Goal: Transaction & Acquisition: Purchase product/service

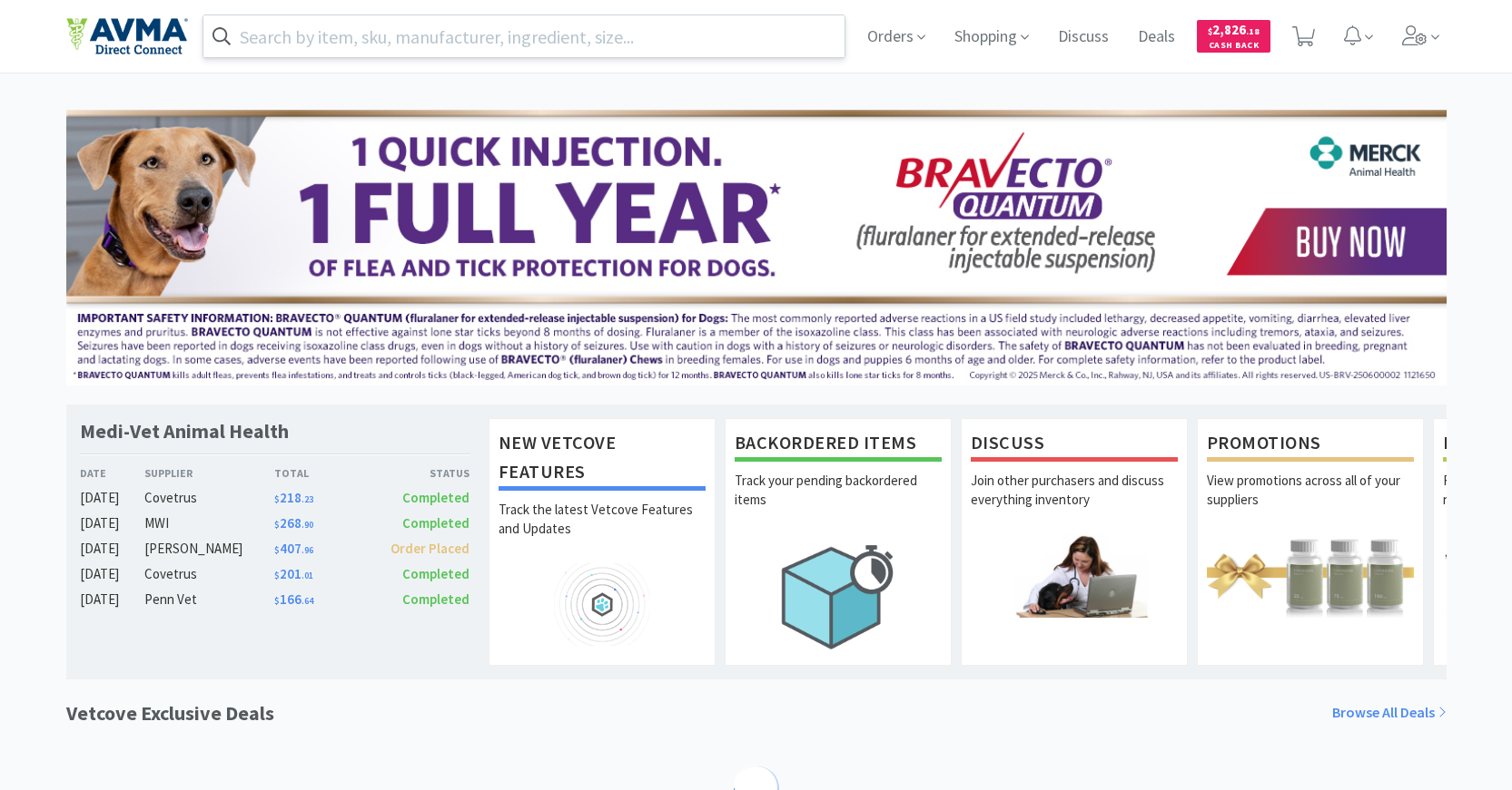
click at [684, 33] on input "text" at bounding box center [523, 36] width 642 height 41
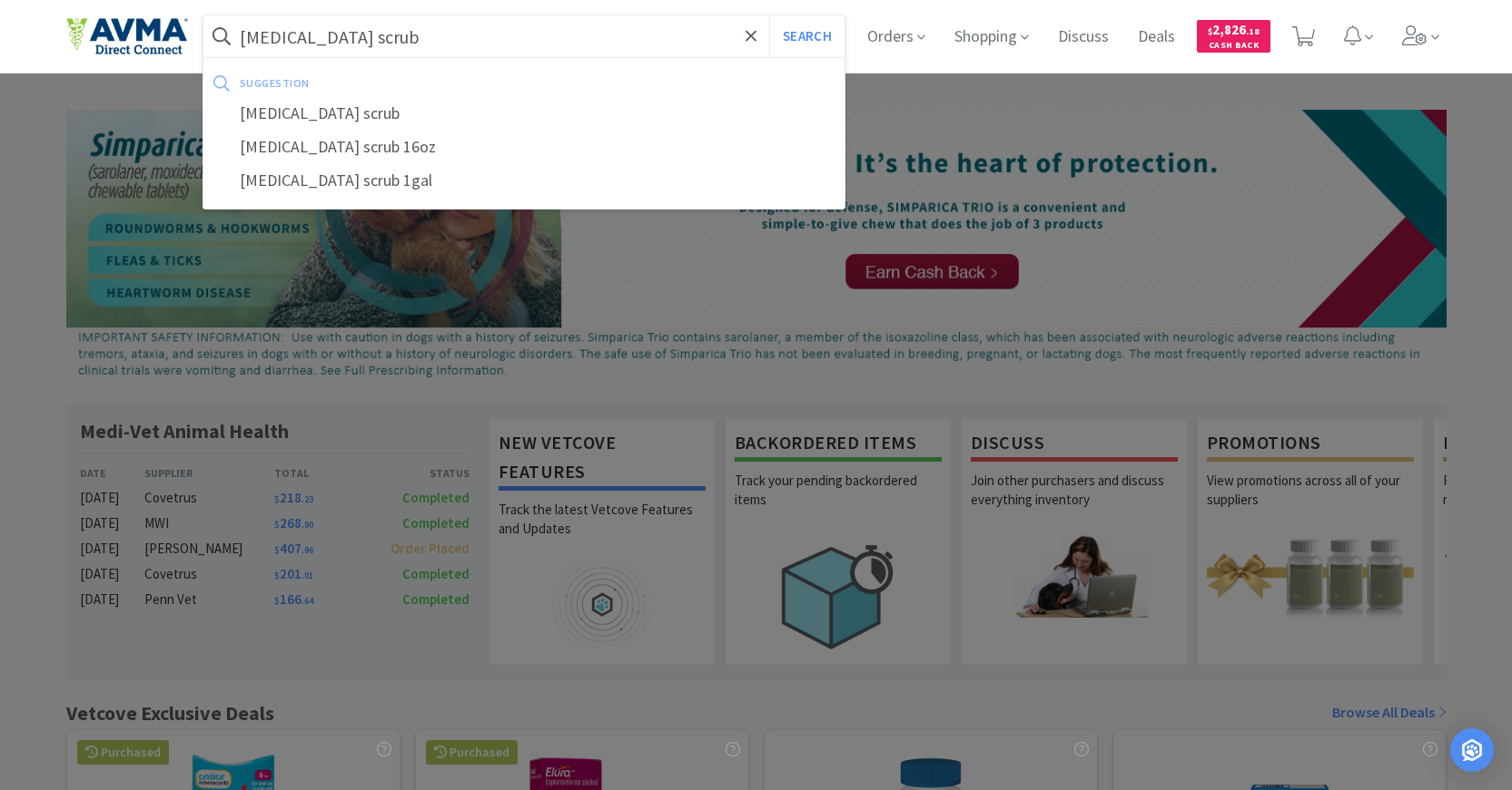
type input "[MEDICAL_DATA] scrub"
click at [769, 16] on button "Search" at bounding box center [806, 36] width 75 height 41
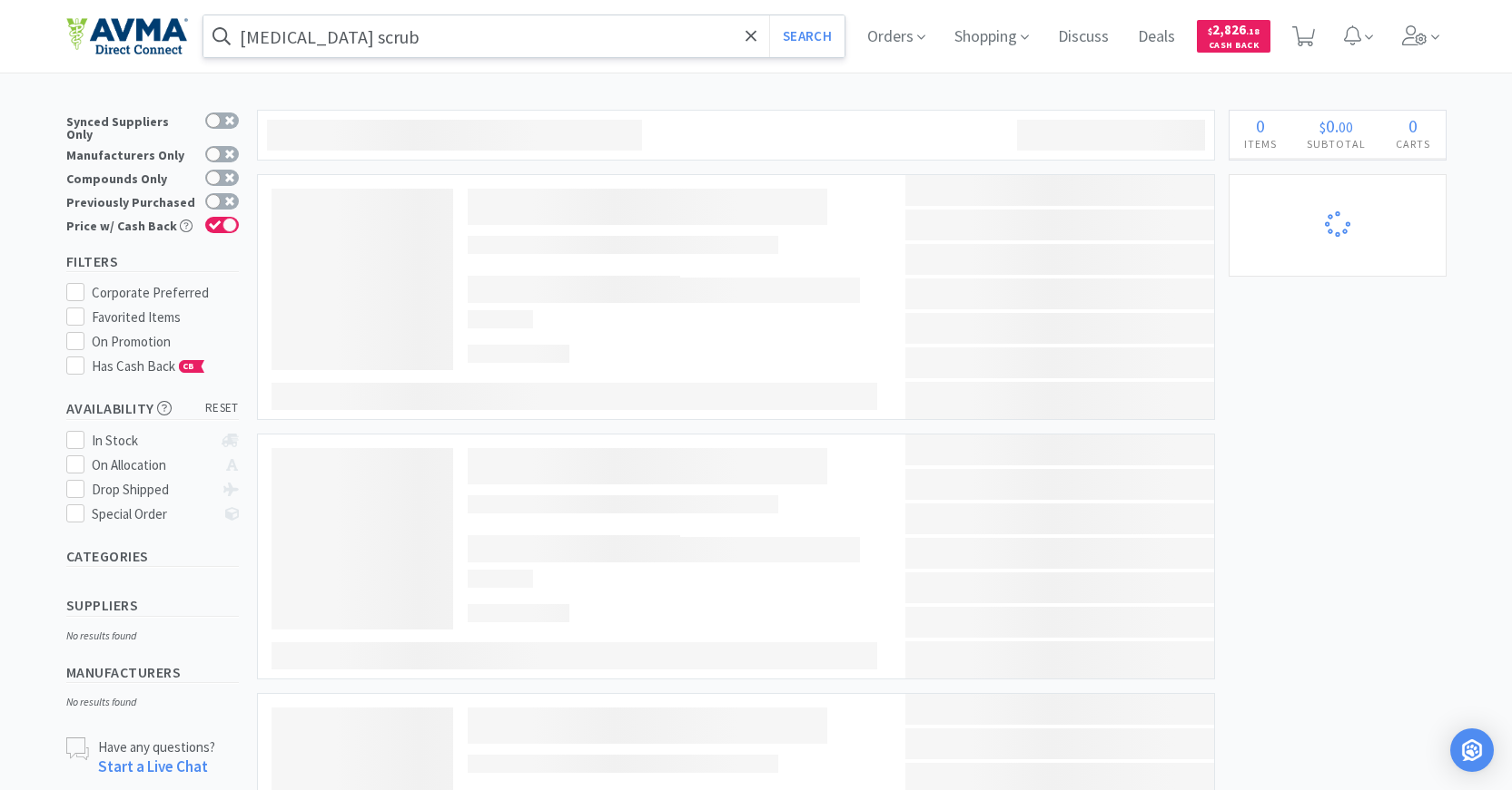
select select "6"
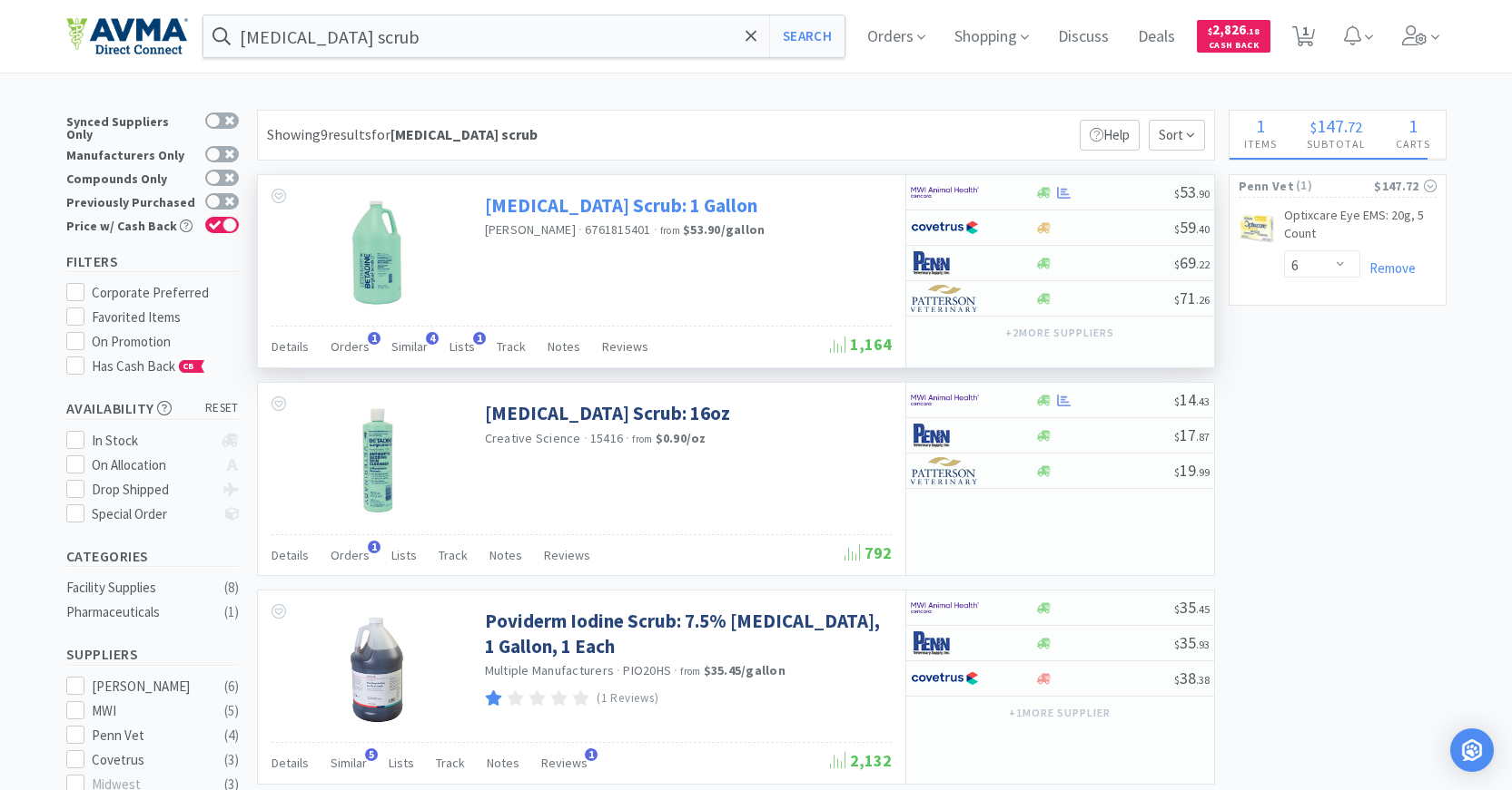
click at [635, 198] on link "[MEDICAL_DATA] Scrub: 1 Gallon" at bounding box center [621, 205] width 272 height 25
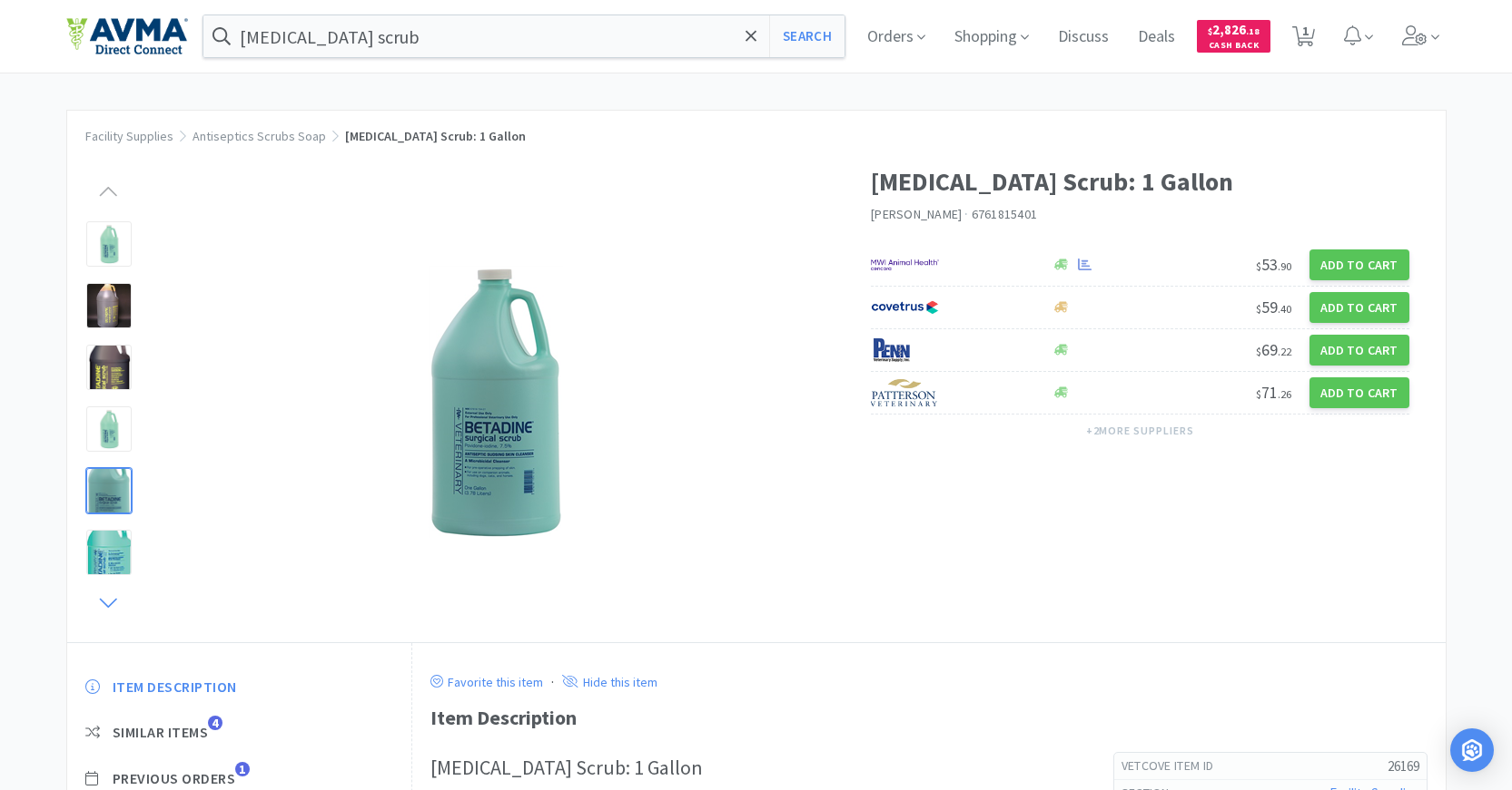
click at [114, 600] on icon at bounding box center [108, 603] width 23 height 26
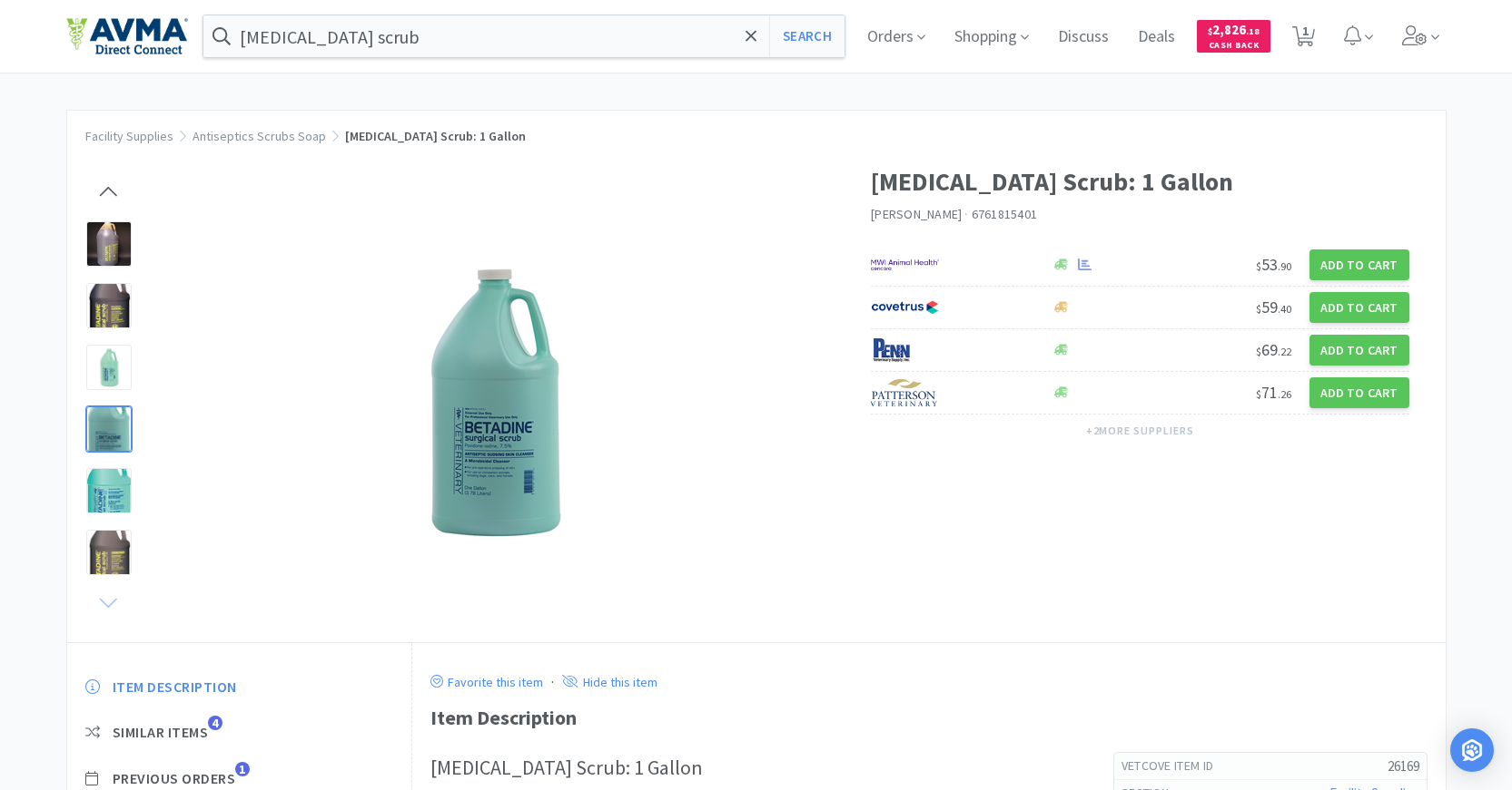
click at [114, 600] on icon at bounding box center [108, 603] width 23 height 26
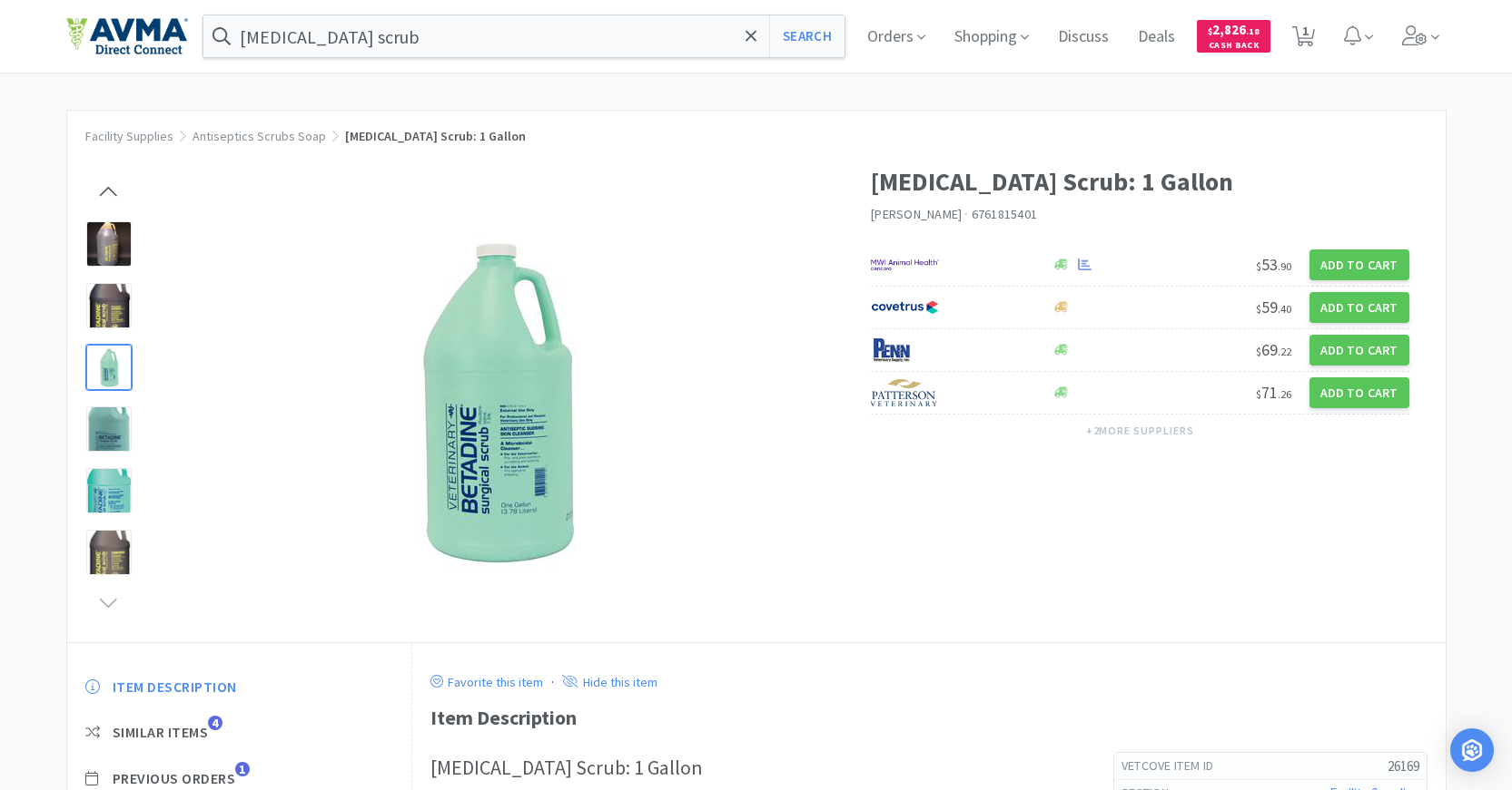
click at [116, 375] on div at bounding box center [108, 367] width 45 height 45
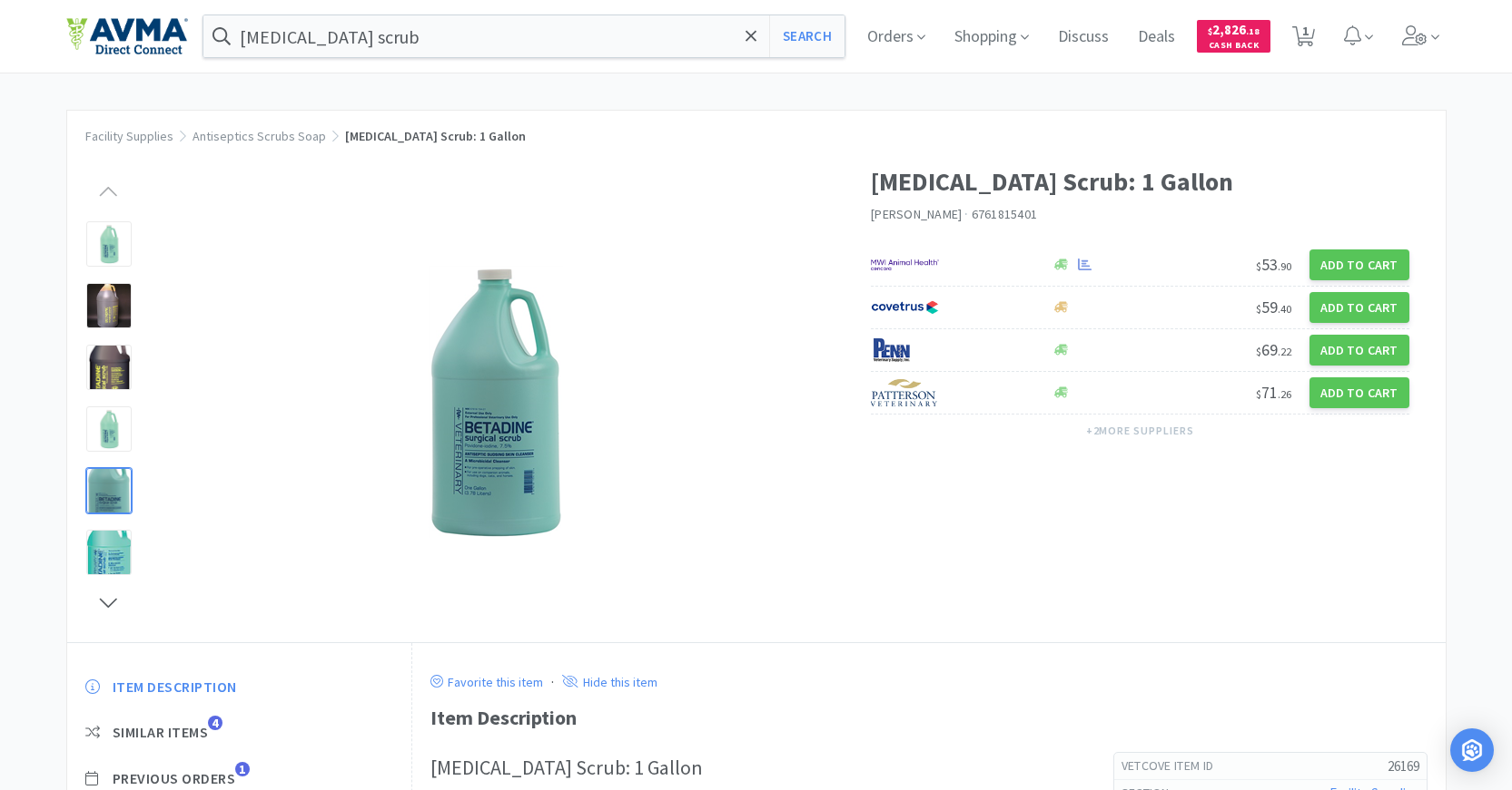
click at [106, 499] on div at bounding box center [108, 491] width 45 height 45
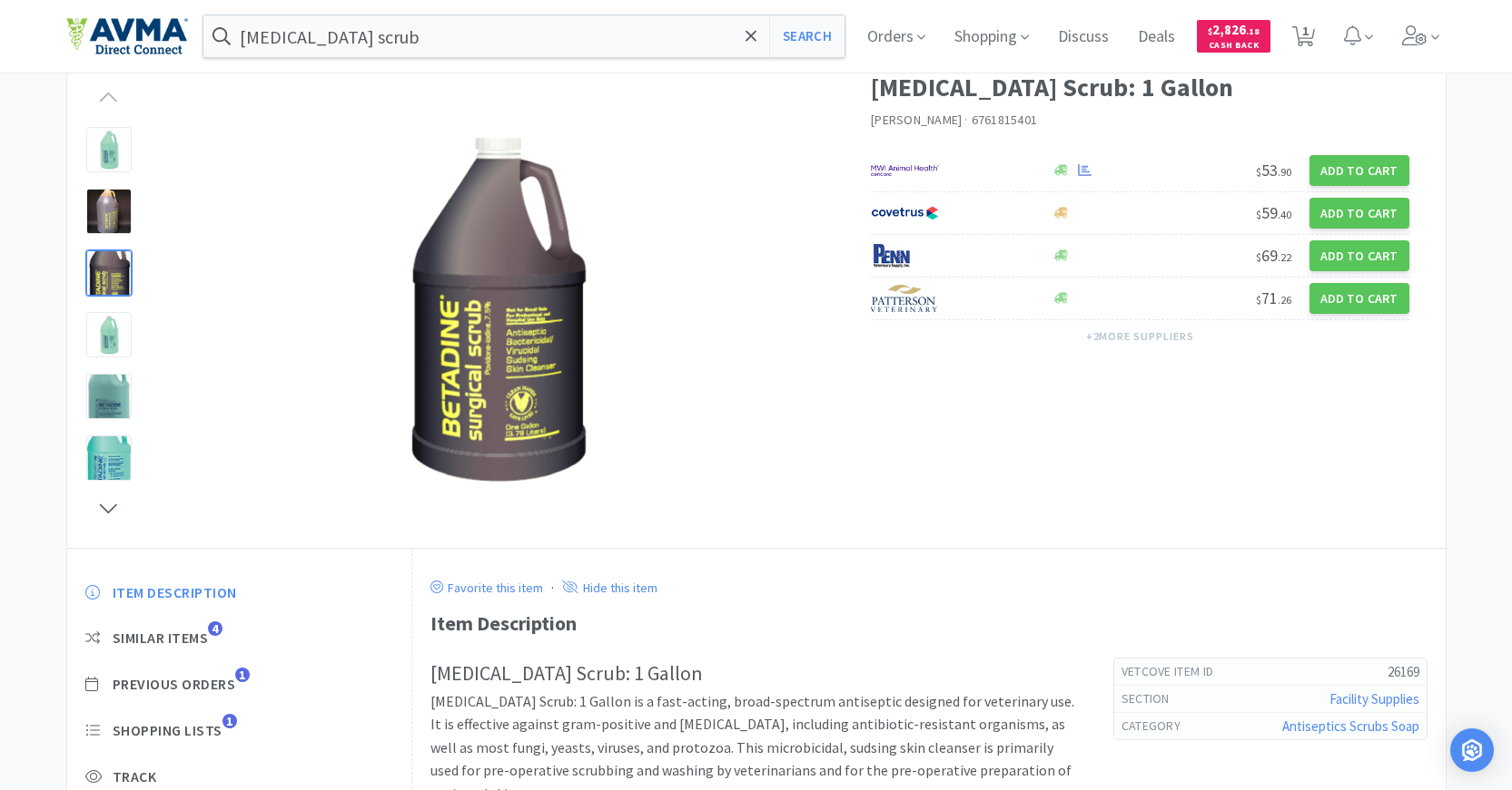
scroll to position [272, 0]
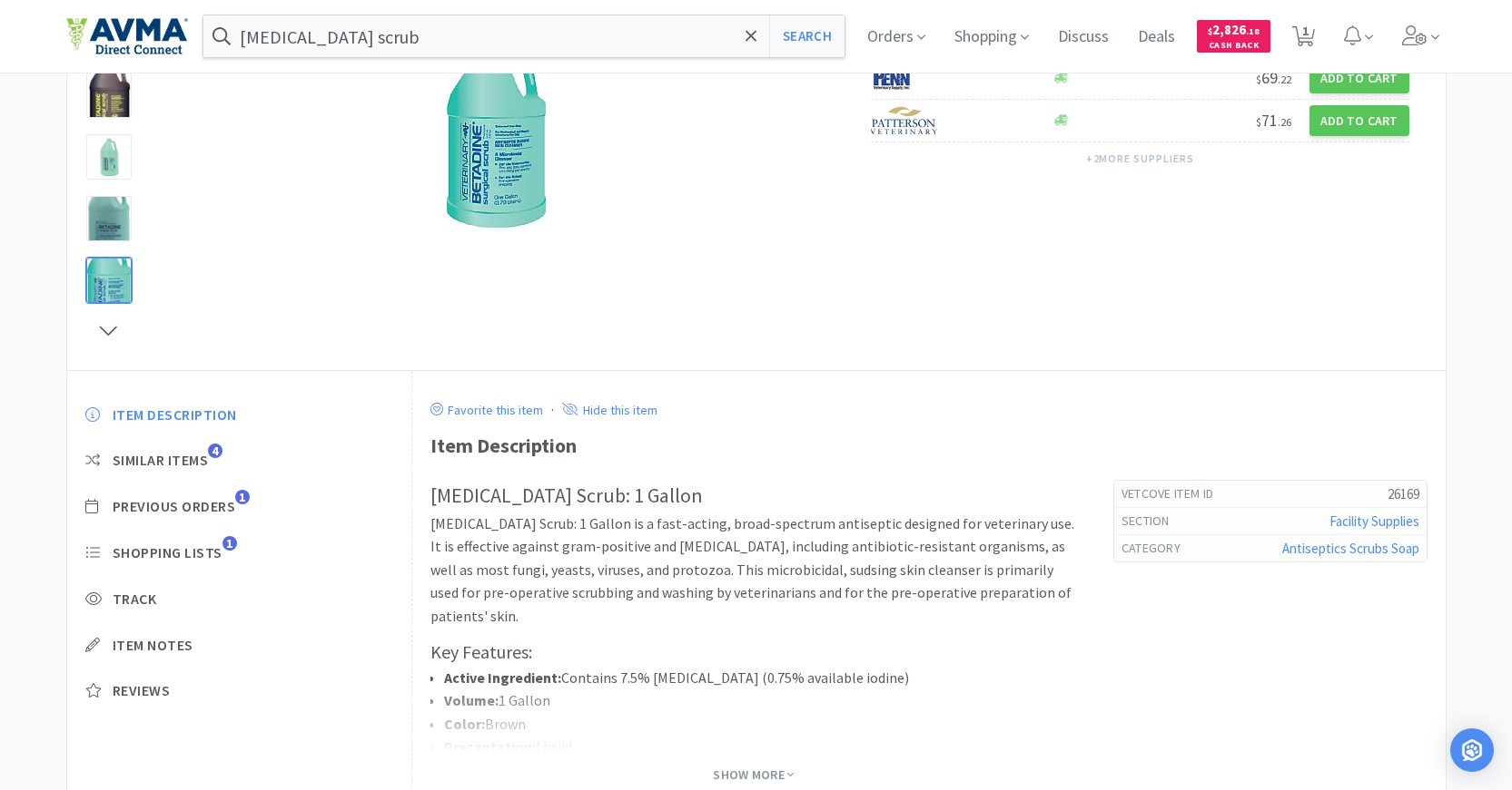
click at [119, 282] on div at bounding box center [108, 281] width 45 height 45
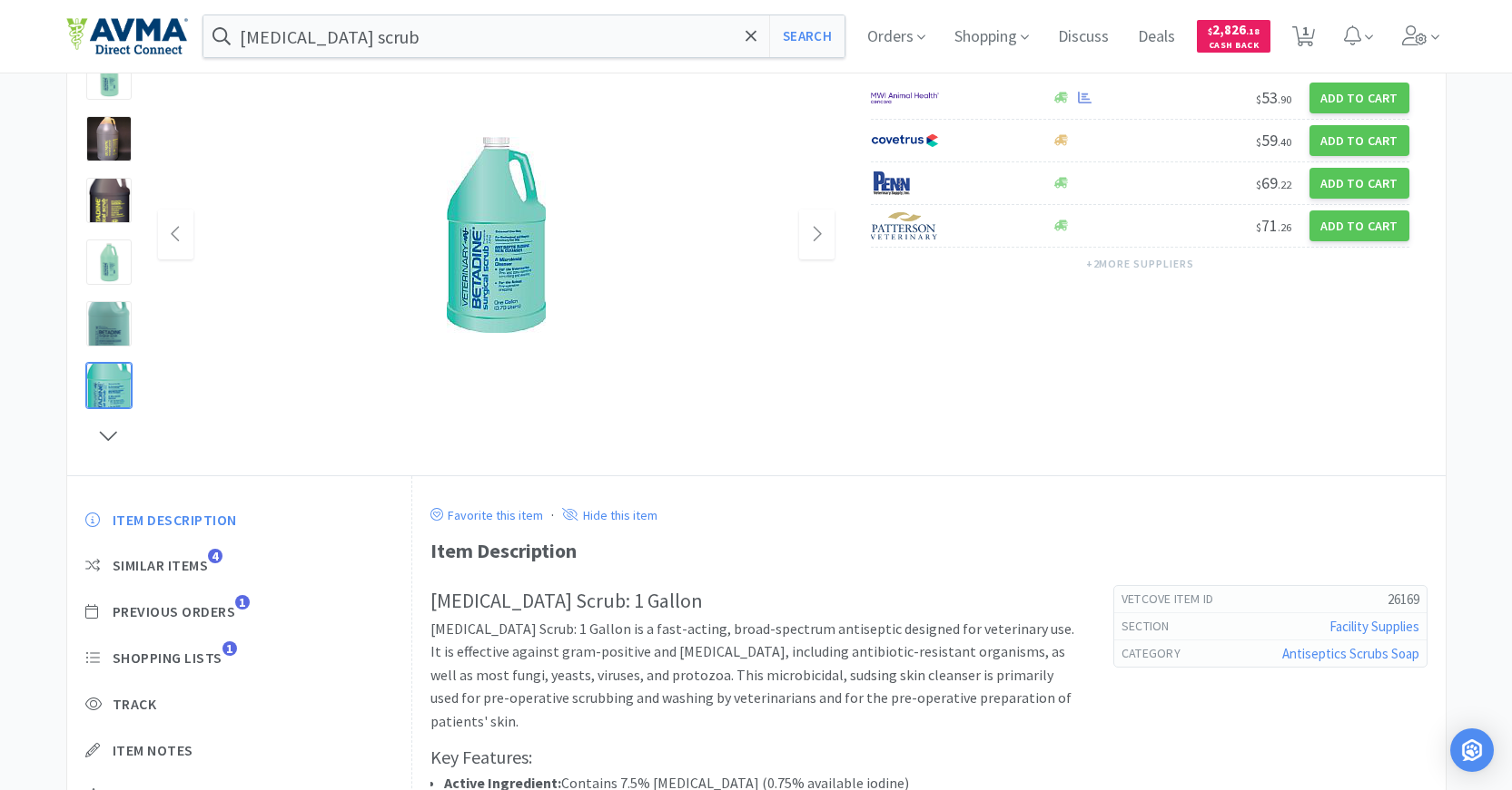
scroll to position [0, 0]
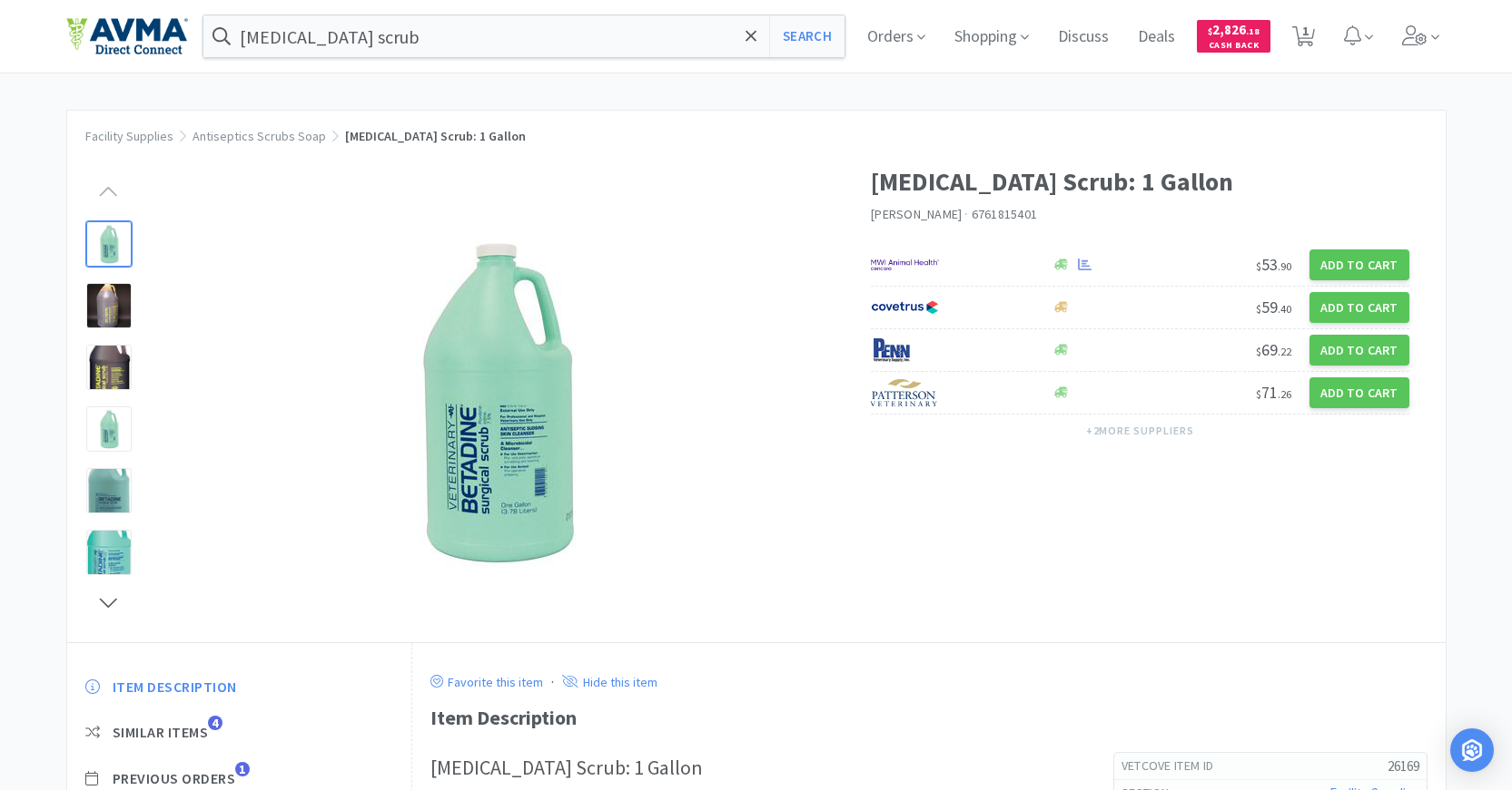
click at [120, 239] on div at bounding box center [108, 244] width 45 height 45
click at [454, 410] on img at bounding box center [496, 402] width 363 height 362
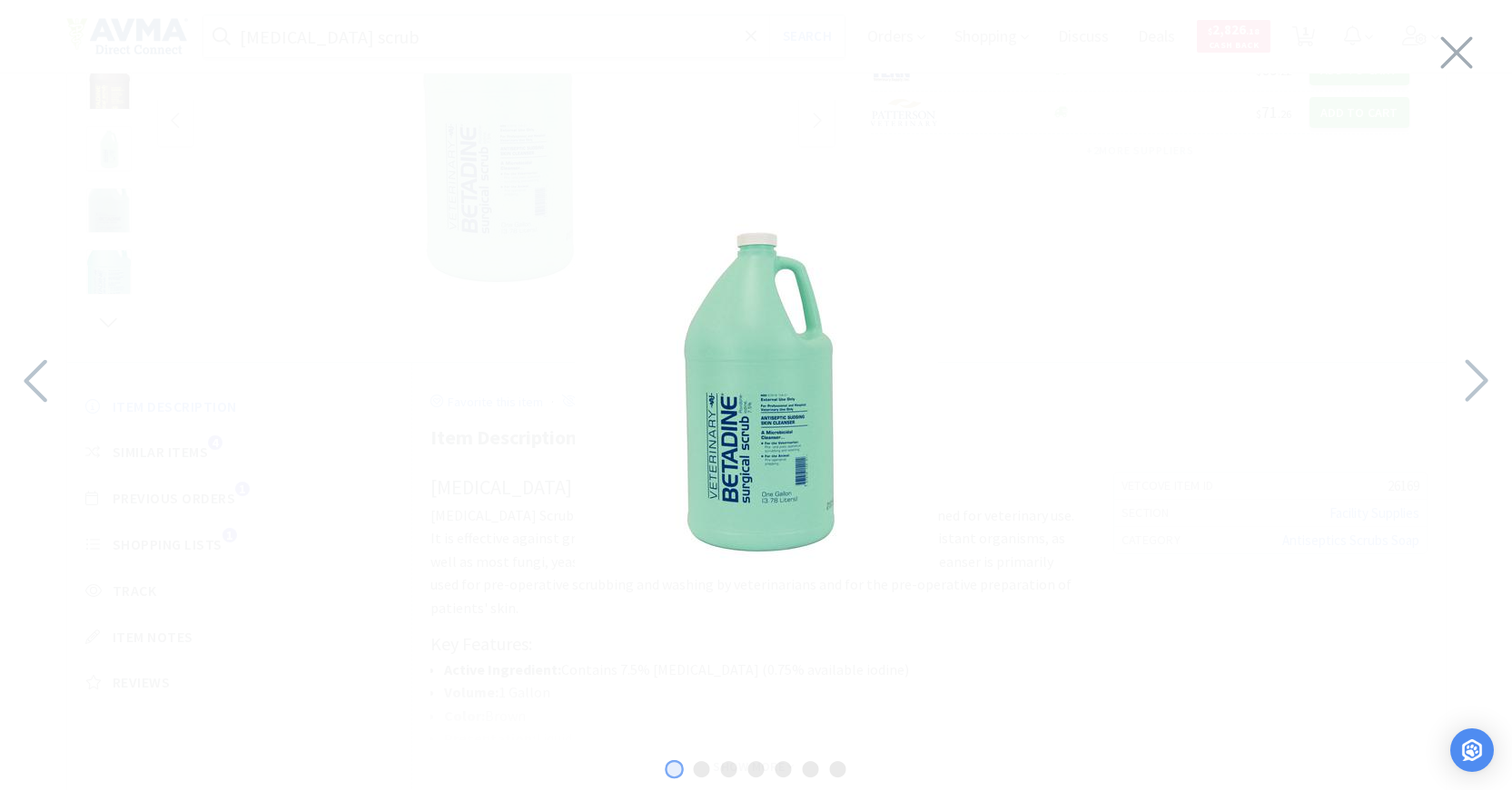
scroll to position [126, 0]
click at [1466, 45] on icon at bounding box center [1456, 53] width 38 height 51
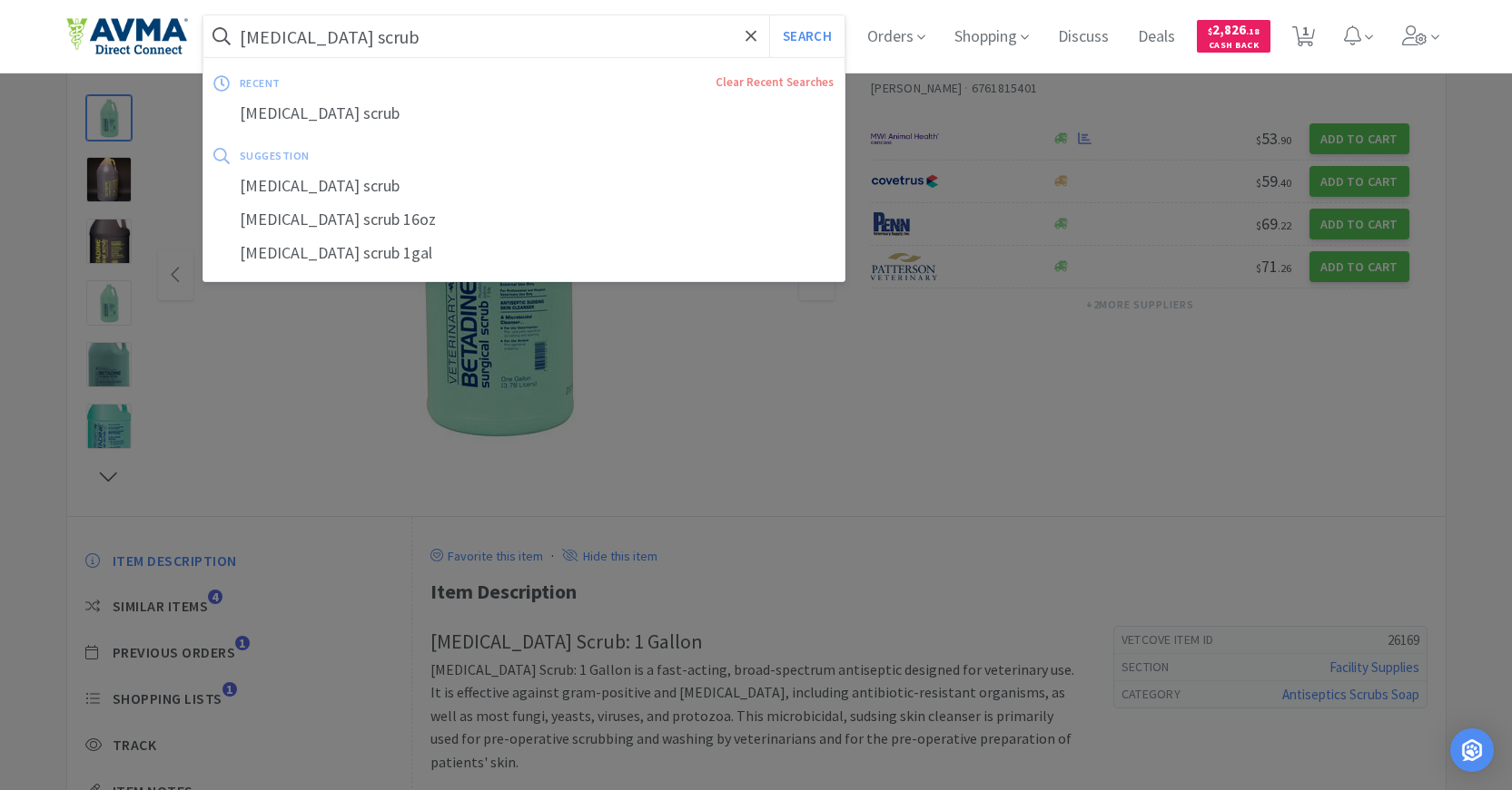
click at [531, 36] on input "[MEDICAL_DATA] scrub" at bounding box center [523, 36] width 642 height 41
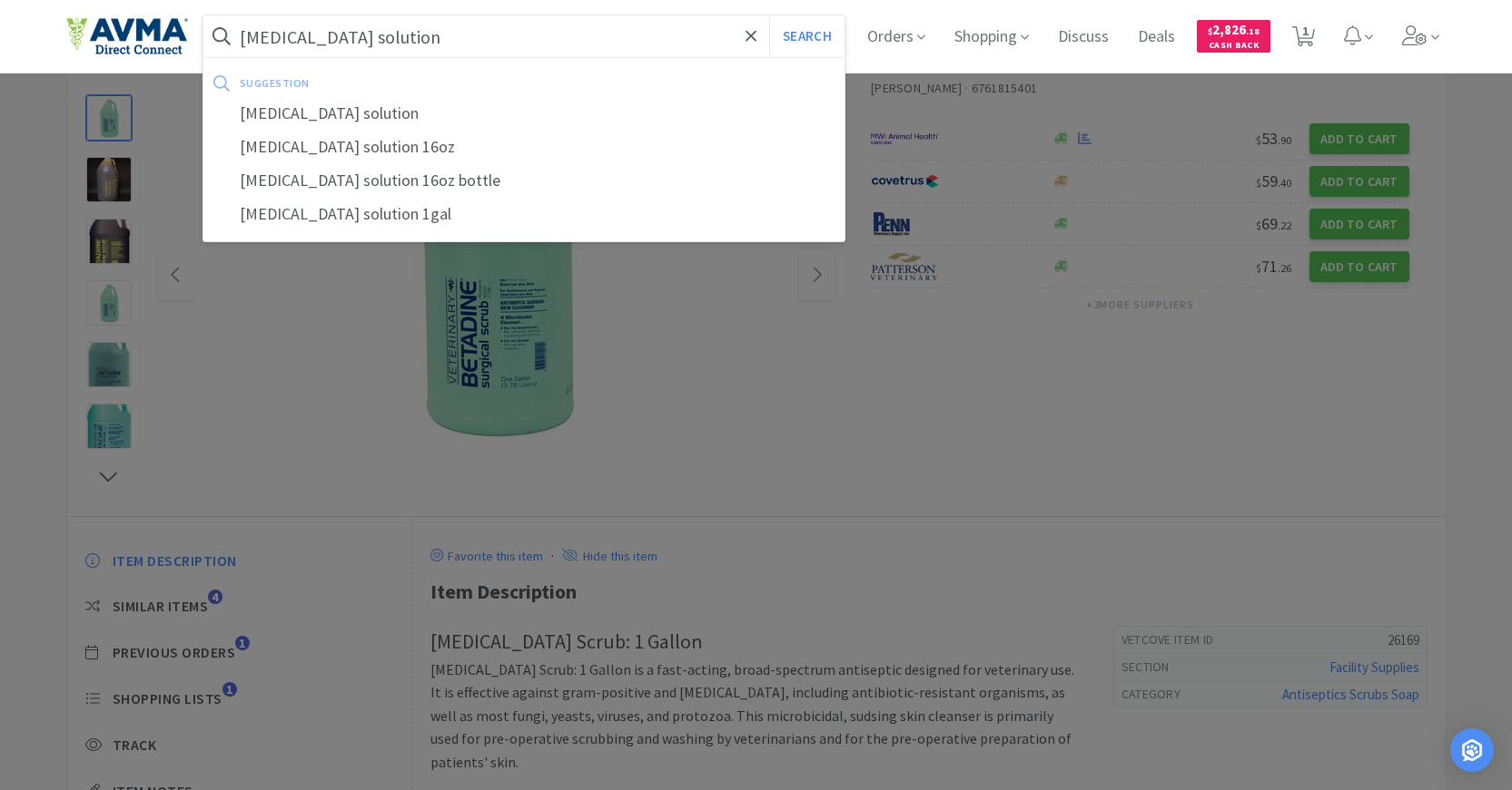
type input "[MEDICAL_DATA] solution"
click at [769, 16] on button "Search" at bounding box center [806, 36] width 75 height 41
select select "6"
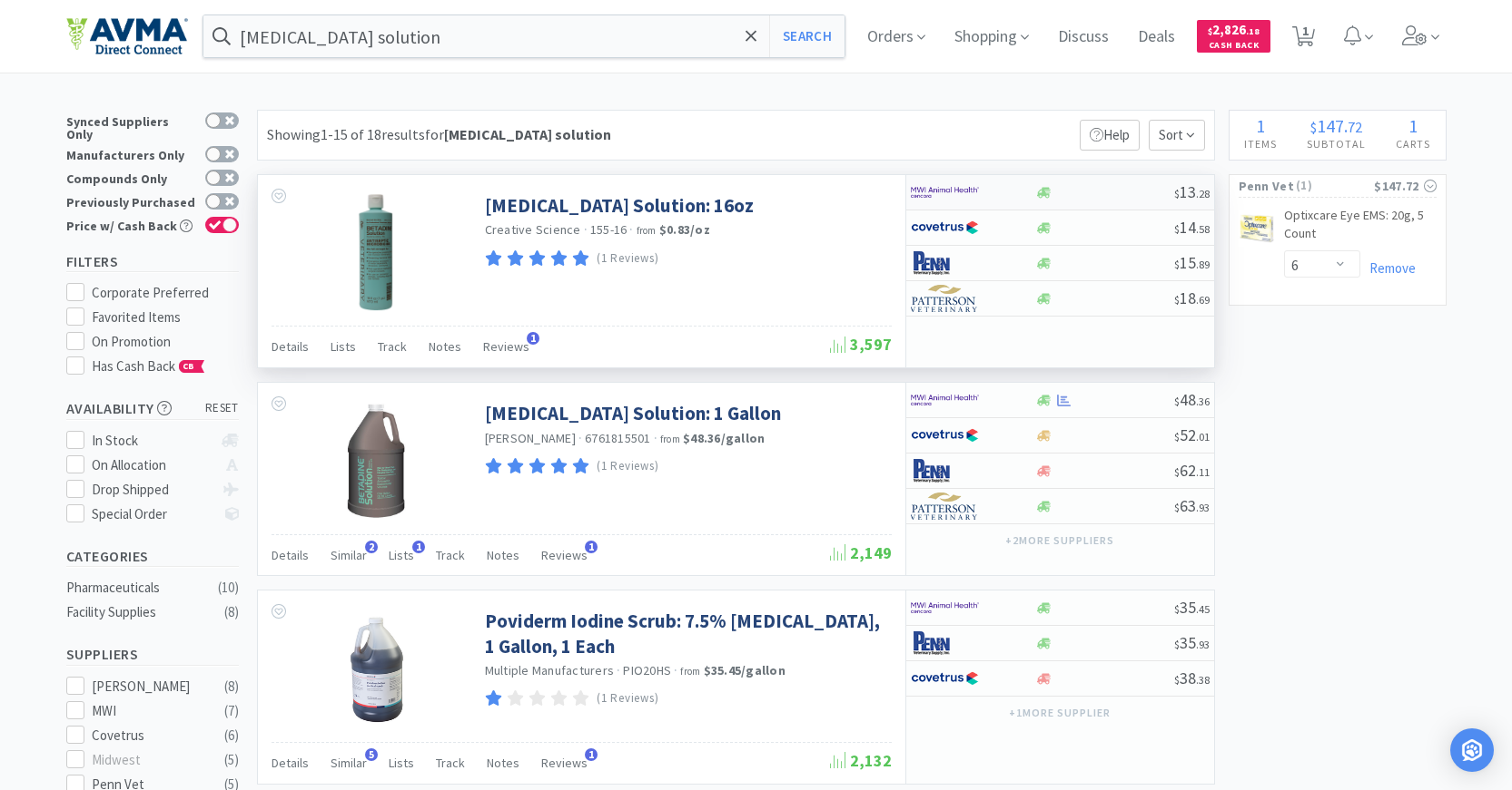
click at [941, 197] on img at bounding box center [944, 192] width 68 height 28
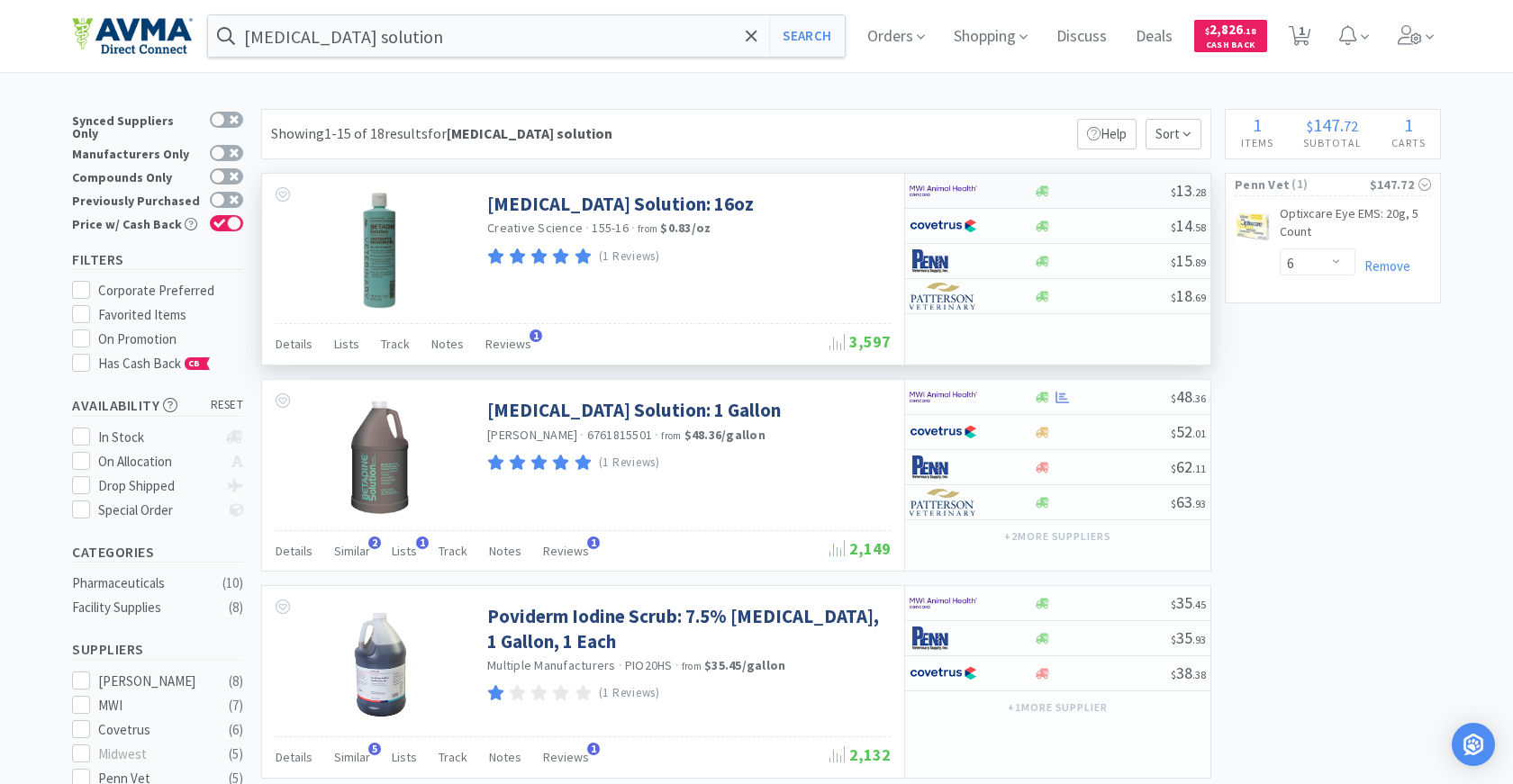
select select "1"
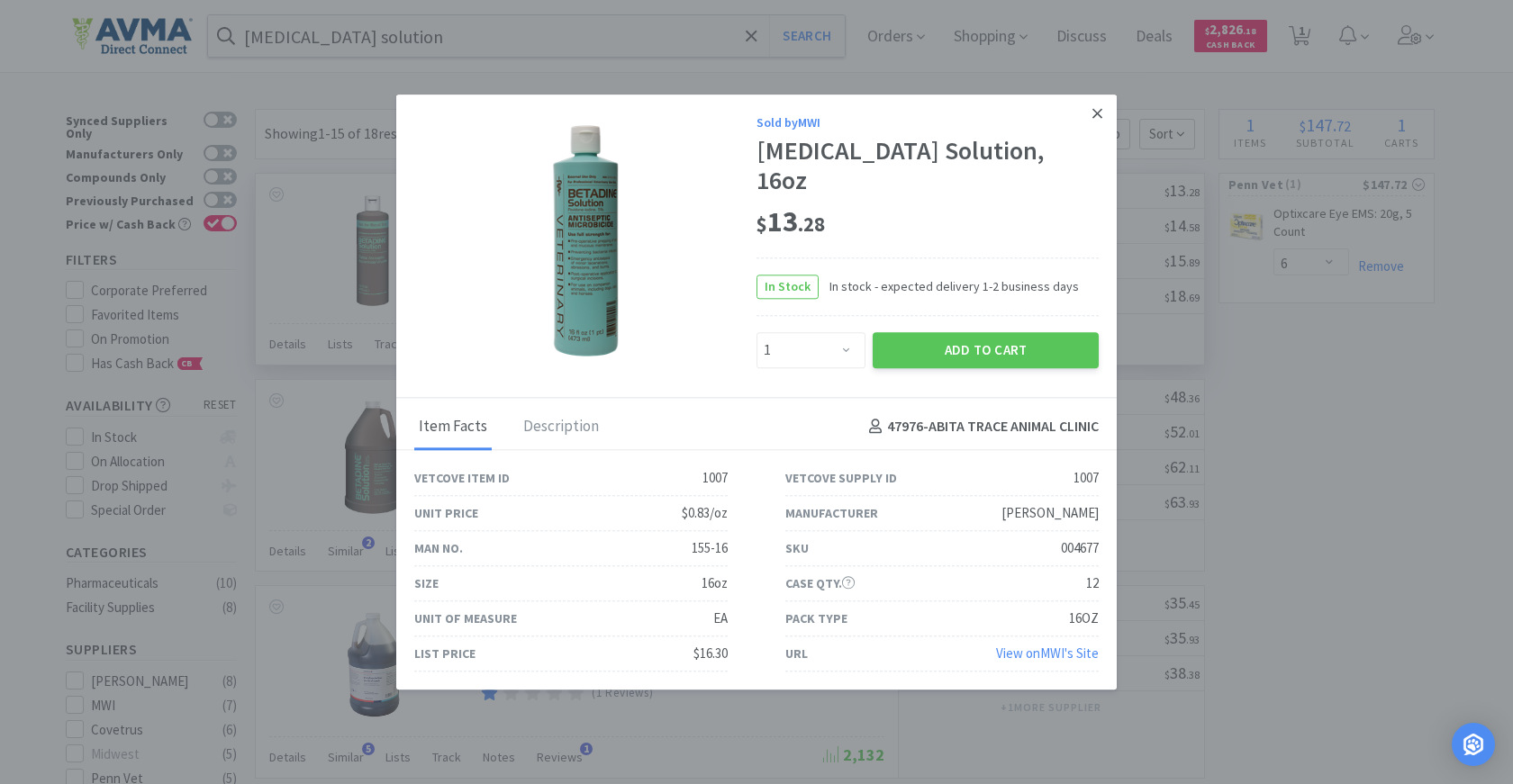
click at [1101, 118] on icon at bounding box center [1097, 113] width 10 height 10
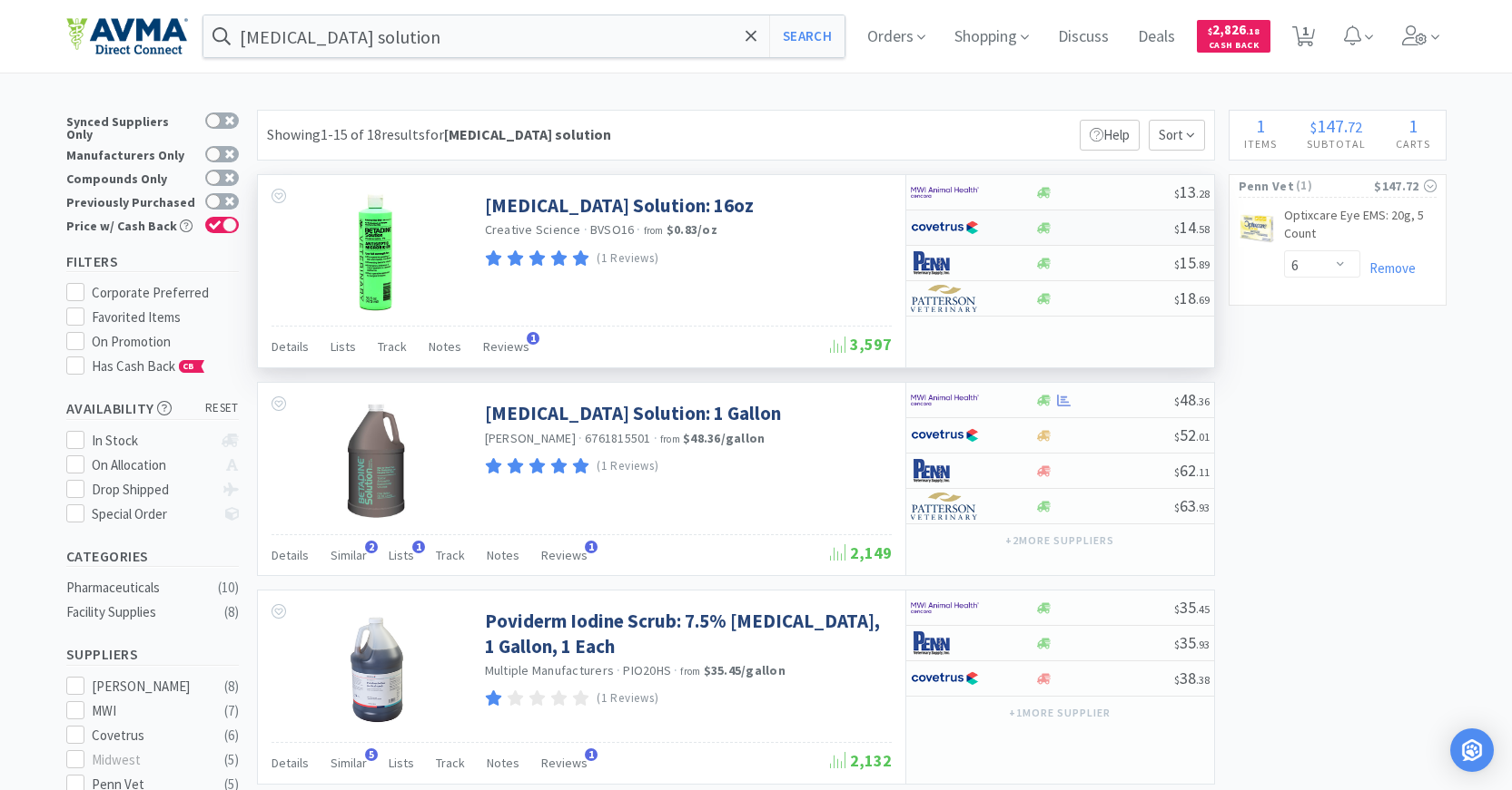
click at [945, 216] on img at bounding box center [944, 228] width 68 height 28
select select "1"
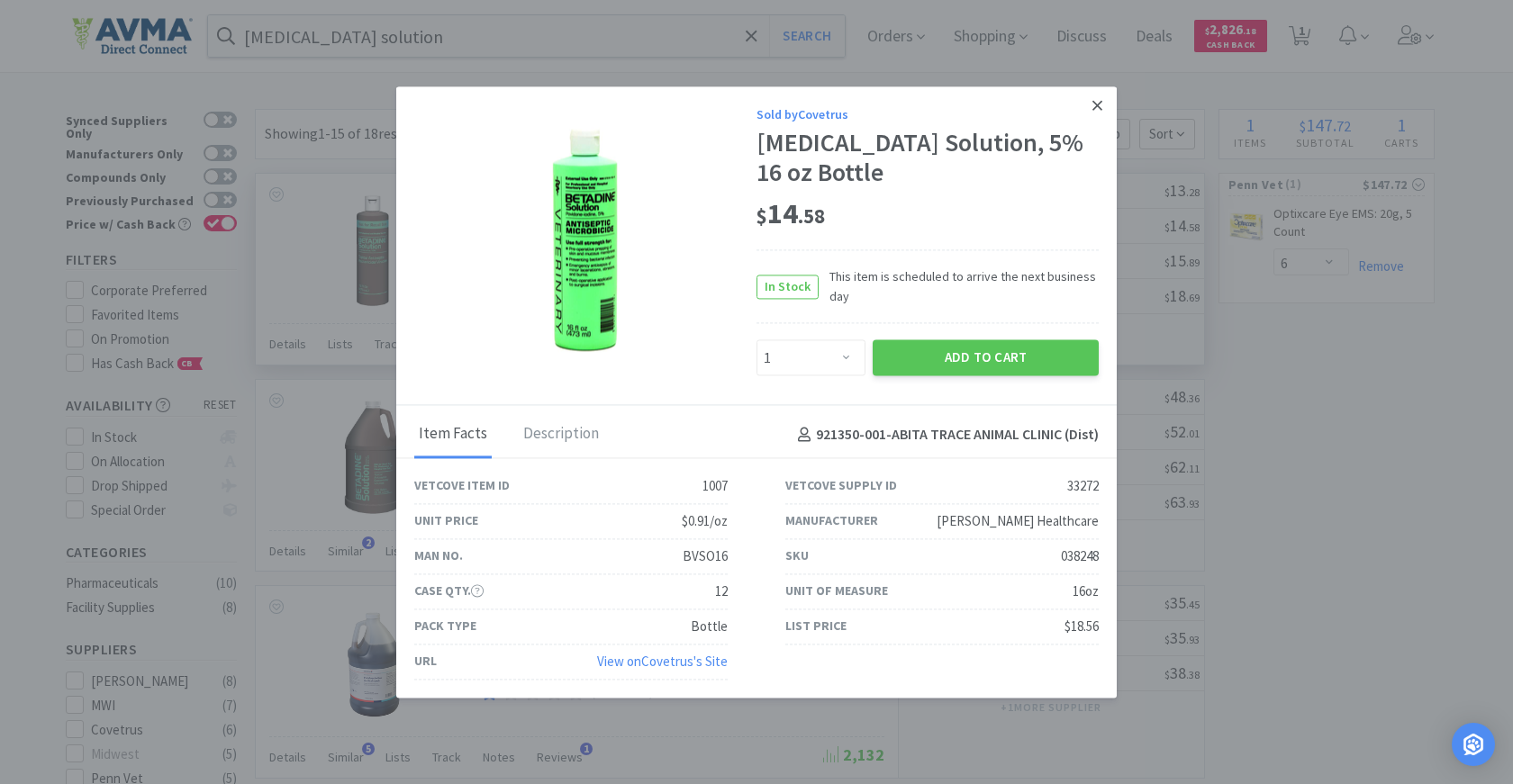
drag, startPoint x: 1099, startPoint y: 103, endPoint x: 1076, endPoint y: 122, distance: 29.8
click at [1098, 103] on icon at bounding box center [1097, 105] width 10 height 17
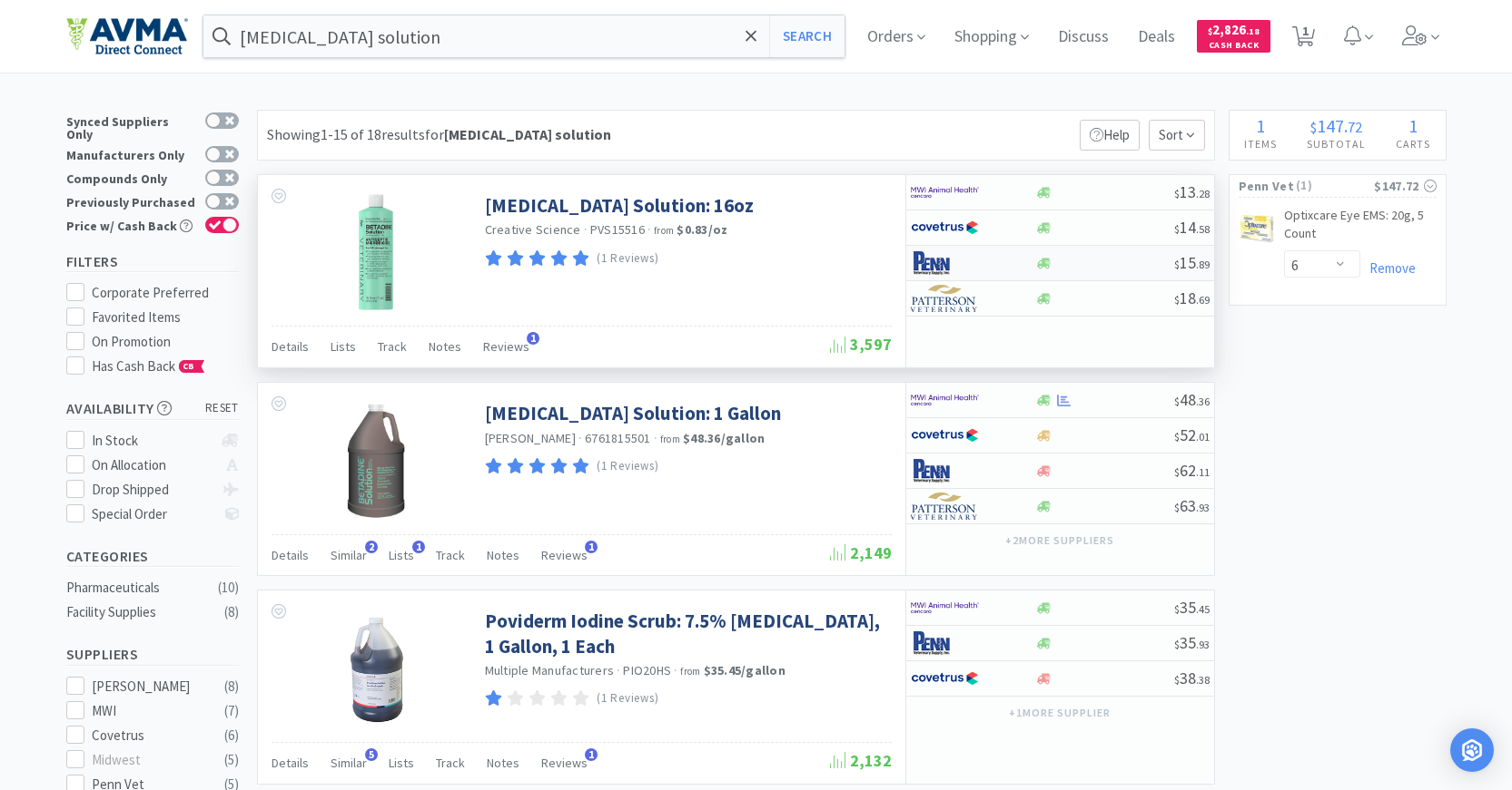
click at [969, 261] on img at bounding box center [944, 263] width 68 height 28
select select "1"
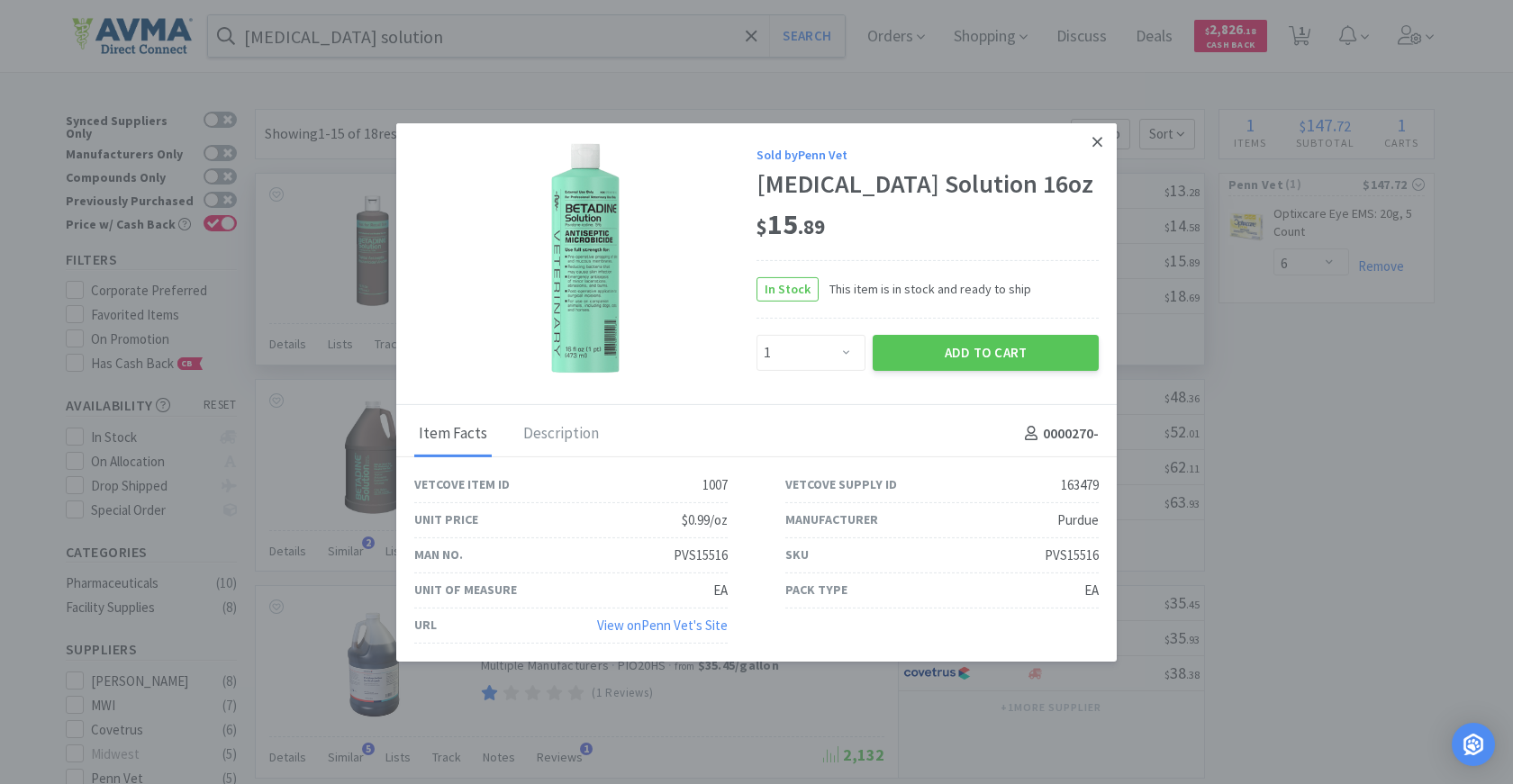
click at [1100, 142] on icon at bounding box center [1097, 141] width 10 height 17
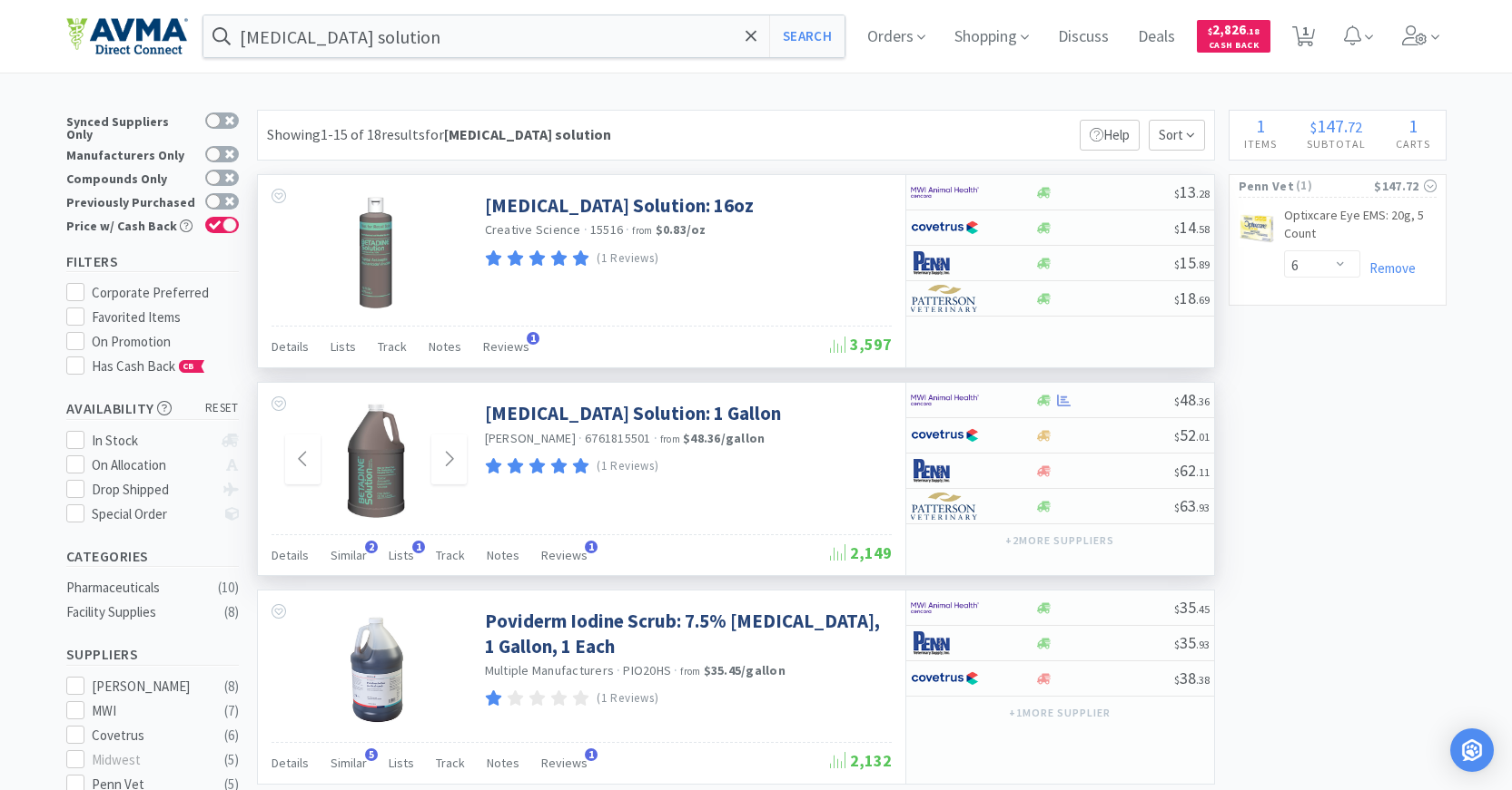
click at [376, 445] on img at bounding box center [376, 460] width 62 height 118
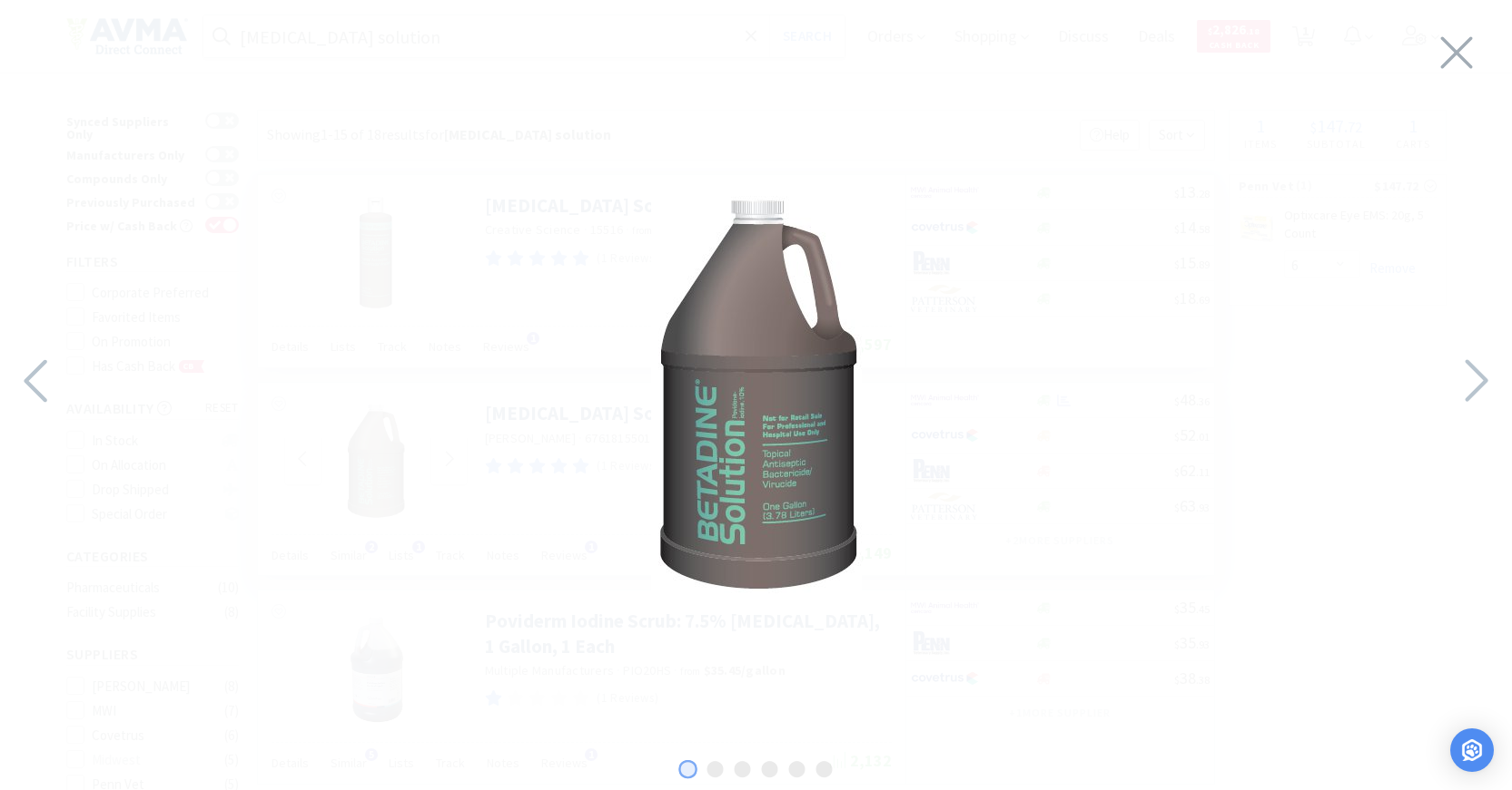
drag, startPoint x: 1231, startPoint y: 263, endPoint x: 1225, endPoint y: 271, distance: 10.0
click at [1230, 264] on div at bounding box center [756, 390] width 1512 height 745
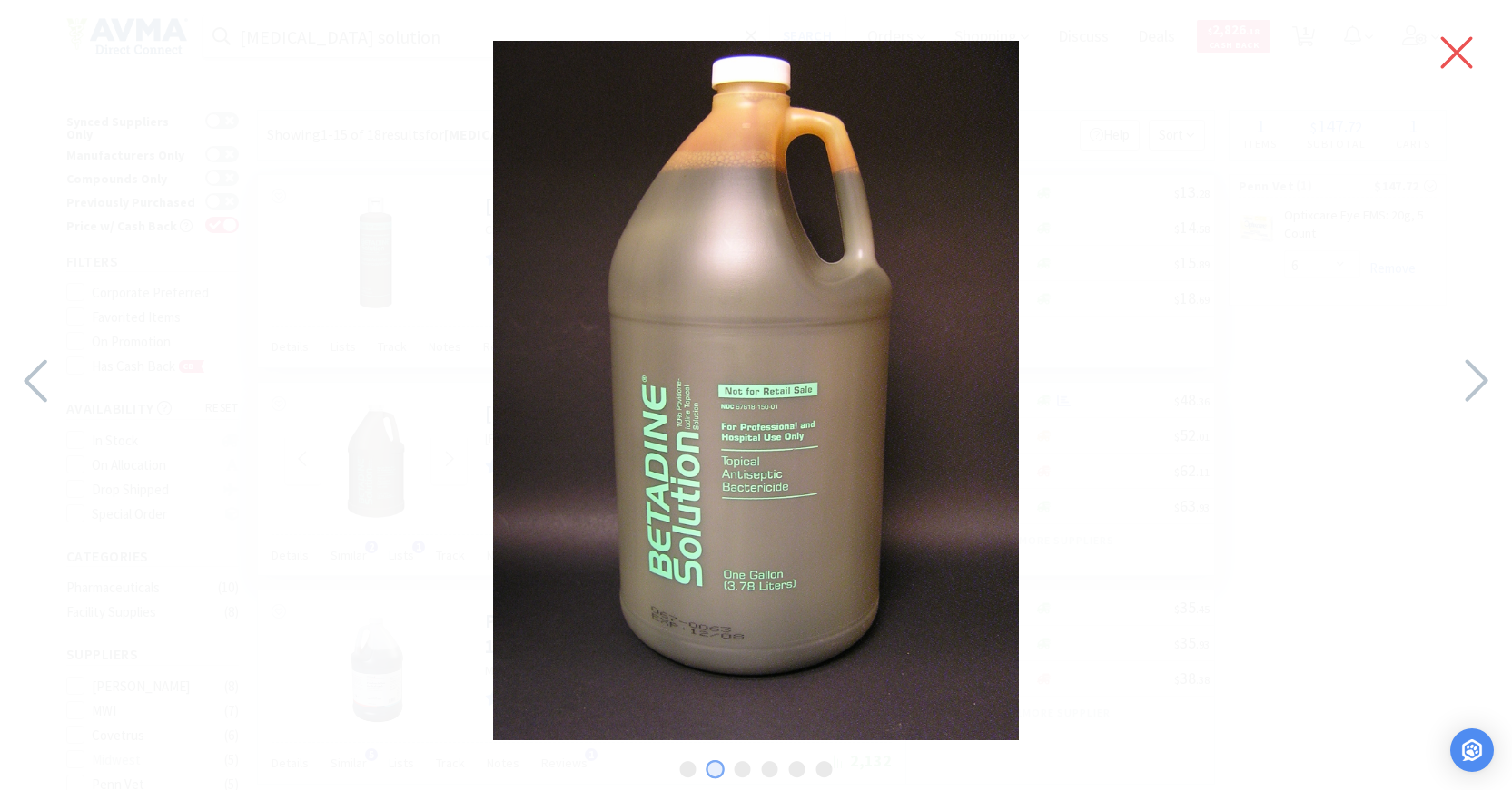
click at [1460, 48] on icon at bounding box center [1457, 53] width 32 height 32
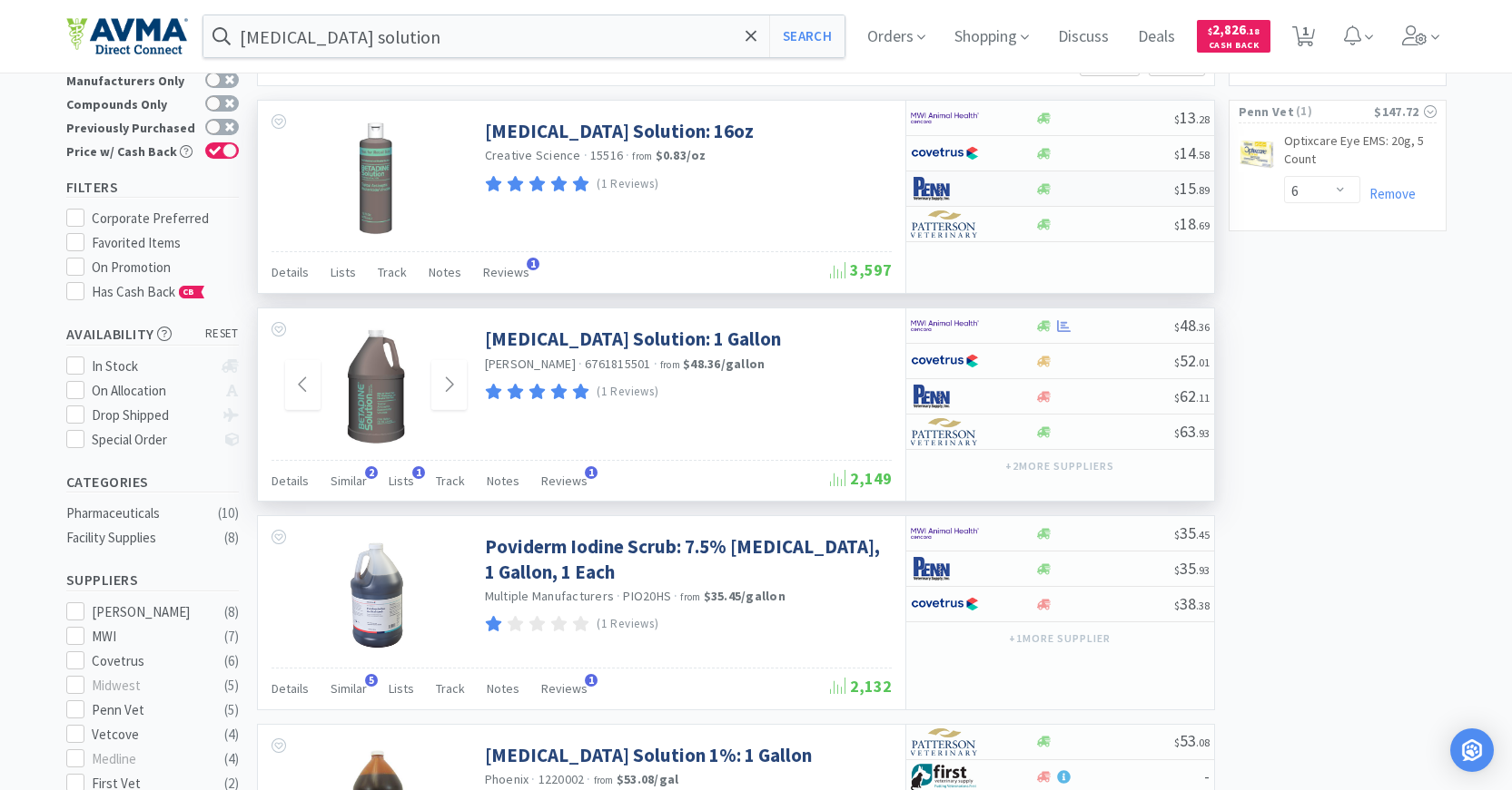
scroll to position [272, 0]
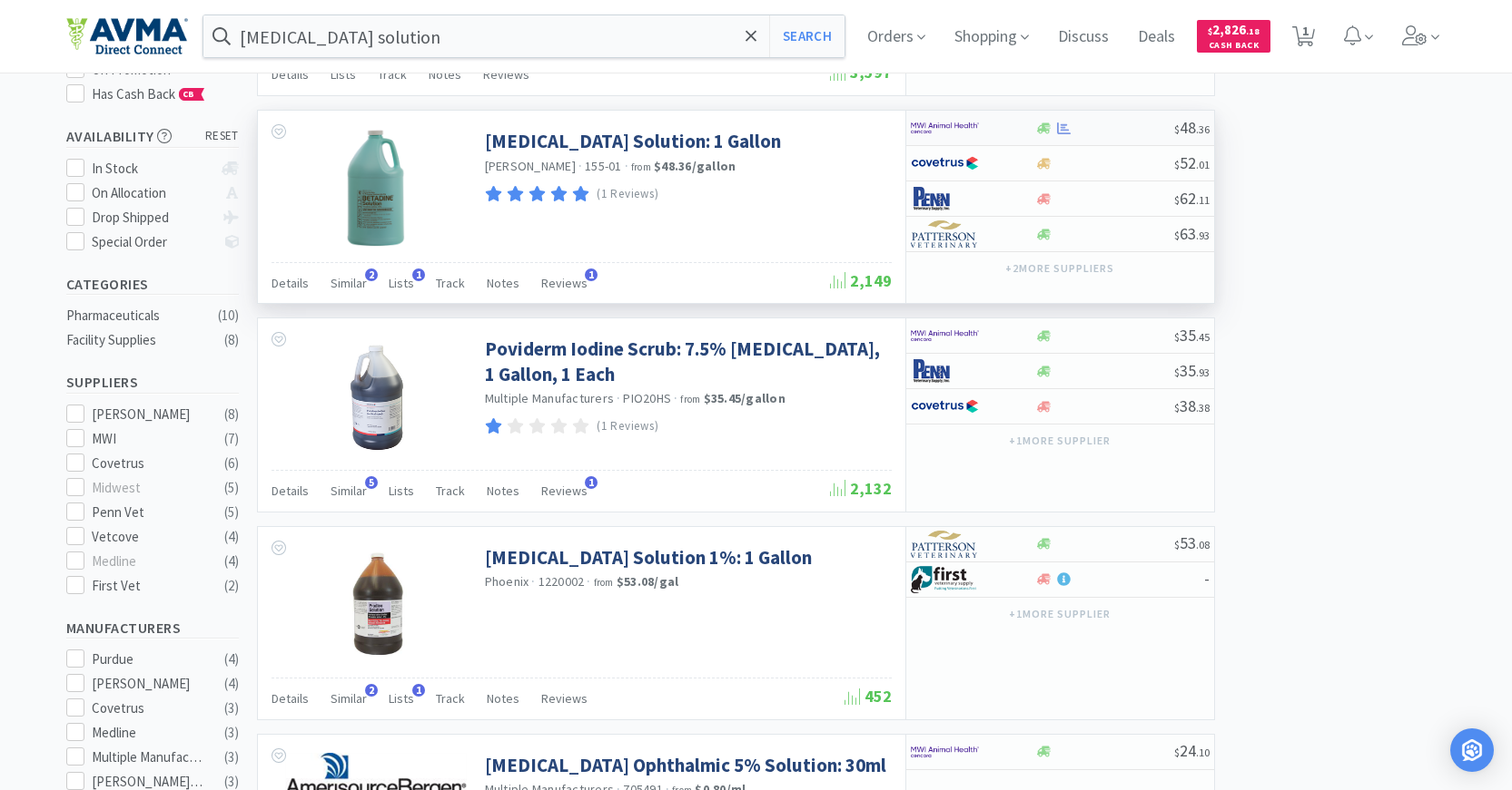
click at [946, 119] on img at bounding box center [944, 128] width 68 height 28
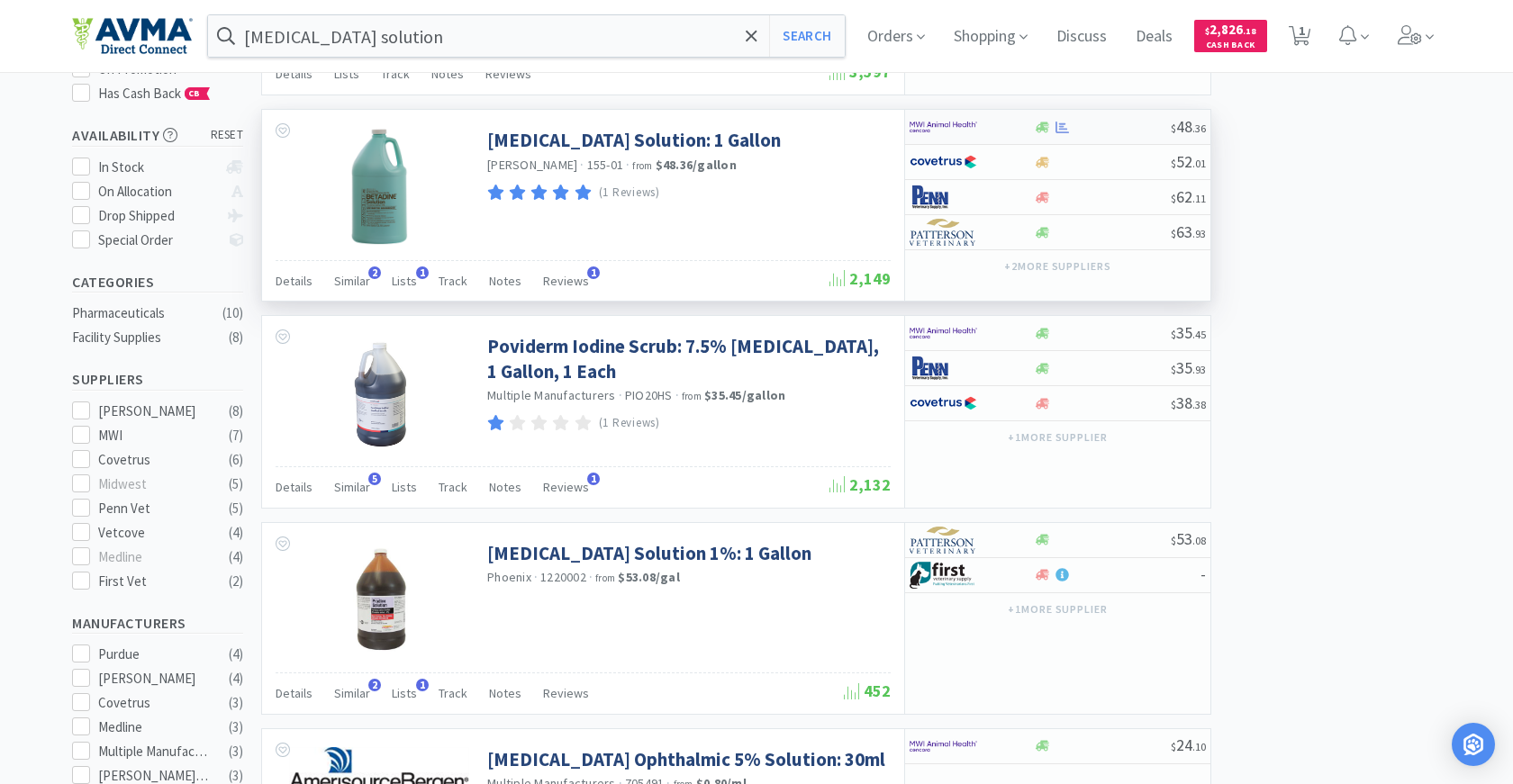
select select "1"
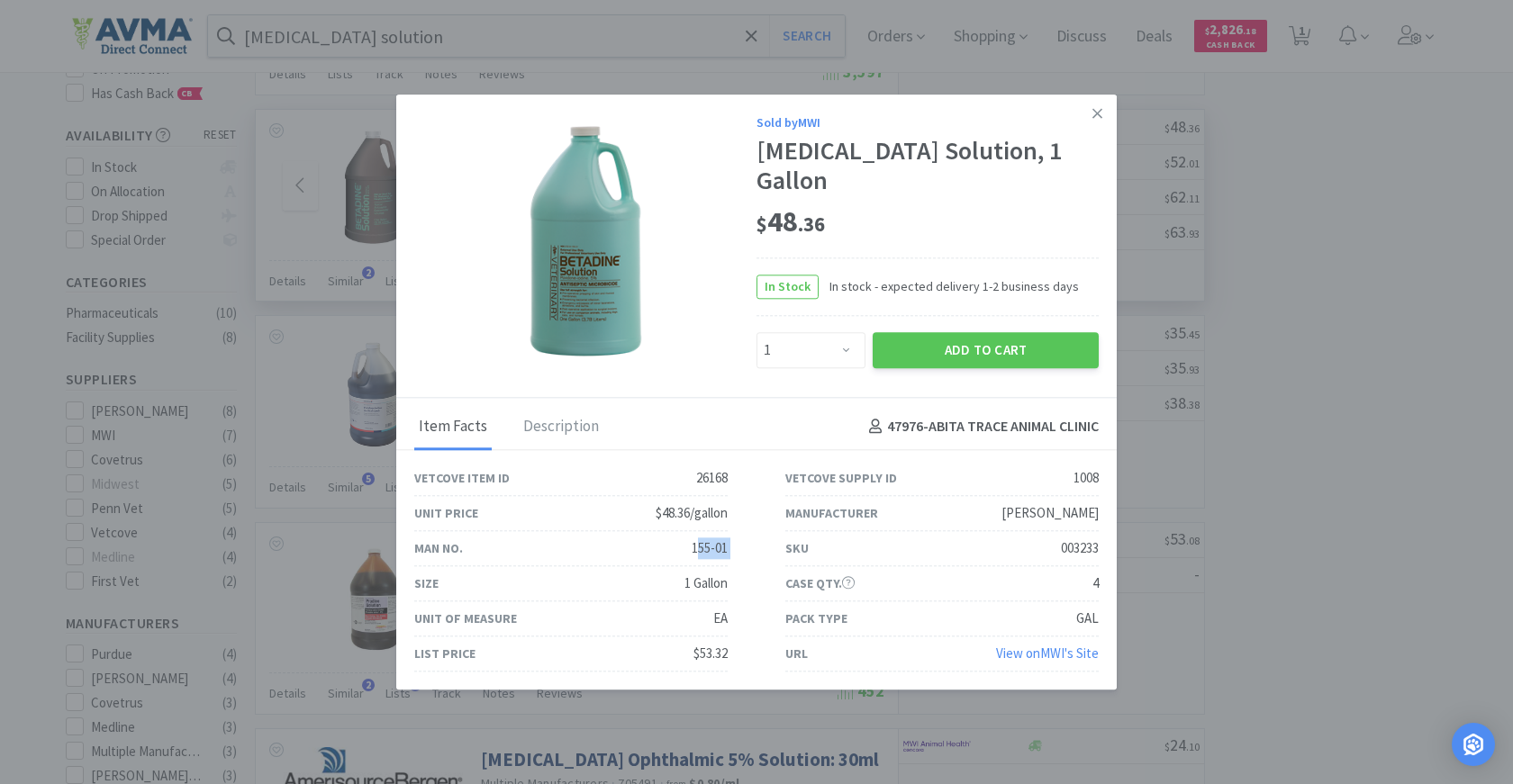
drag, startPoint x: 697, startPoint y: 533, endPoint x: 771, endPoint y: 532, distance: 74.0
click at [771, 532] on div "Vetcove Item ID 26168 Vetcove Supply ID 1008 Unit Price $48.36/gallon Manufactu…" at bounding box center [756, 567] width 742 height 211
drag, startPoint x: 686, startPoint y: 539, endPoint x: 736, endPoint y: 542, distance: 50.1
click at [736, 542] on div "Man No. 155-01" at bounding box center [570, 548] width 371 height 35
copy div "155-01"
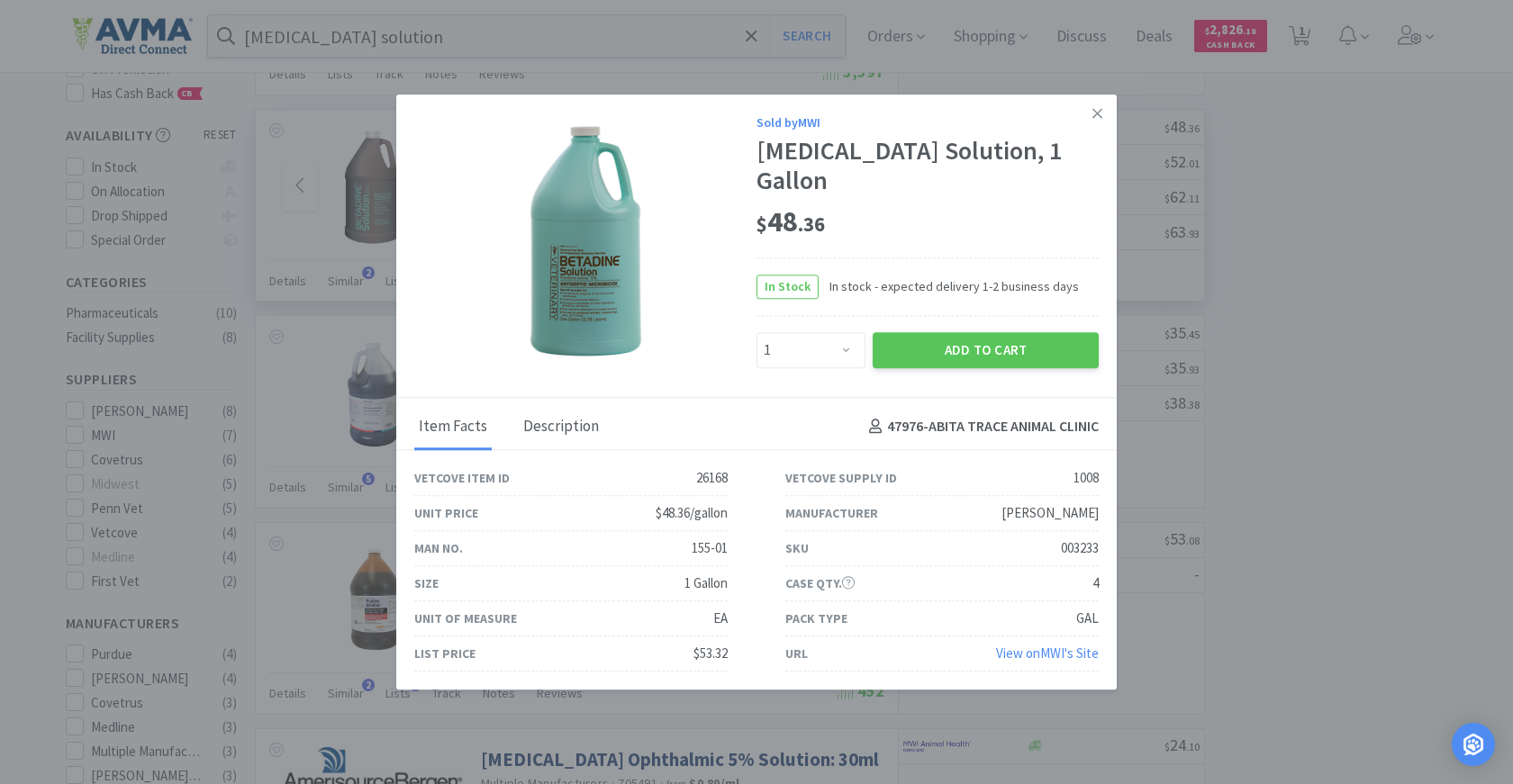
click at [564, 410] on div "Description" at bounding box center [561, 427] width 85 height 45
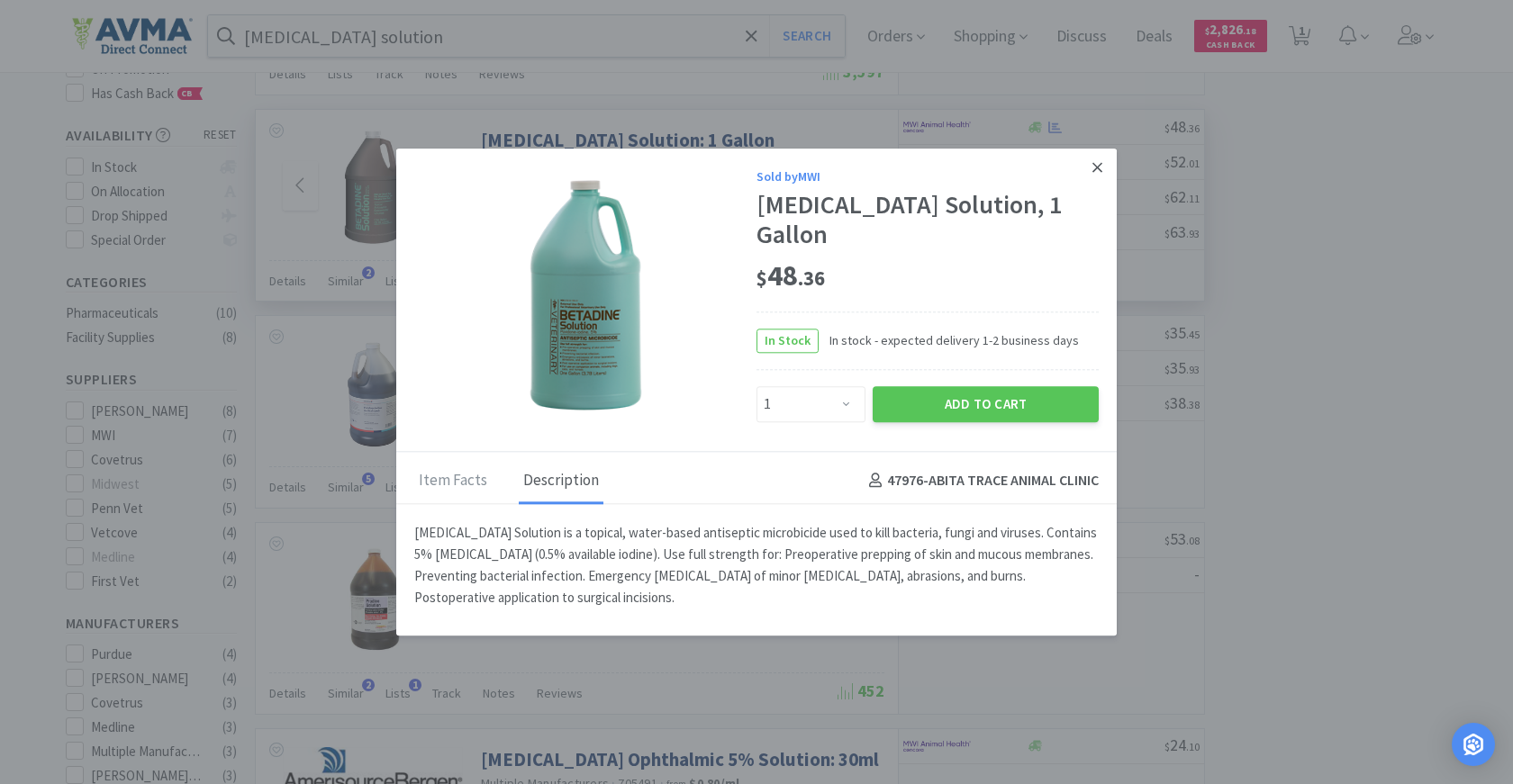
click at [1095, 176] on icon at bounding box center [1097, 167] width 10 height 17
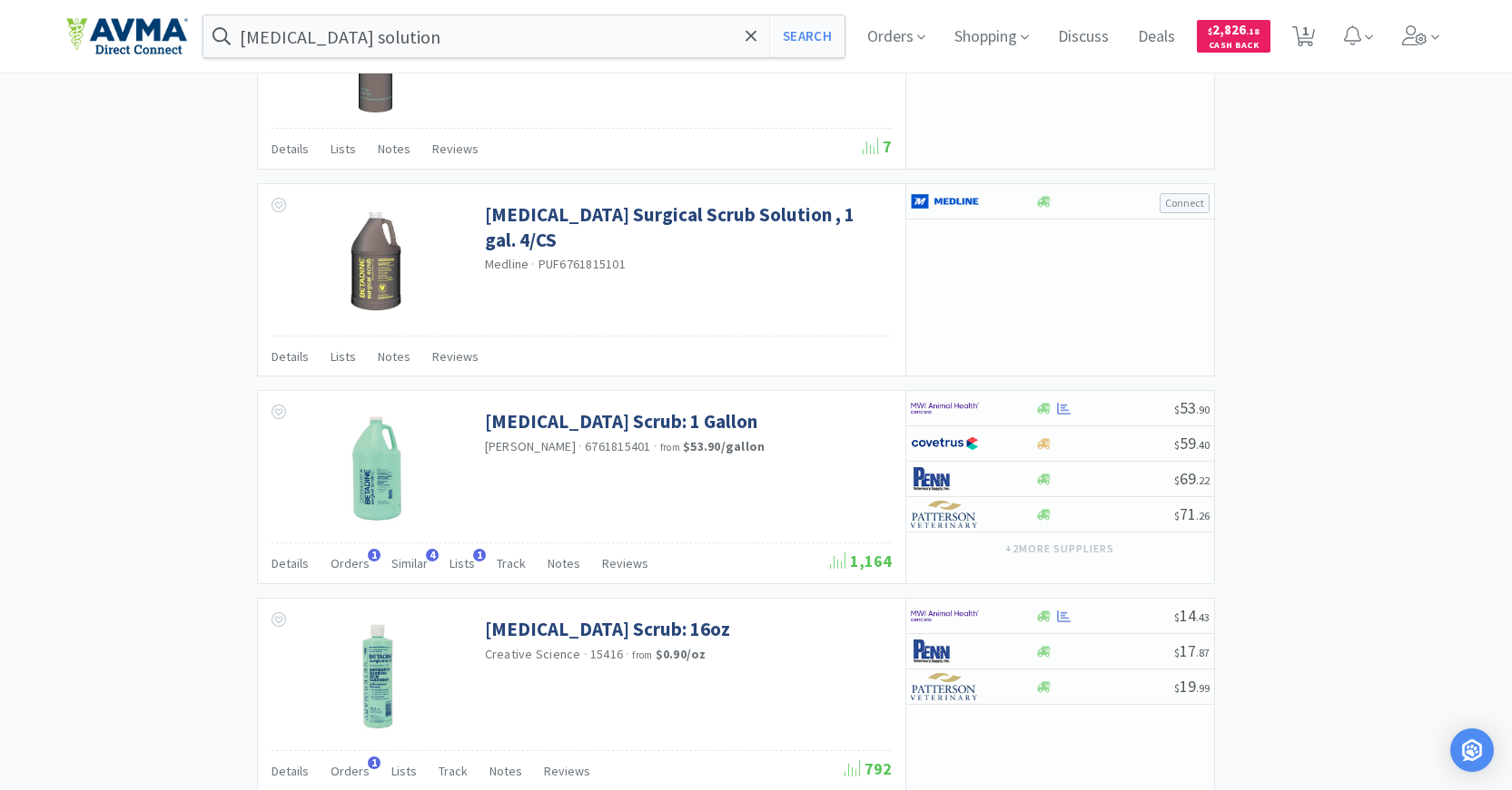
scroll to position [2650, 0]
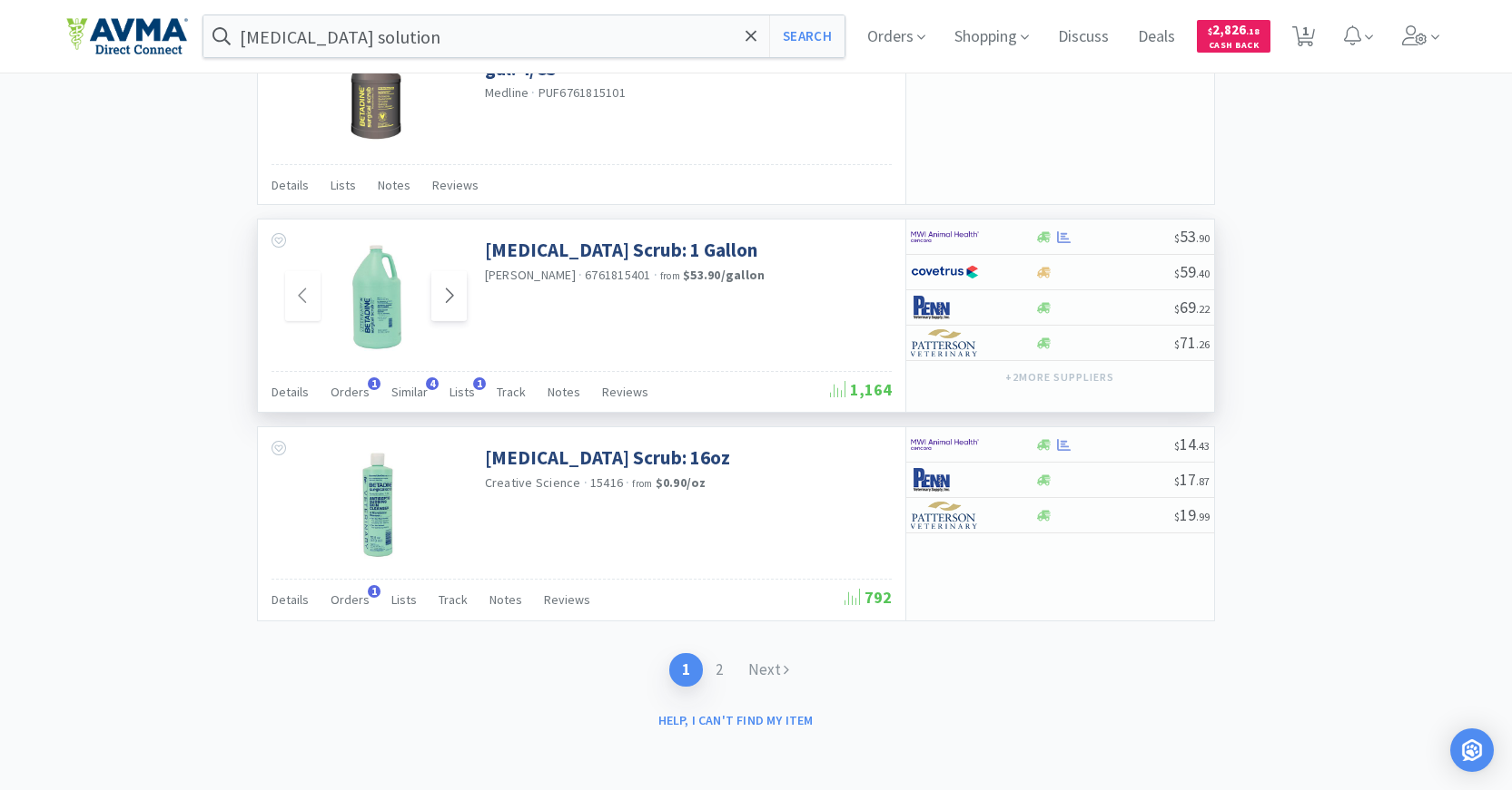
click at [454, 299] on icon at bounding box center [449, 296] width 14 height 22
click at [435, 307] on span at bounding box center [448, 296] width 35 height 50
click at [447, 304] on icon at bounding box center [449, 296] width 14 height 22
click at [379, 298] on img at bounding box center [376, 296] width 118 height 118
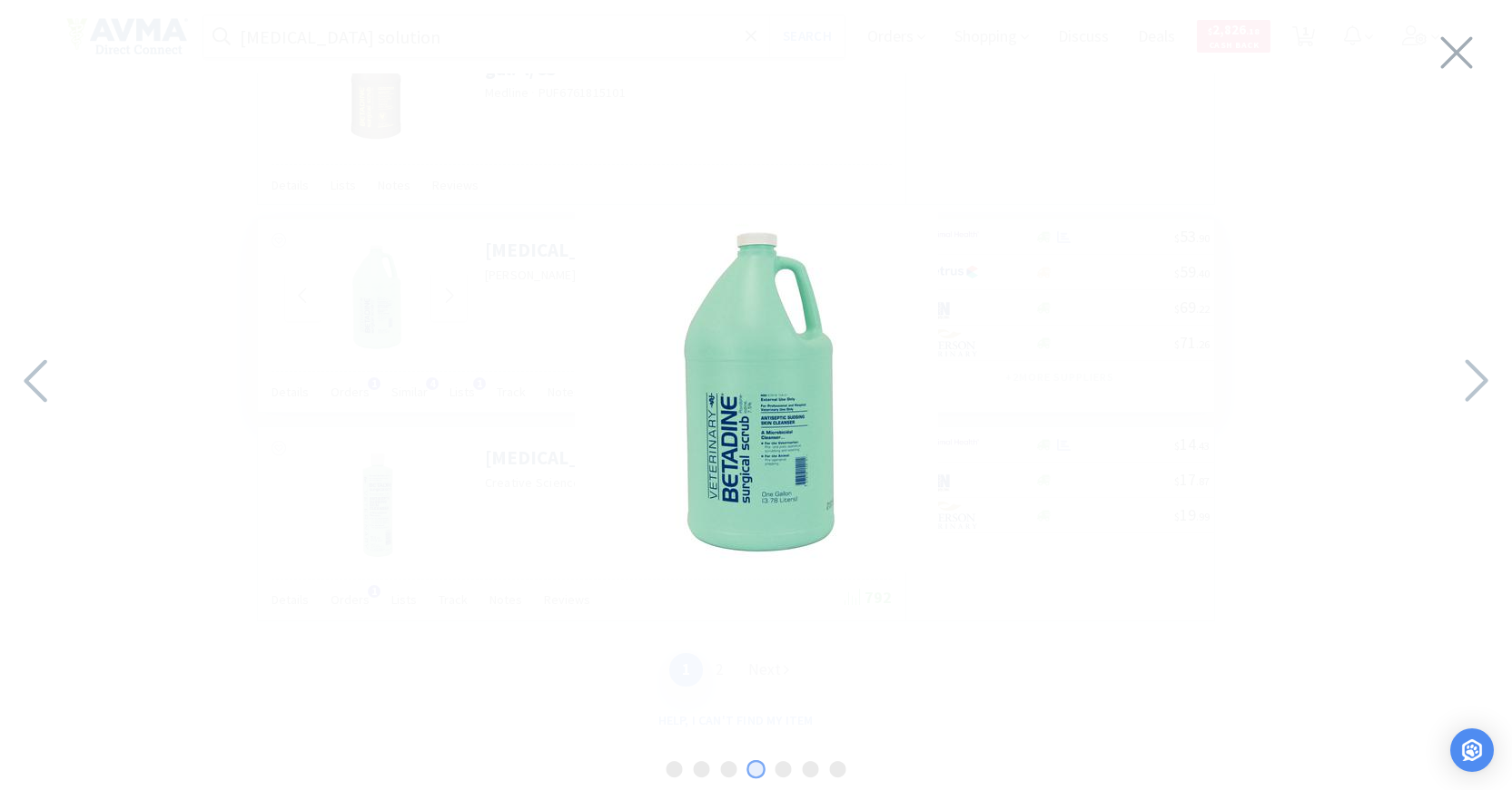
click at [318, 524] on div at bounding box center [756, 390] width 1512 height 745
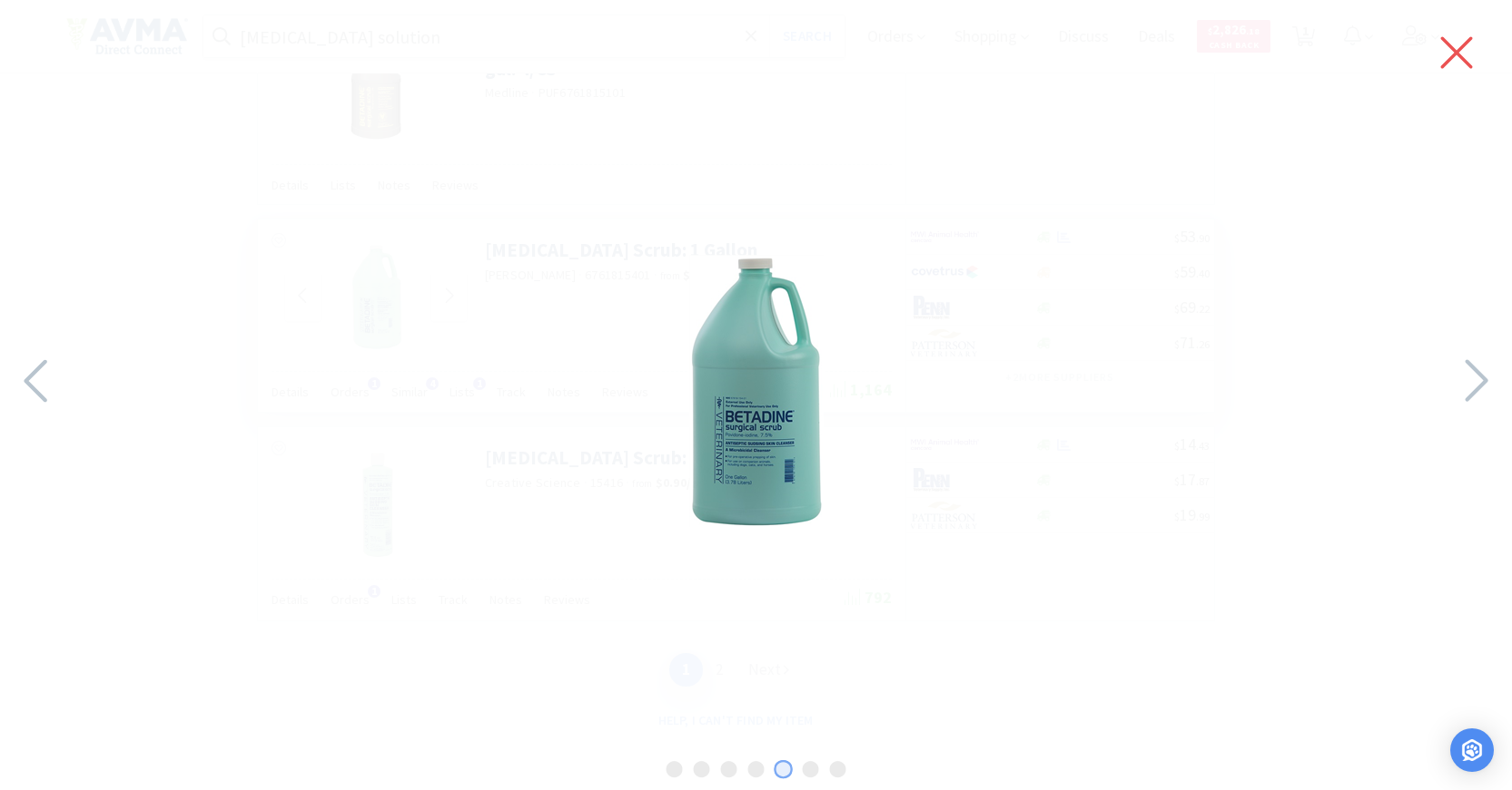
click at [1448, 47] on icon at bounding box center [1456, 53] width 38 height 51
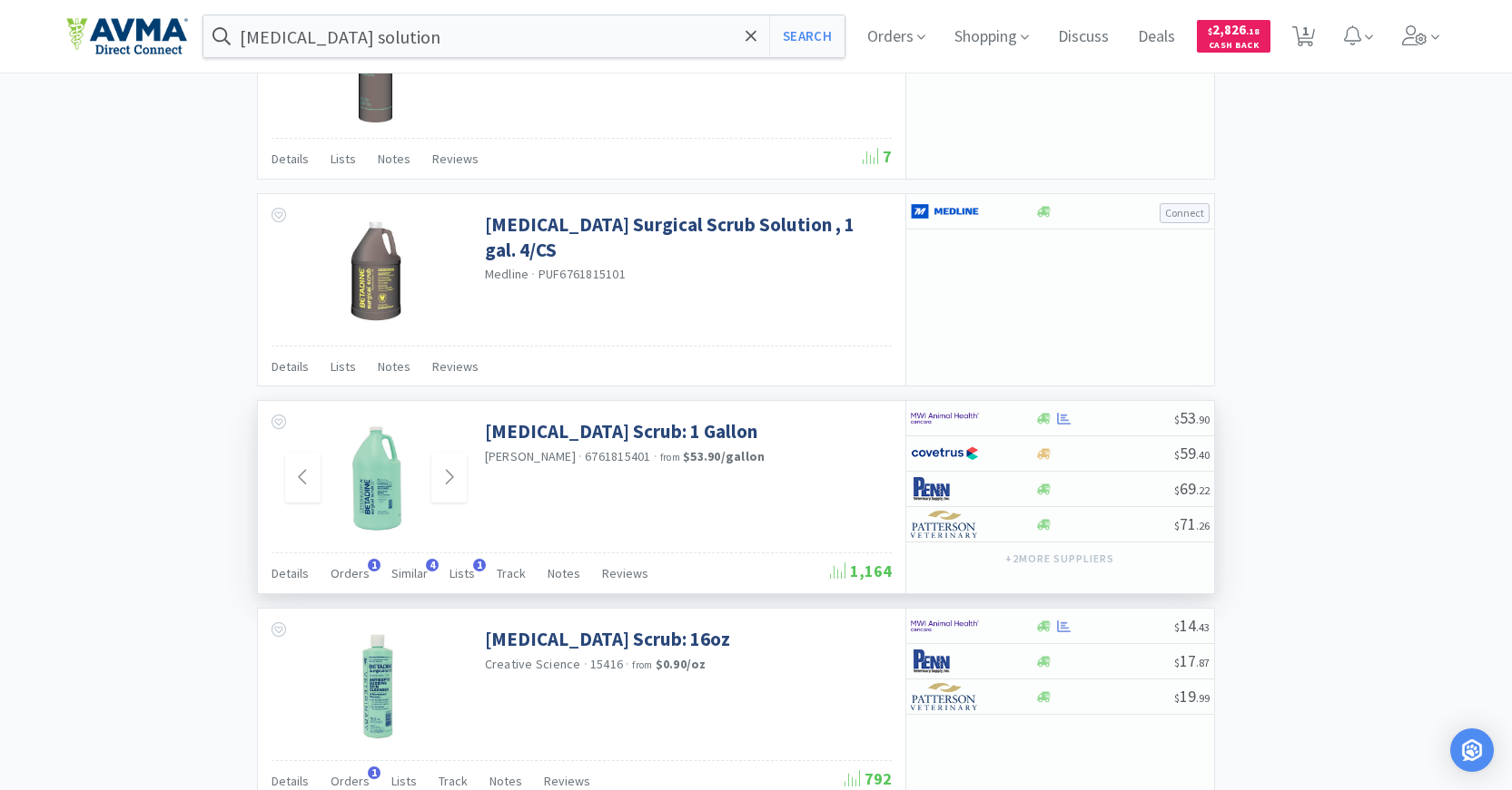
scroll to position [2559, 0]
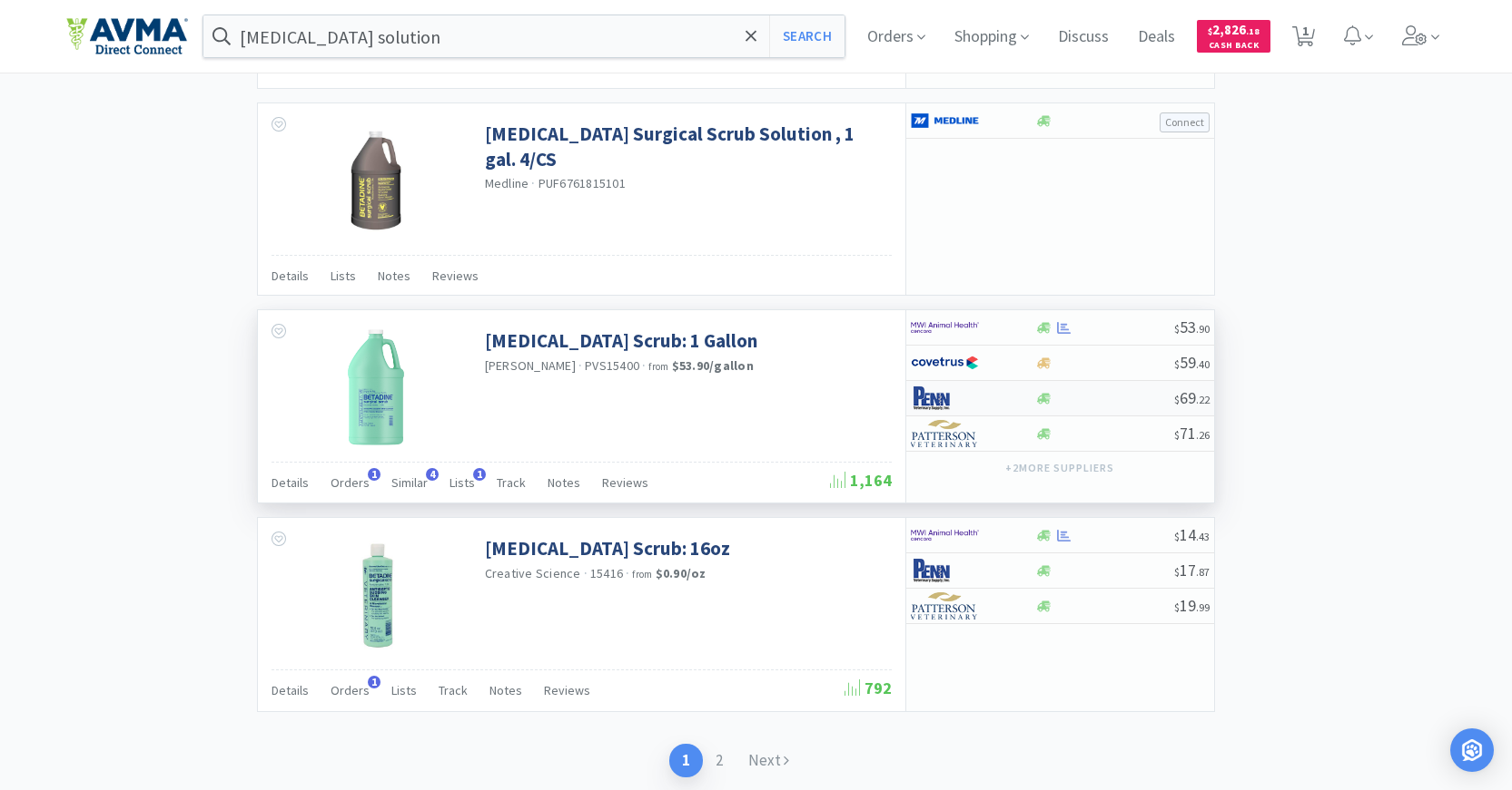
click at [997, 394] on div at bounding box center [960, 398] width 100 height 31
select select "1"
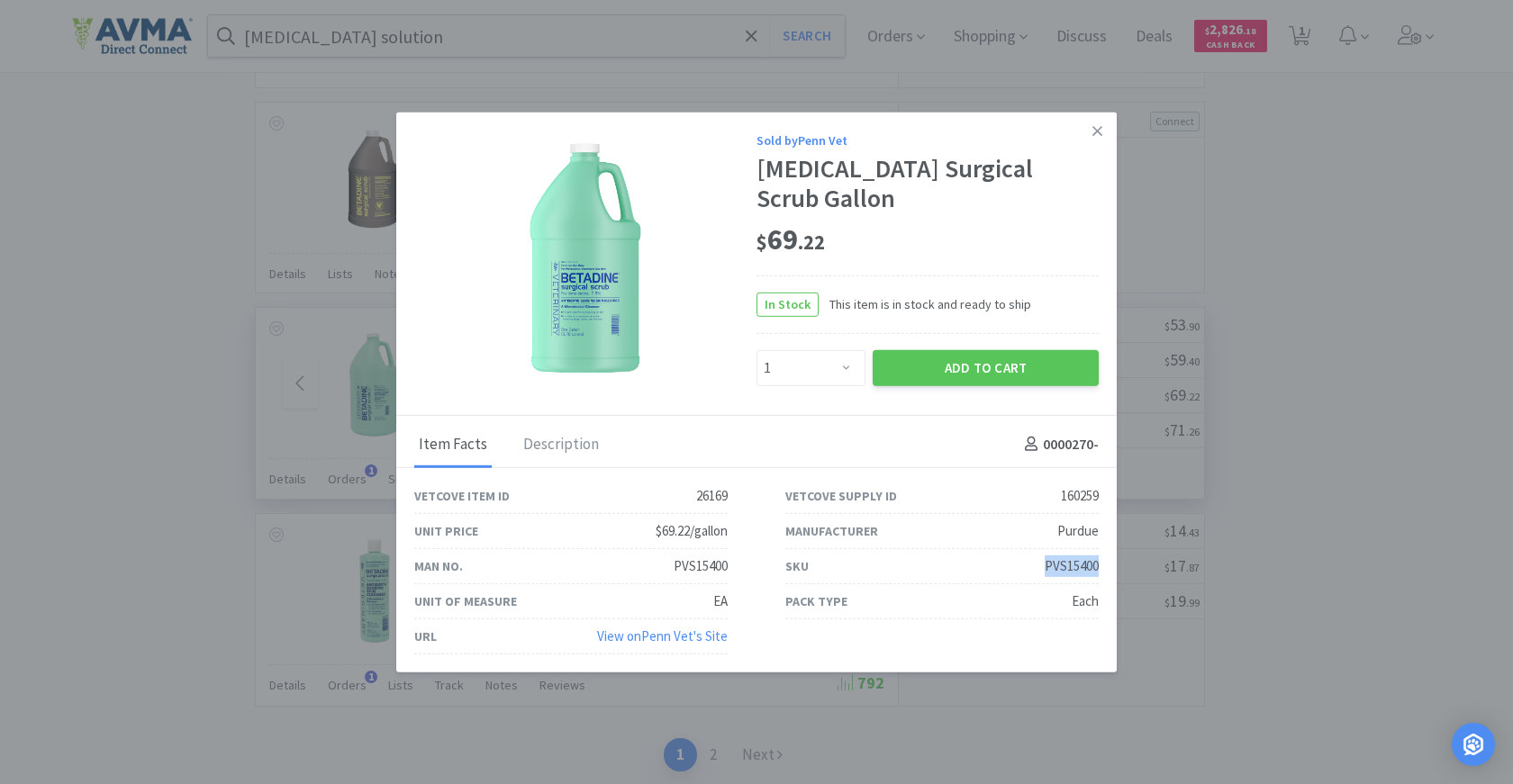
drag, startPoint x: 1050, startPoint y: 554, endPoint x: 1105, endPoint y: 563, distance: 55.7
click at [1105, 563] on div "SKU PVS15400" at bounding box center [942, 567] width 371 height 35
copy div "PVS15400"
click at [1101, 136] on icon at bounding box center [1097, 131] width 10 height 10
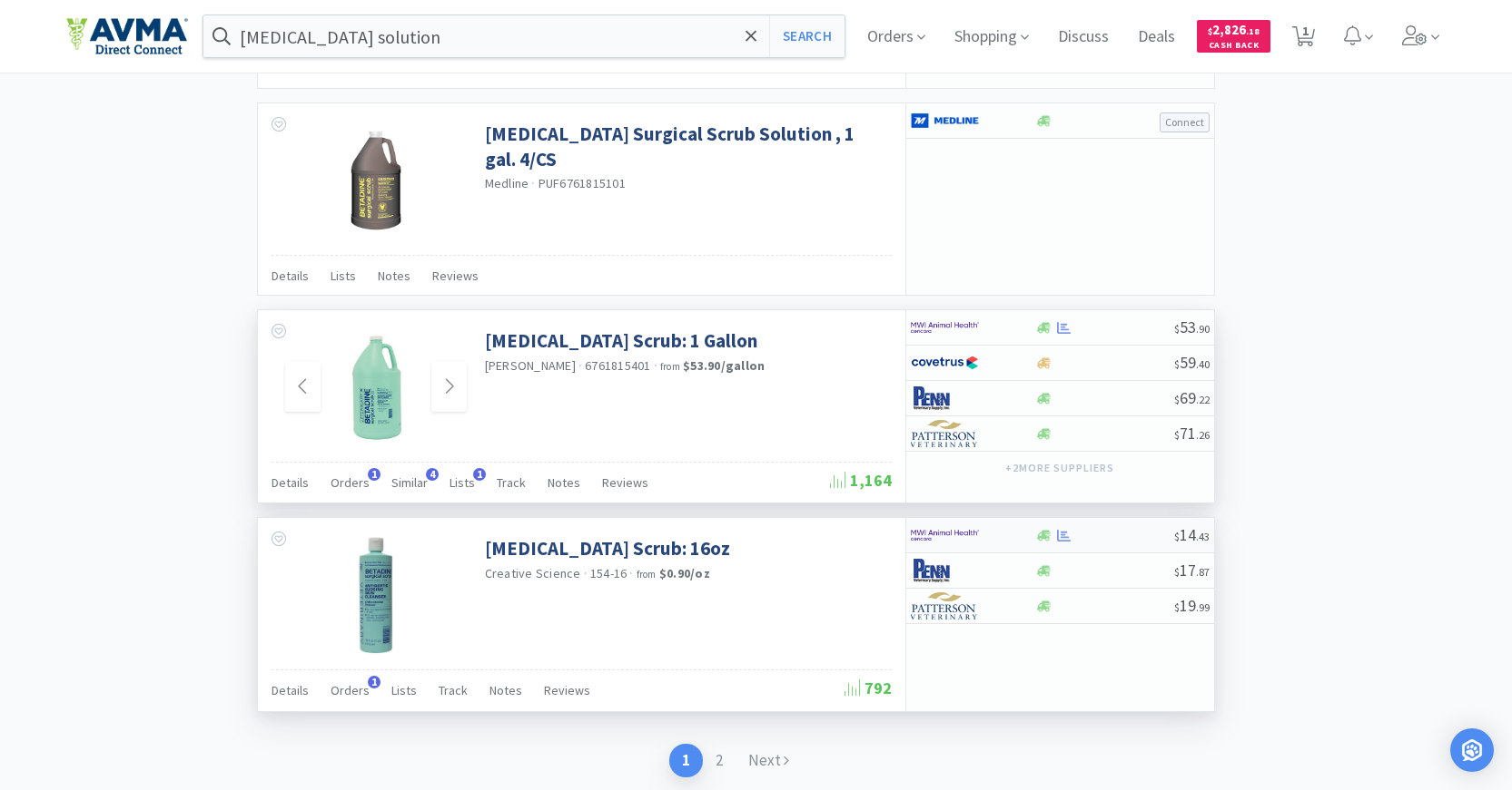
click at [942, 533] on img at bounding box center [944, 536] width 68 height 28
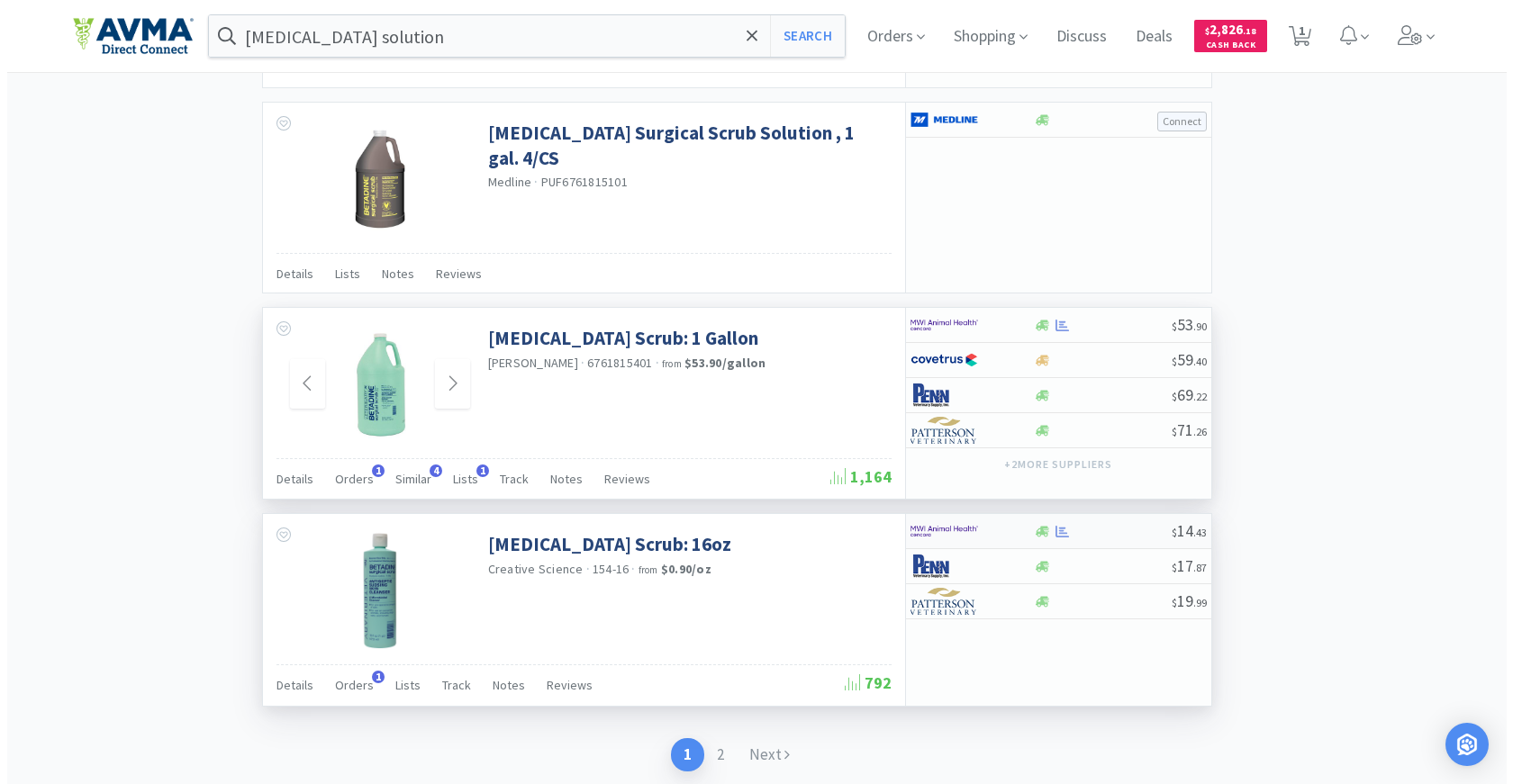
select select "1"
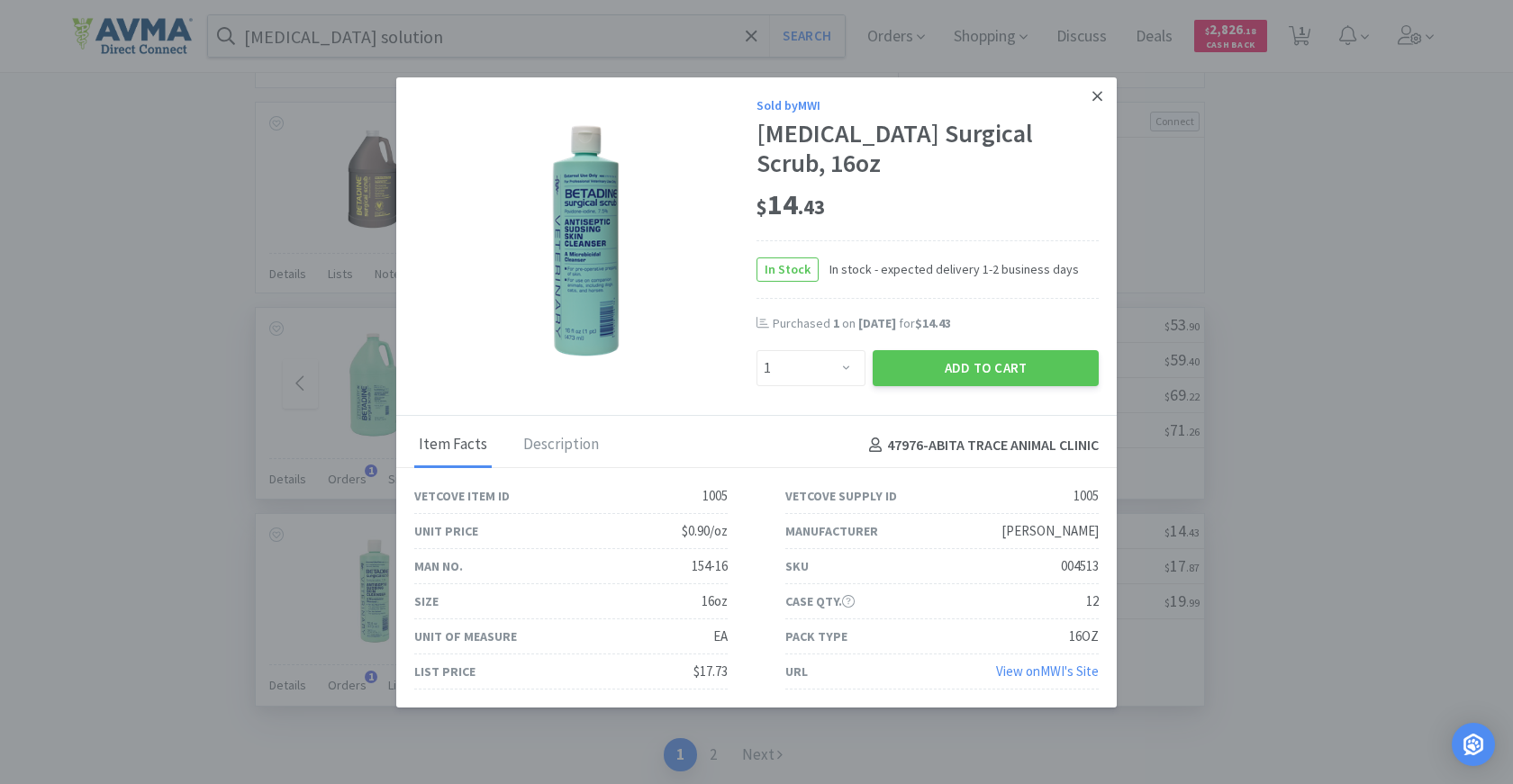
click at [1090, 107] on link at bounding box center [1097, 97] width 31 height 39
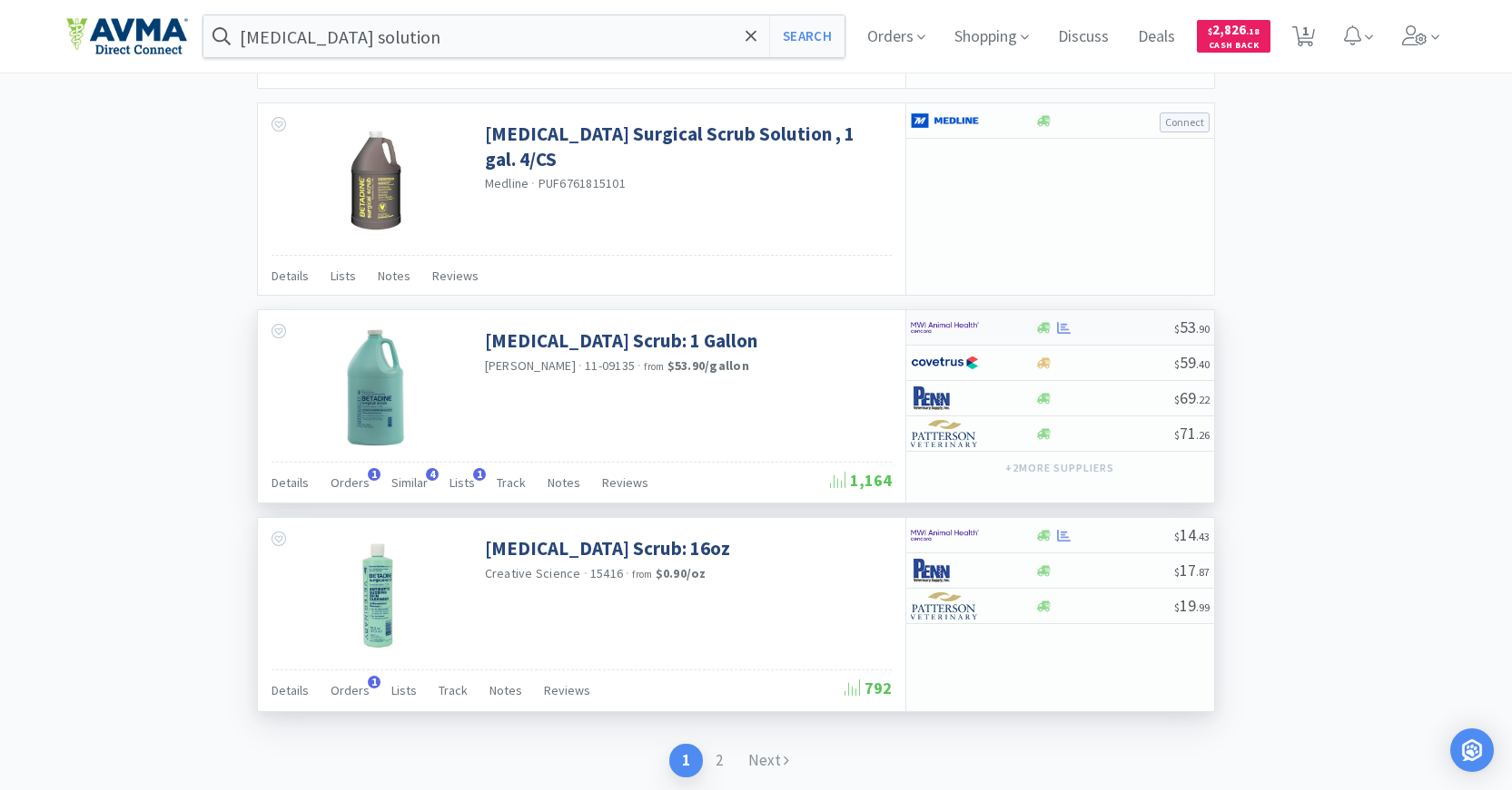
click at [945, 314] on img at bounding box center [944, 328] width 68 height 28
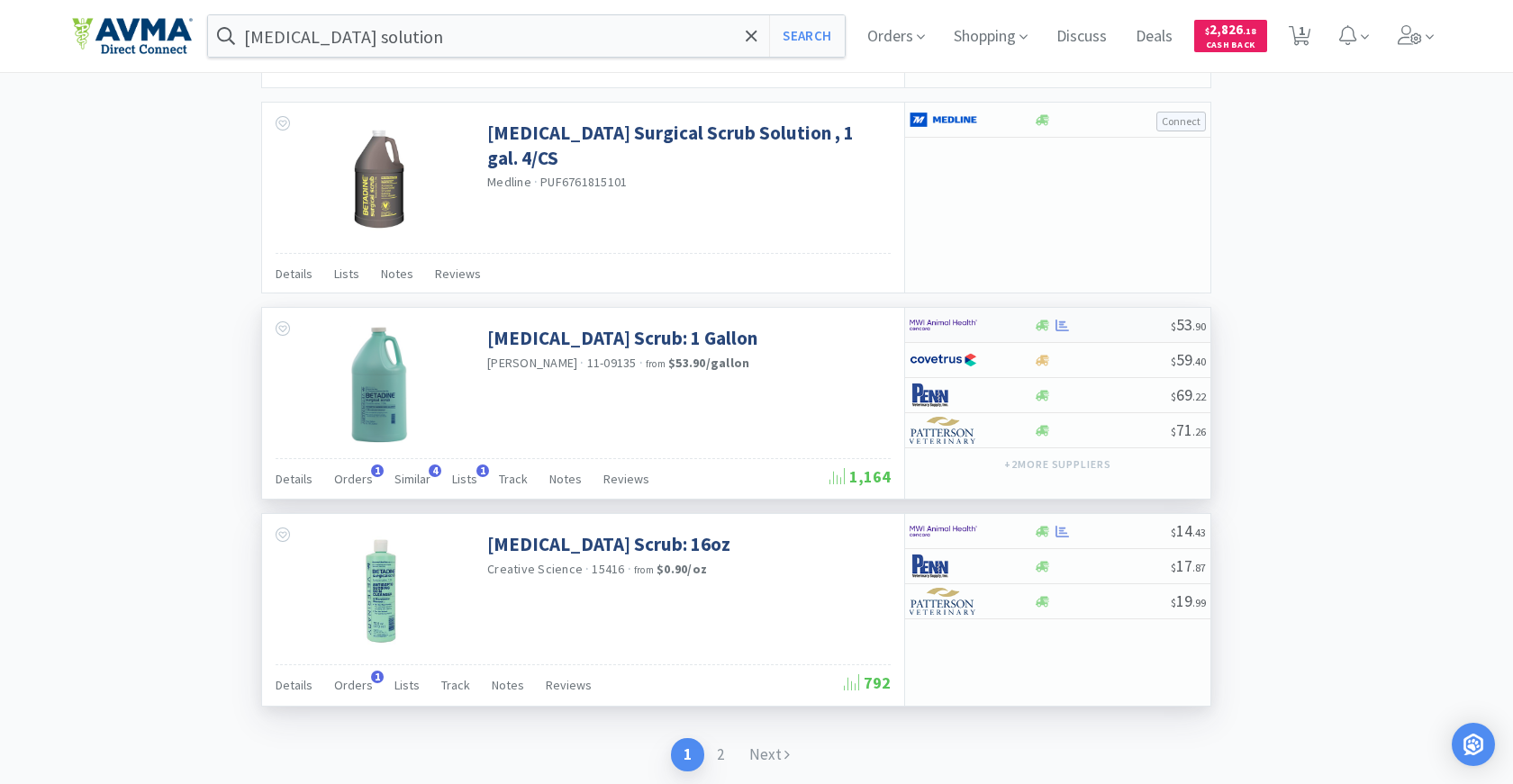
select select "1"
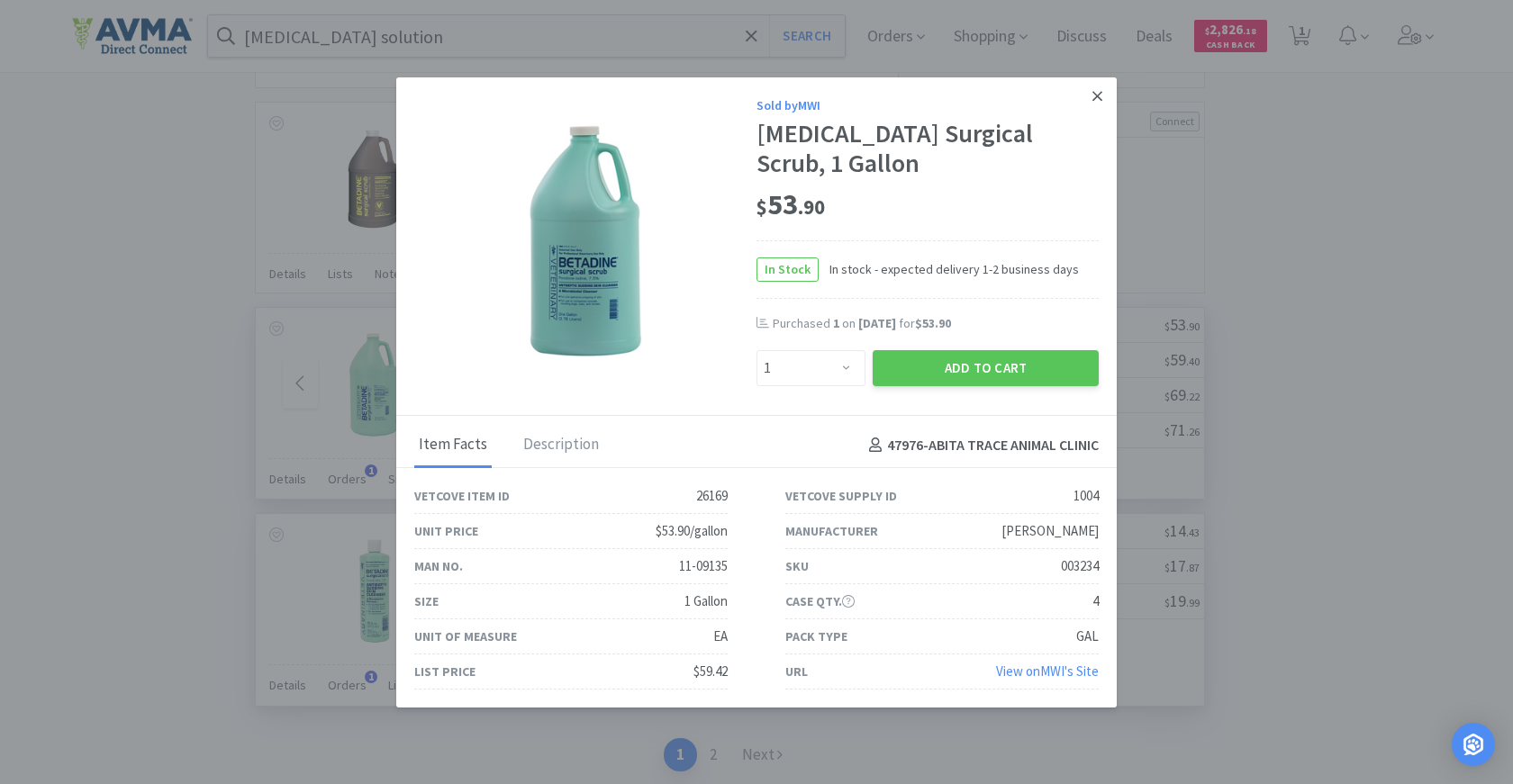
click at [1092, 103] on icon at bounding box center [1097, 96] width 10 height 17
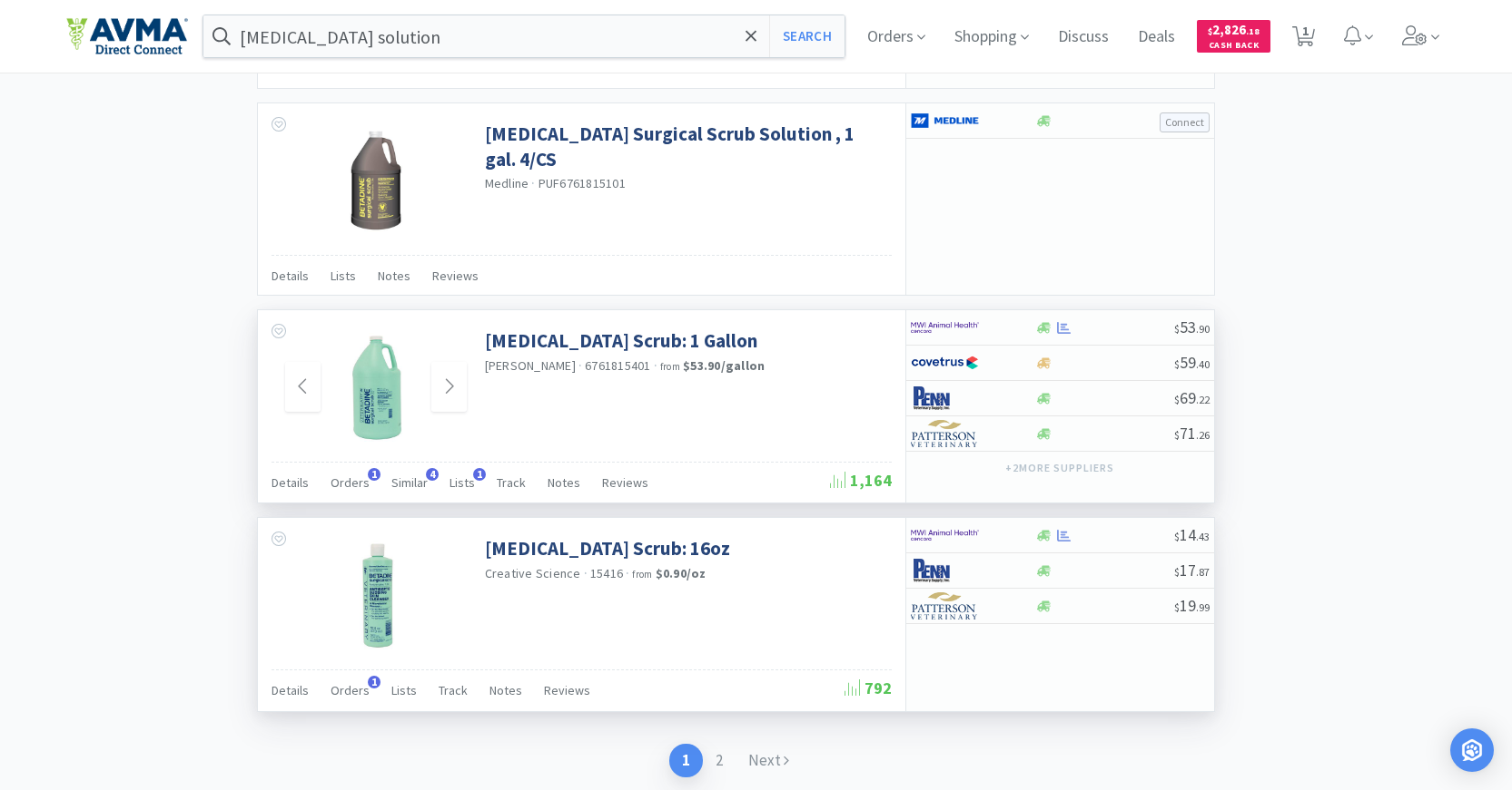
click at [956, 540] on img at bounding box center [944, 536] width 68 height 28
select select "1"
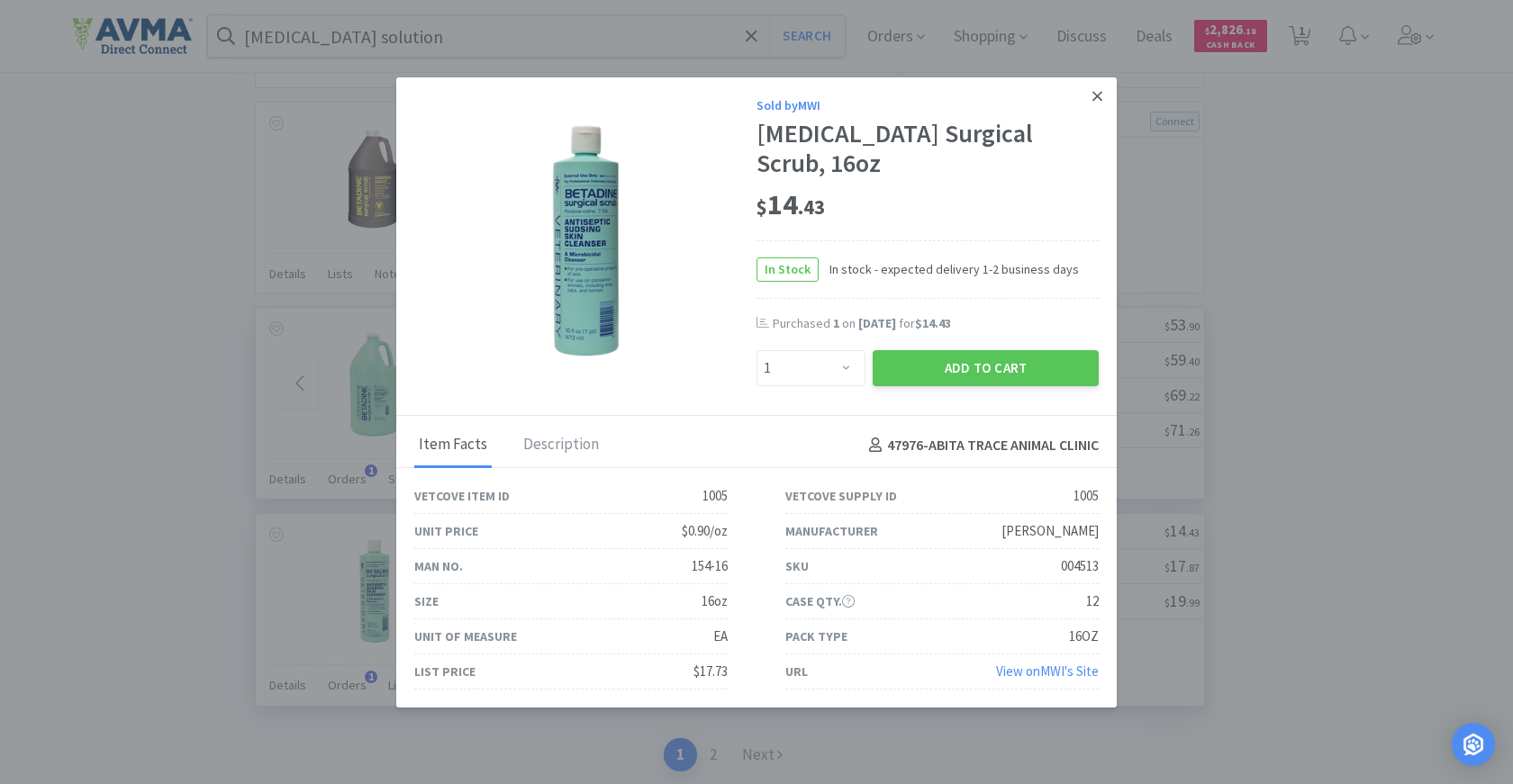
click at [1098, 105] on icon at bounding box center [1097, 96] width 10 height 17
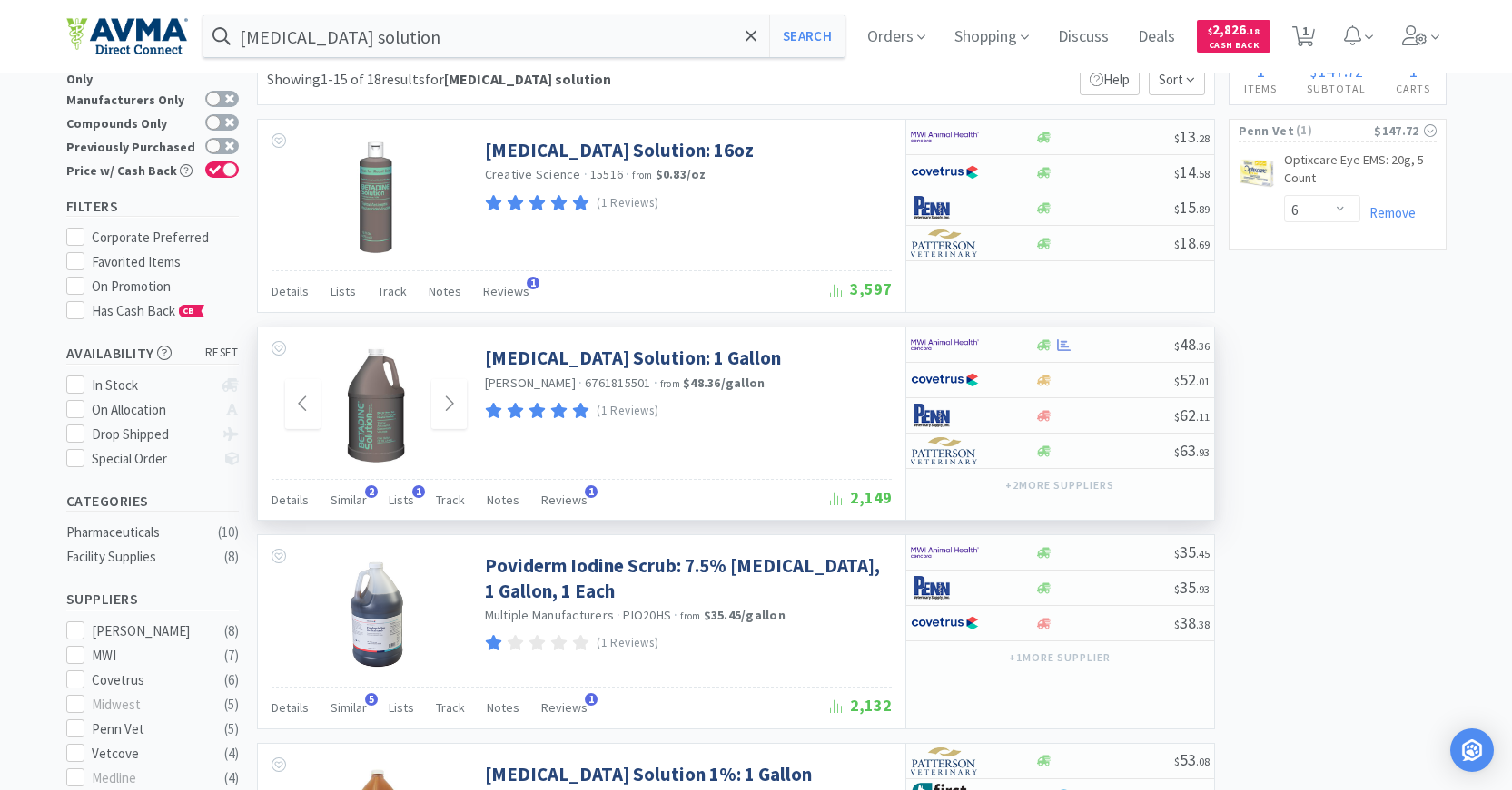
scroll to position [0, 0]
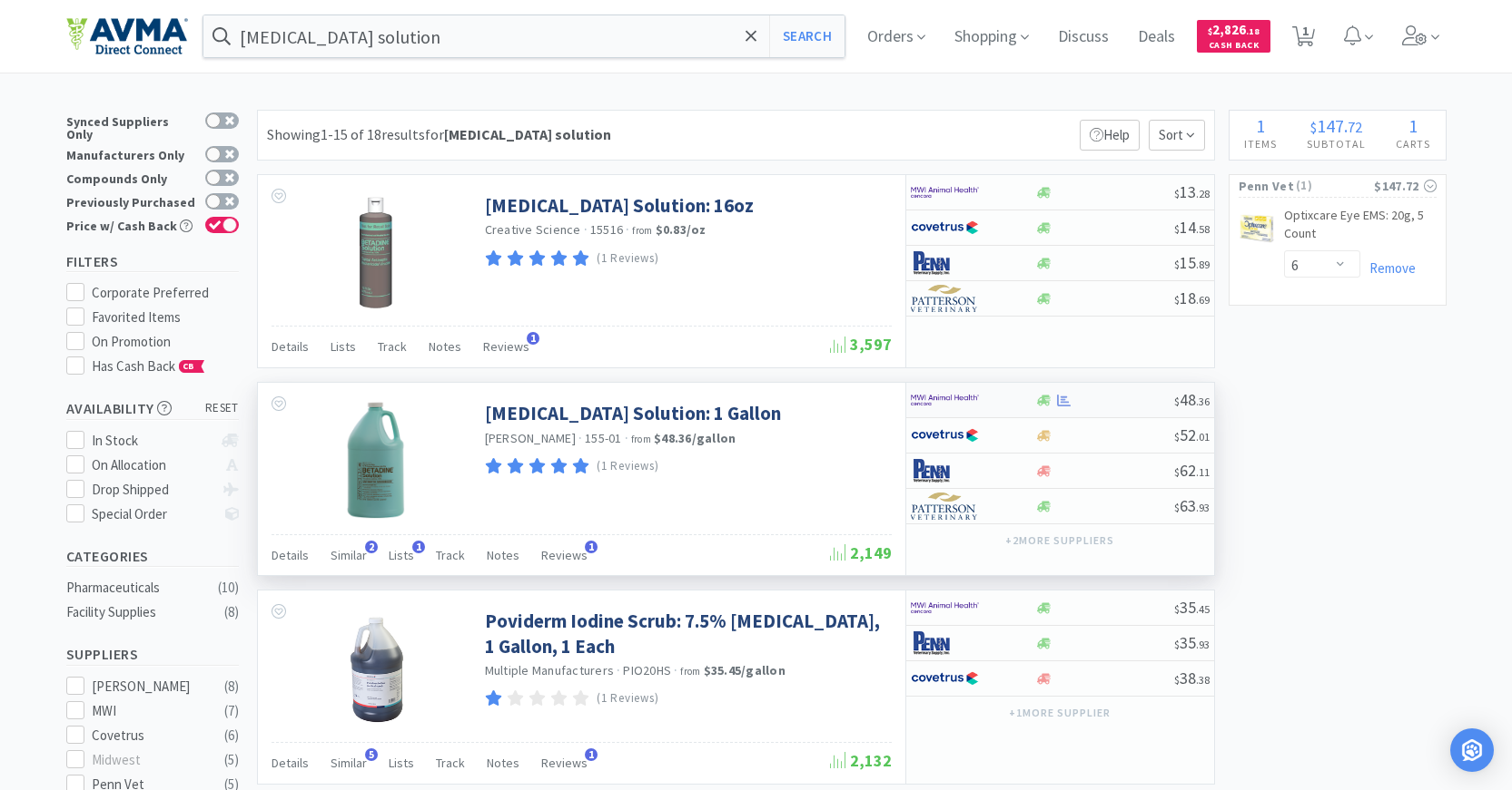
click at [943, 399] on img at bounding box center [944, 400] width 68 height 28
select select "1"
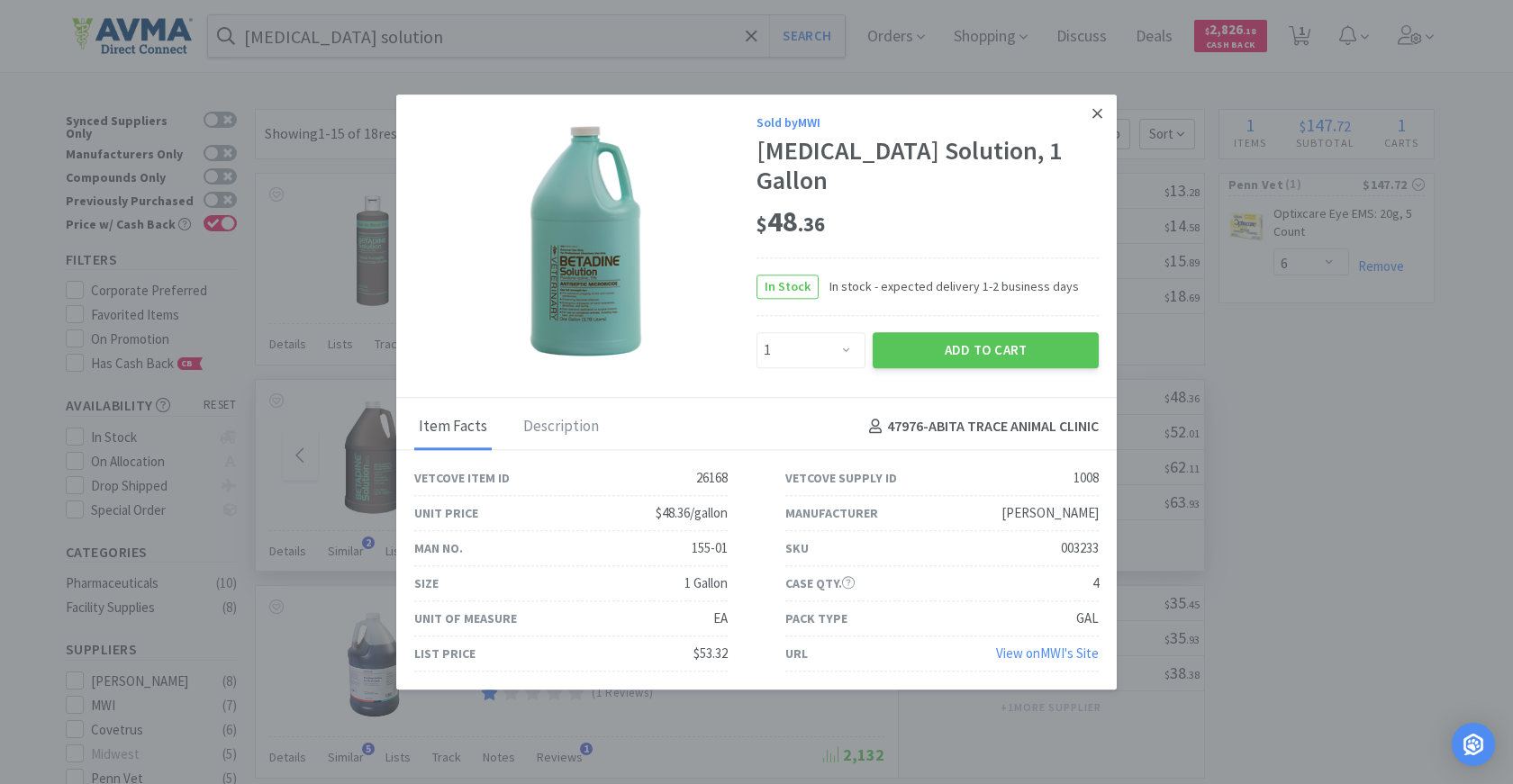
click at [1090, 119] on link at bounding box center [1097, 114] width 31 height 39
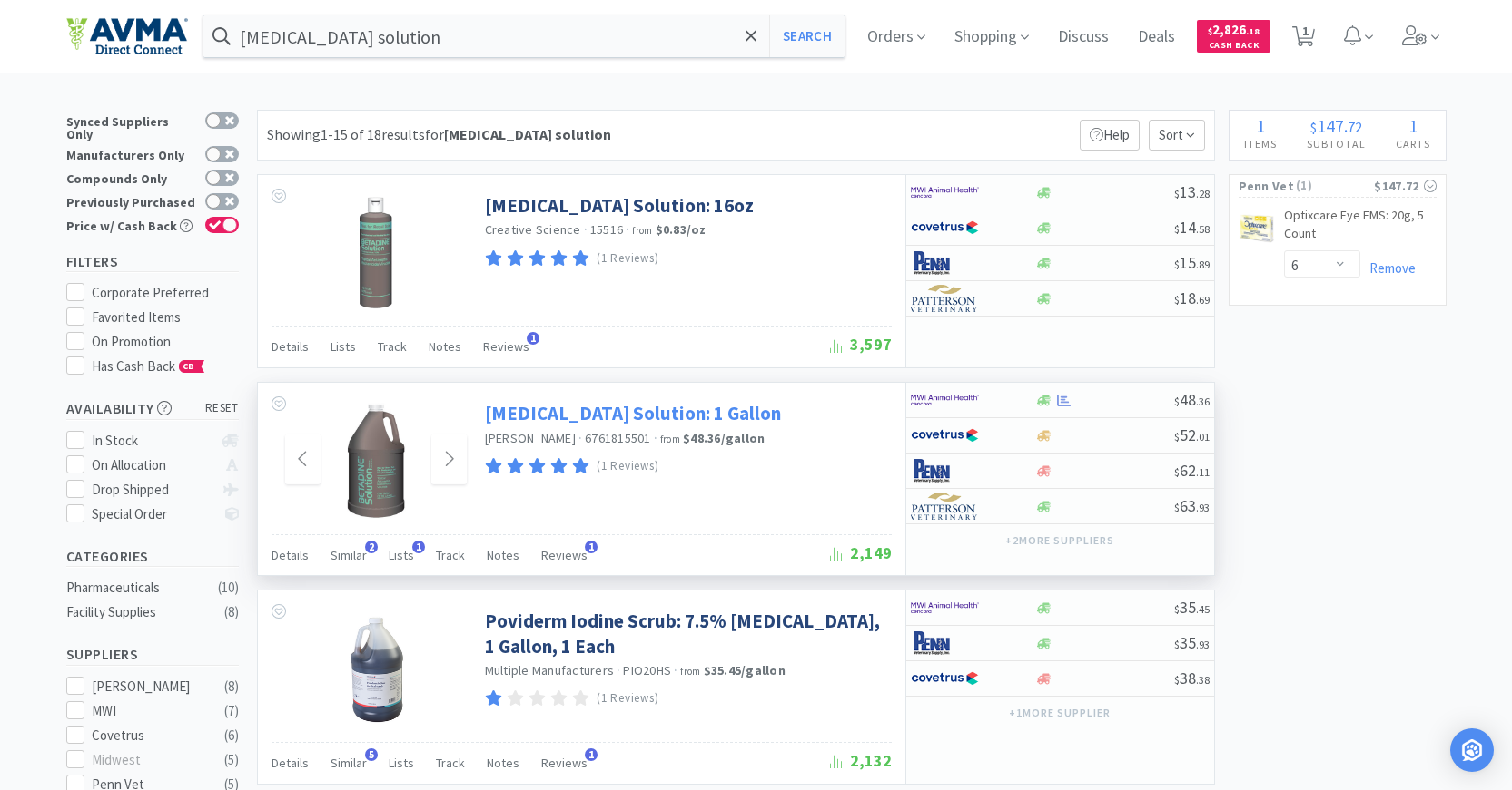
click at [653, 414] on link "[MEDICAL_DATA] Solution: 1 Gallon" at bounding box center [633, 413] width 296 height 25
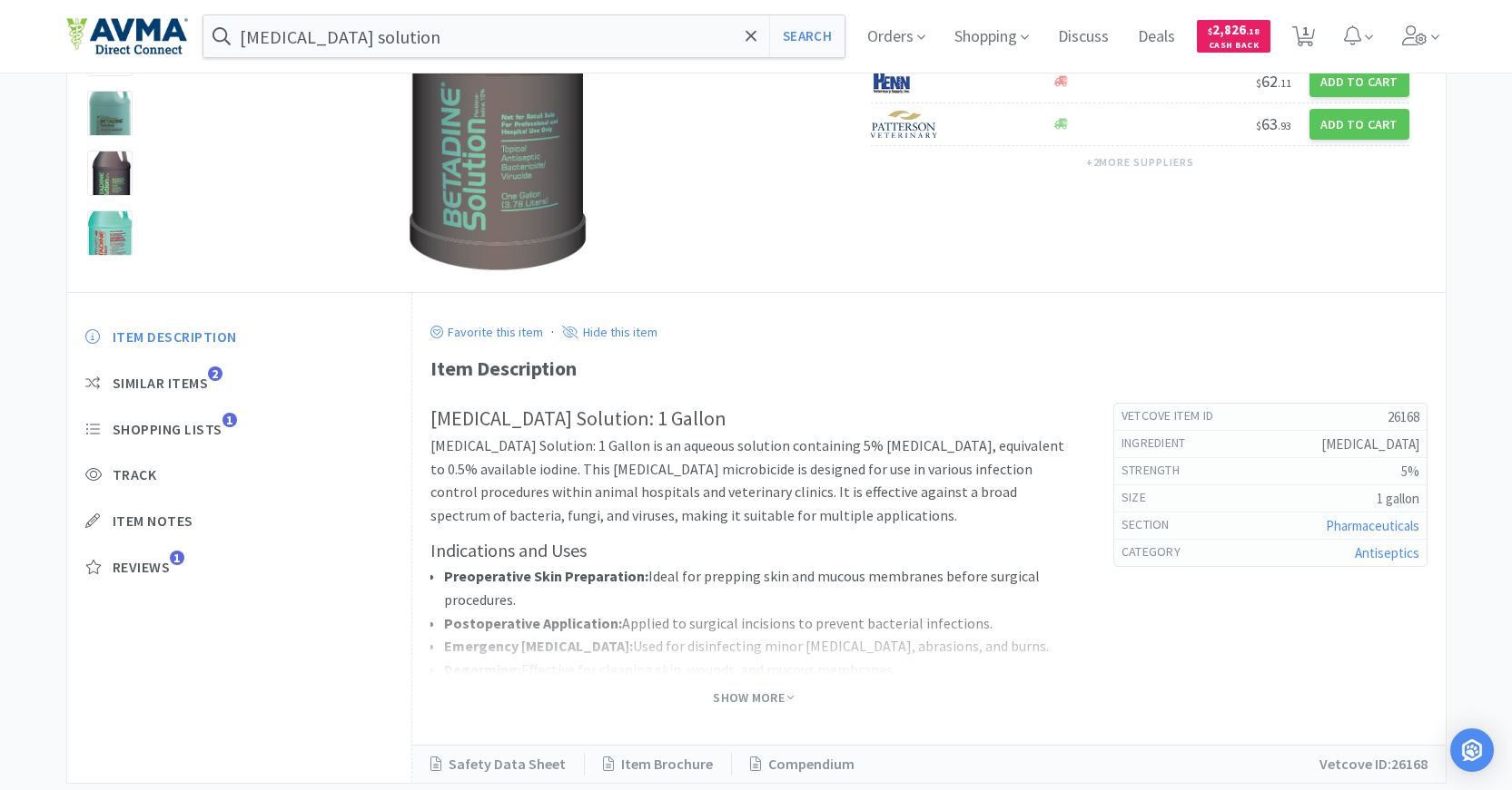
scroll to position [272, 0]
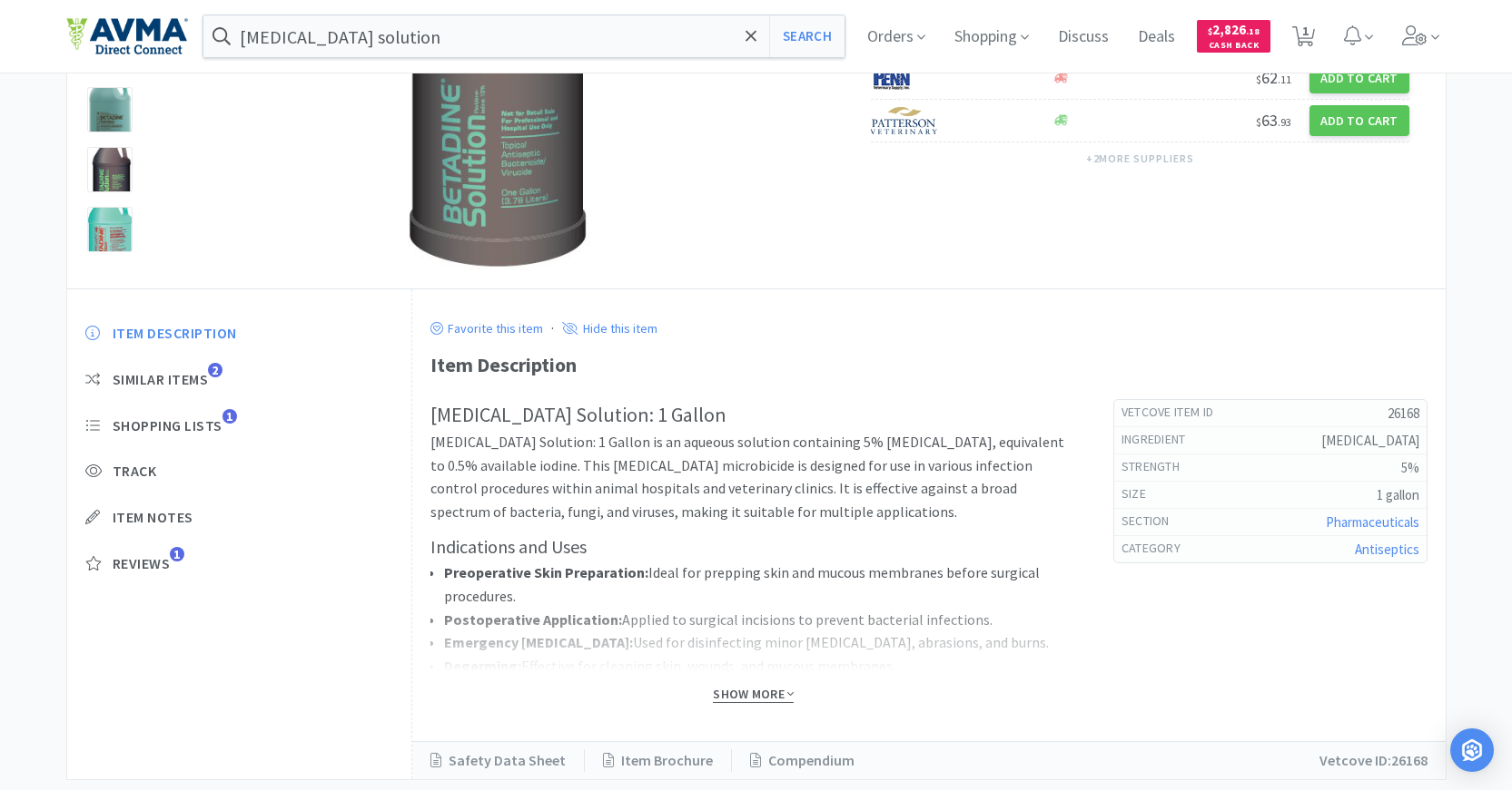
click at [759, 693] on span "Show More" at bounding box center [753, 693] width 81 height 17
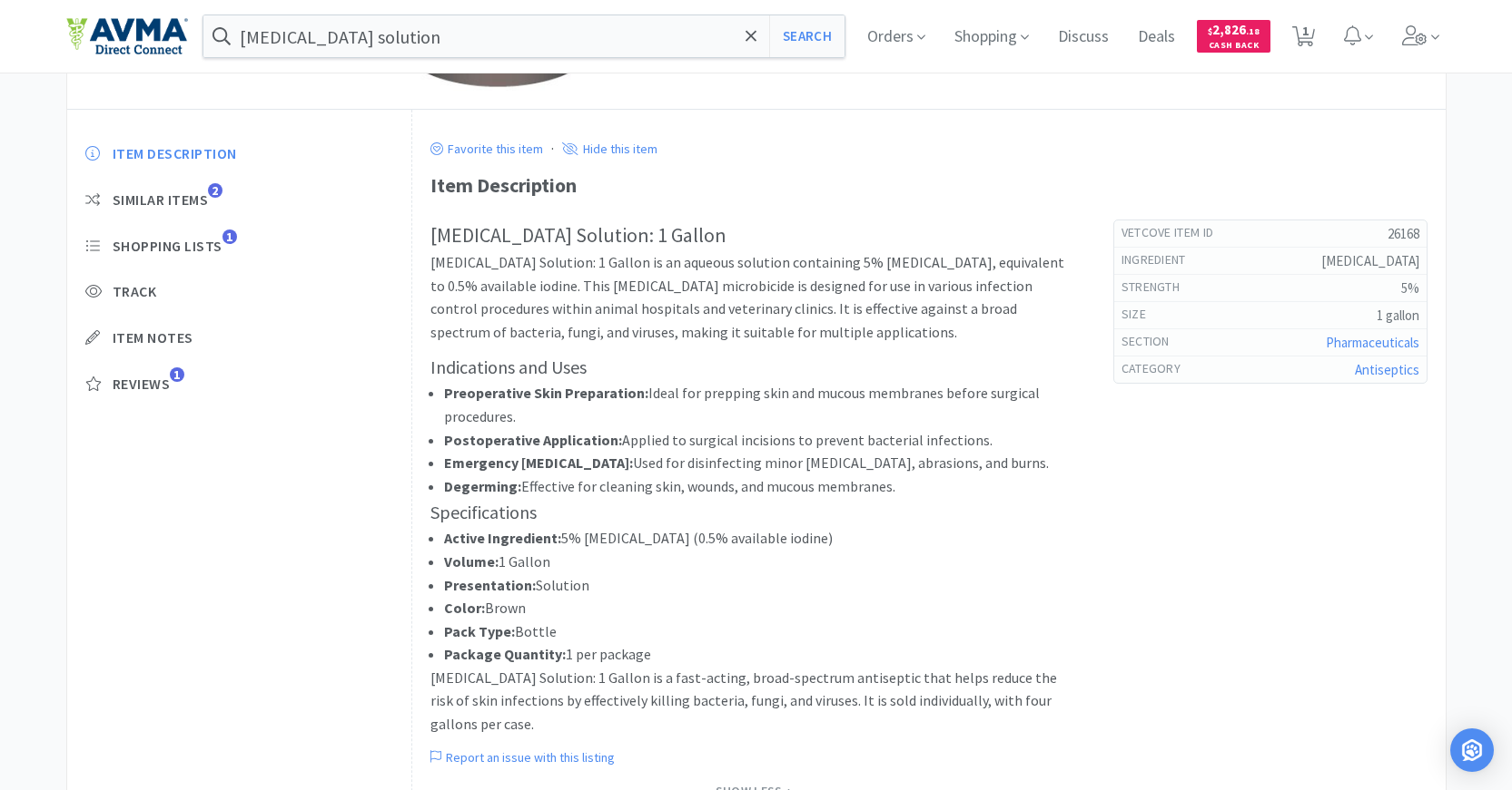
scroll to position [454, 0]
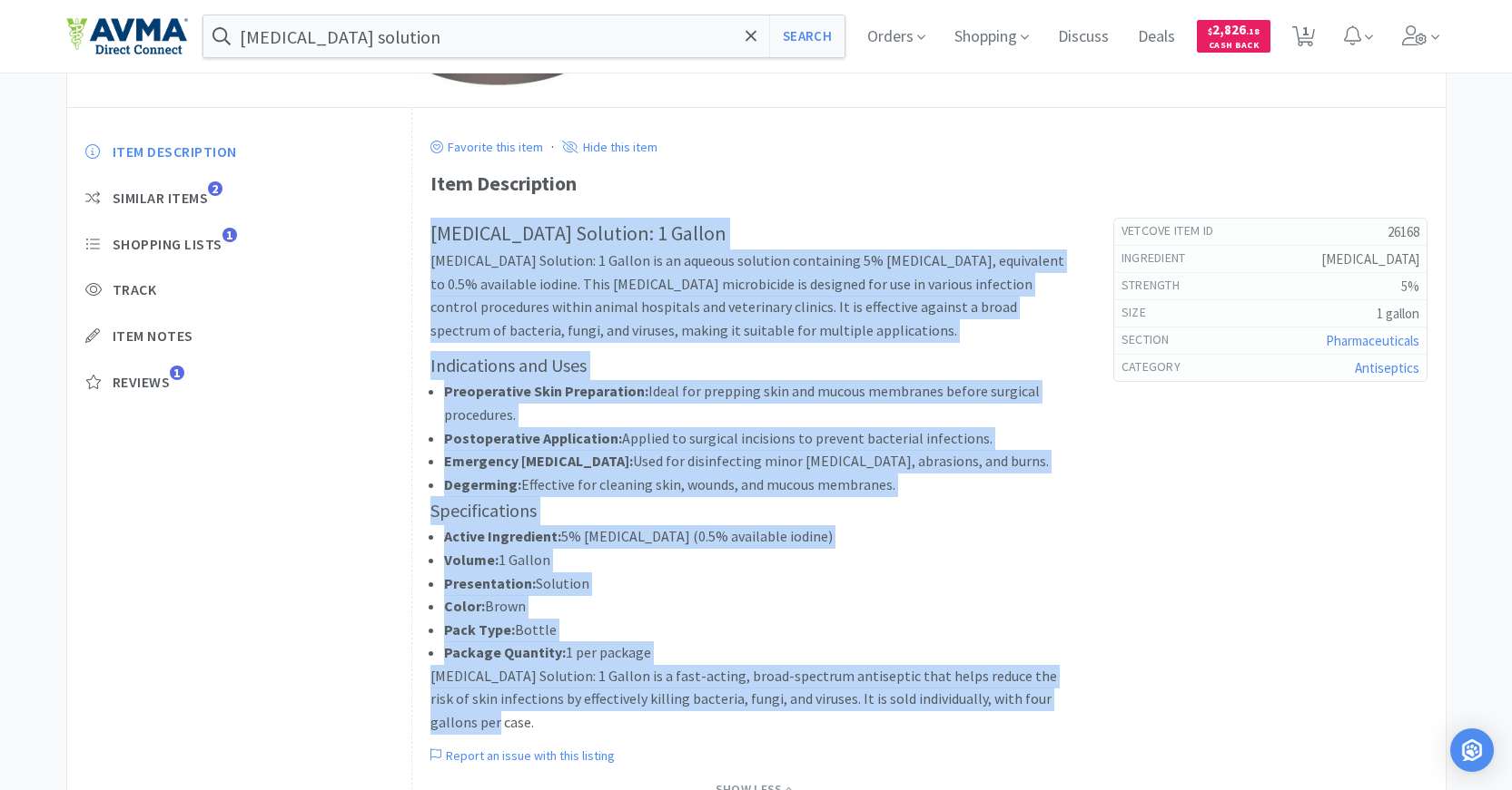
drag, startPoint x: 426, startPoint y: 395, endPoint x: 1075, endPoint y: 702, distance: 717.9
click at [1075, 702] on div "Favorite this item · Hide this item Item Description [MEDICAL_DATA] Solution: 1…" at bounding box center [928, 492] width 1033 height 767
copy div "[MEDICAL_DATA] Solution: 1 Gallon [MEDICAL_DATA] Solution: 1 Gallon is an aqueo…"
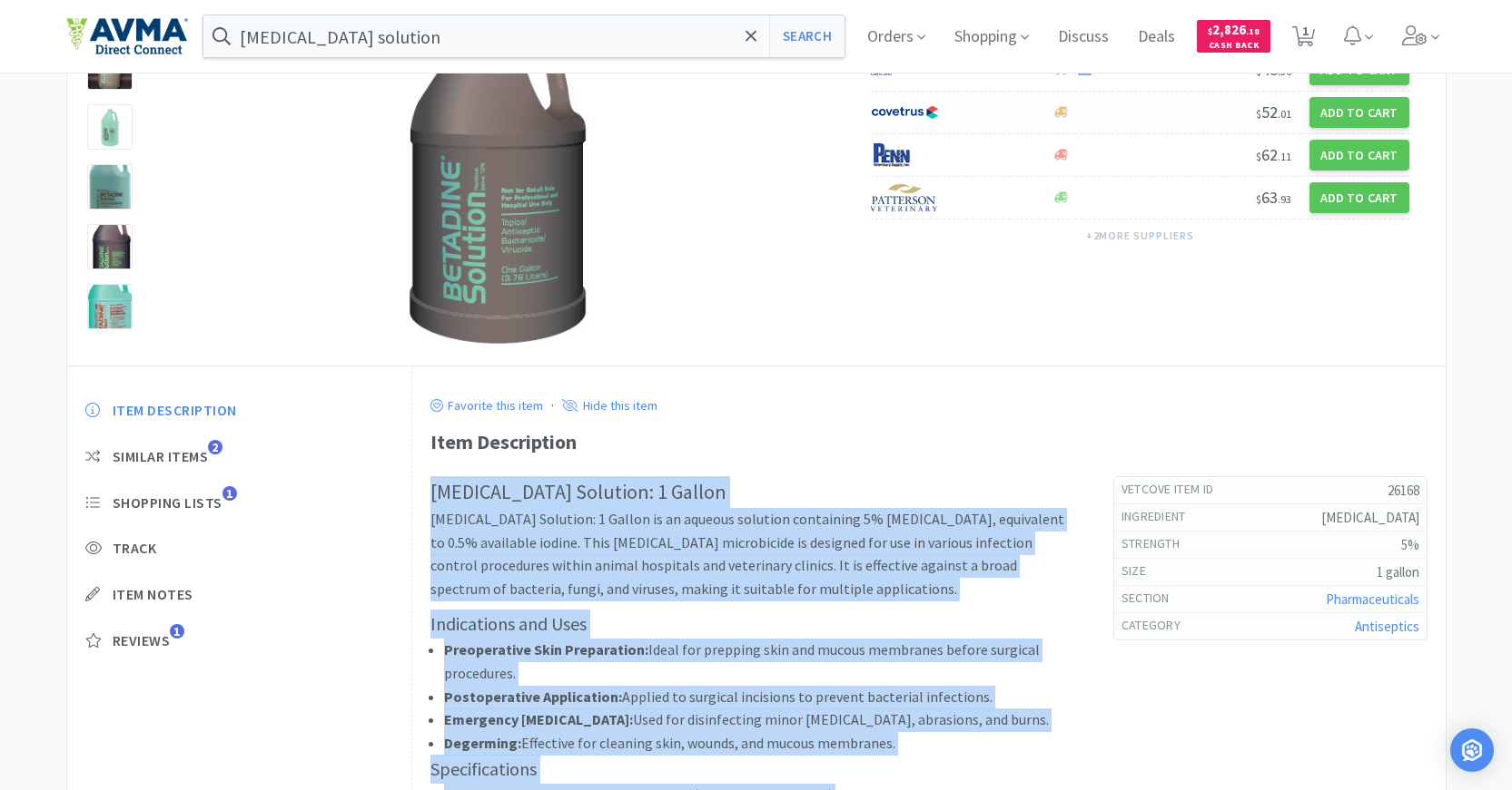
scroll to position [91, 0]
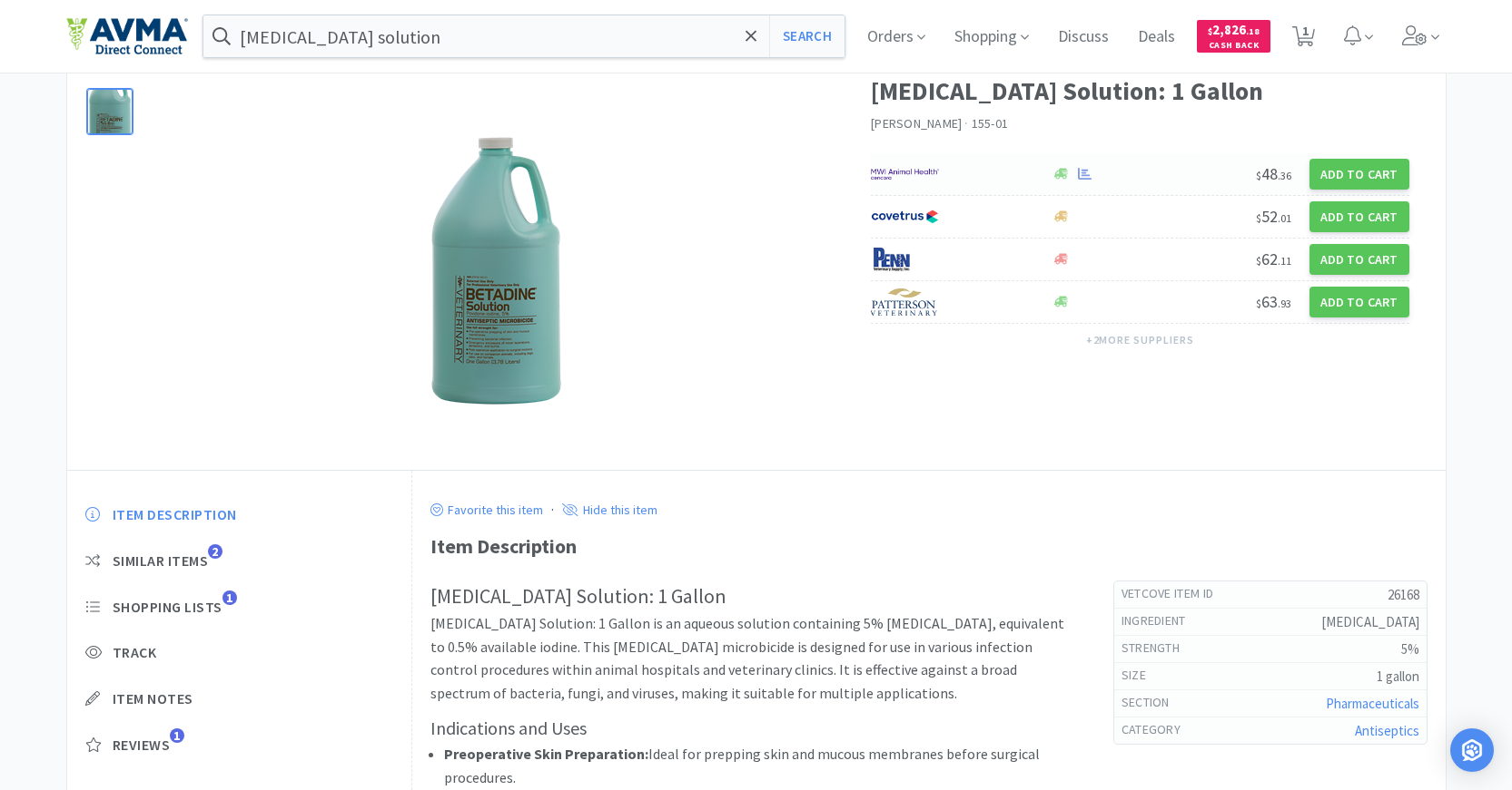
click at [964, 164] on div at bounding box center [951, 173] width 162 height 31
select select "1"
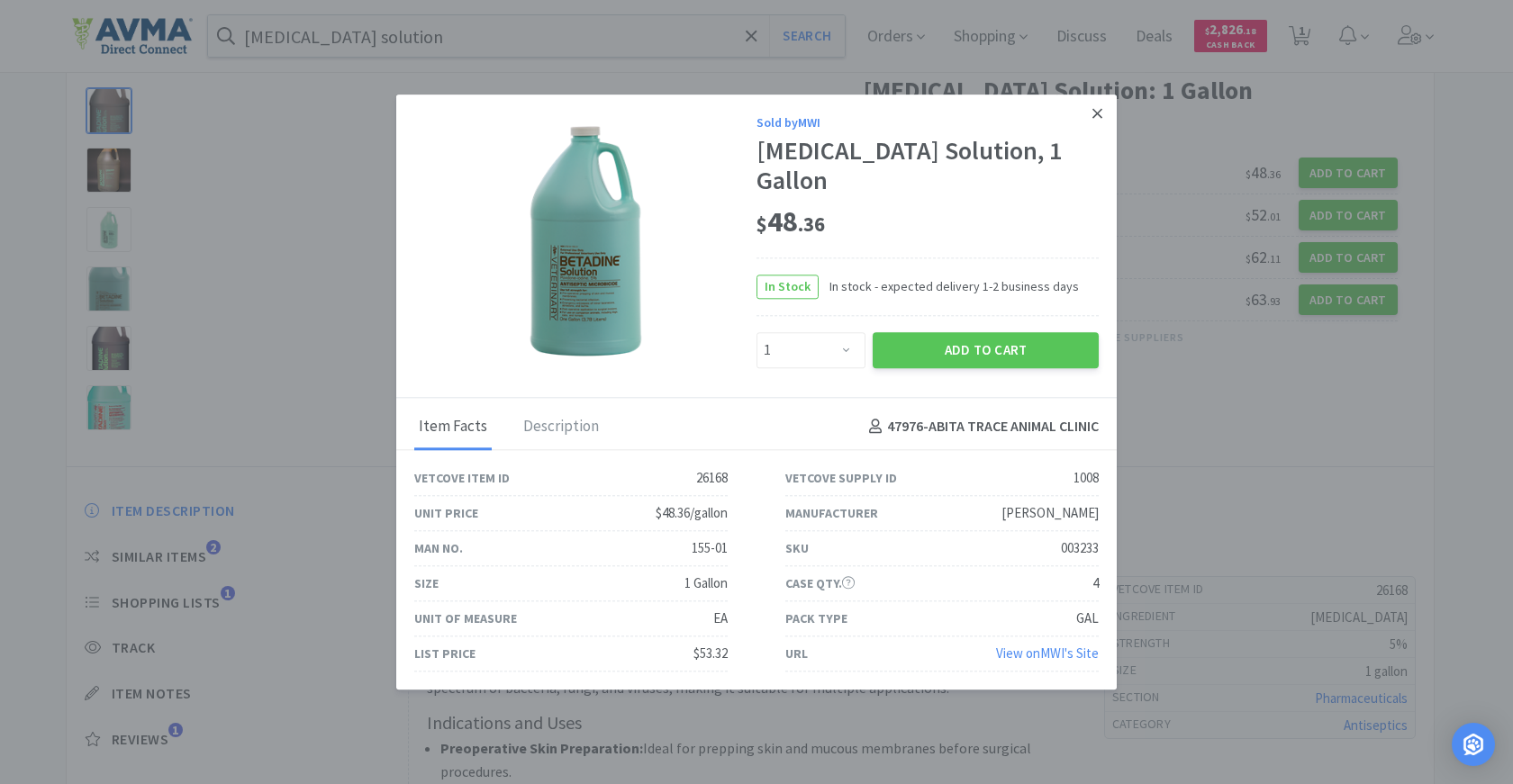
click at [1097, 118] on icon at bounding box center [1097, 113] width 10 height 10
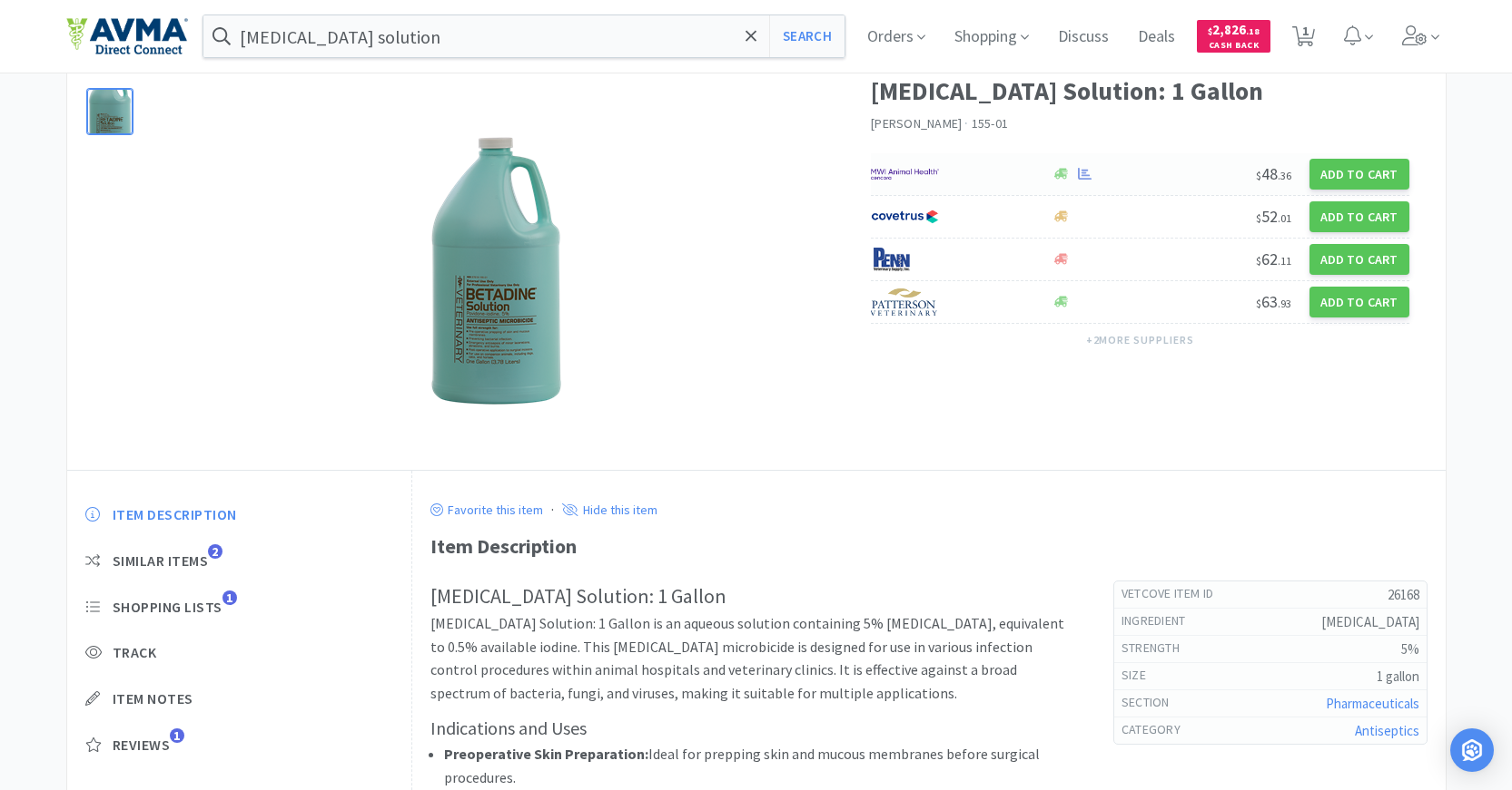
click at [916, 173] on img at bounding box center [904, 174] width 68 height 28
select select "1"
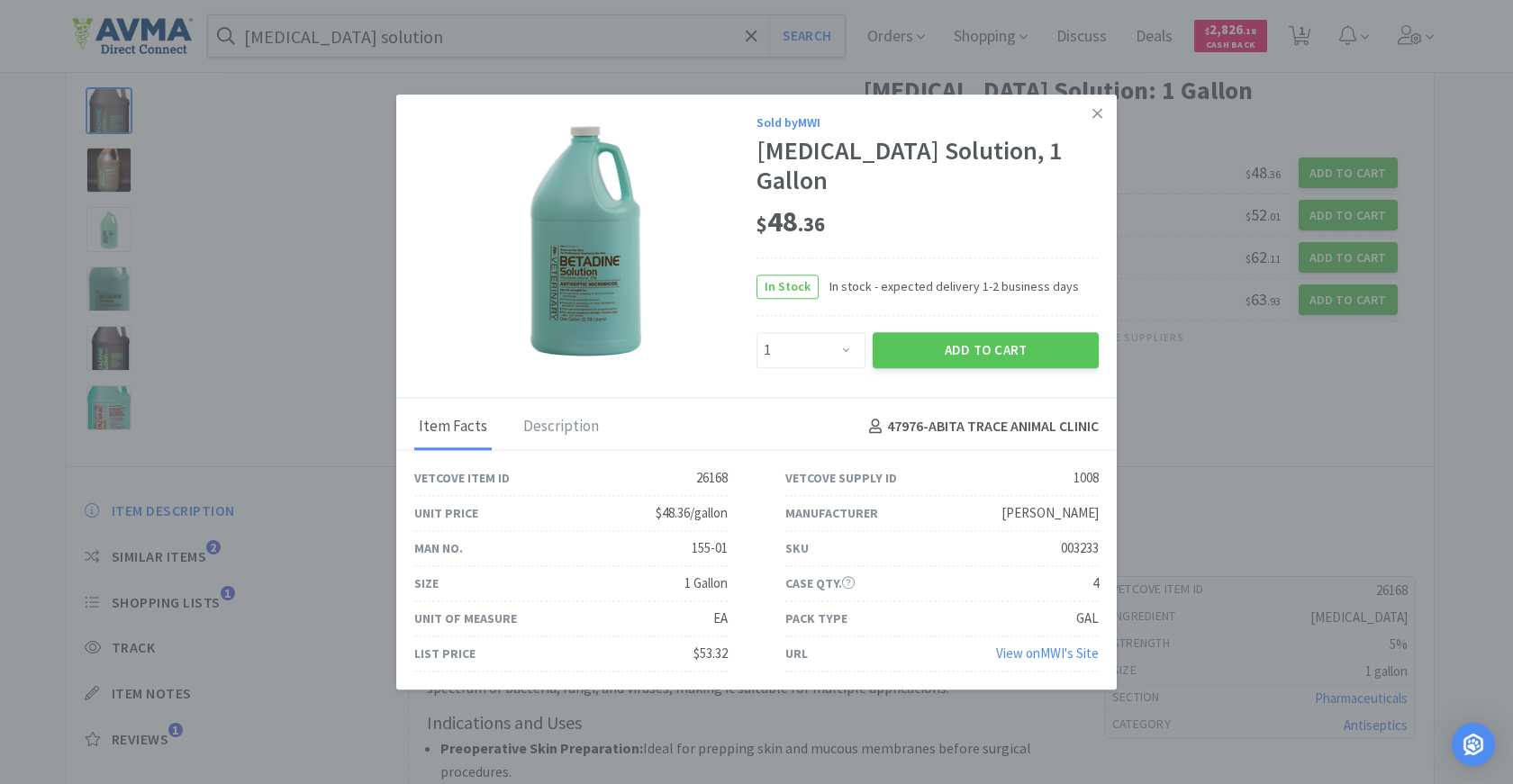
click at [575, 256] on img at bounding box center [586, 240] width 115 height 234
click at [587, 416] on div "Description" at bounding box center [561, 427] width 85 height 45
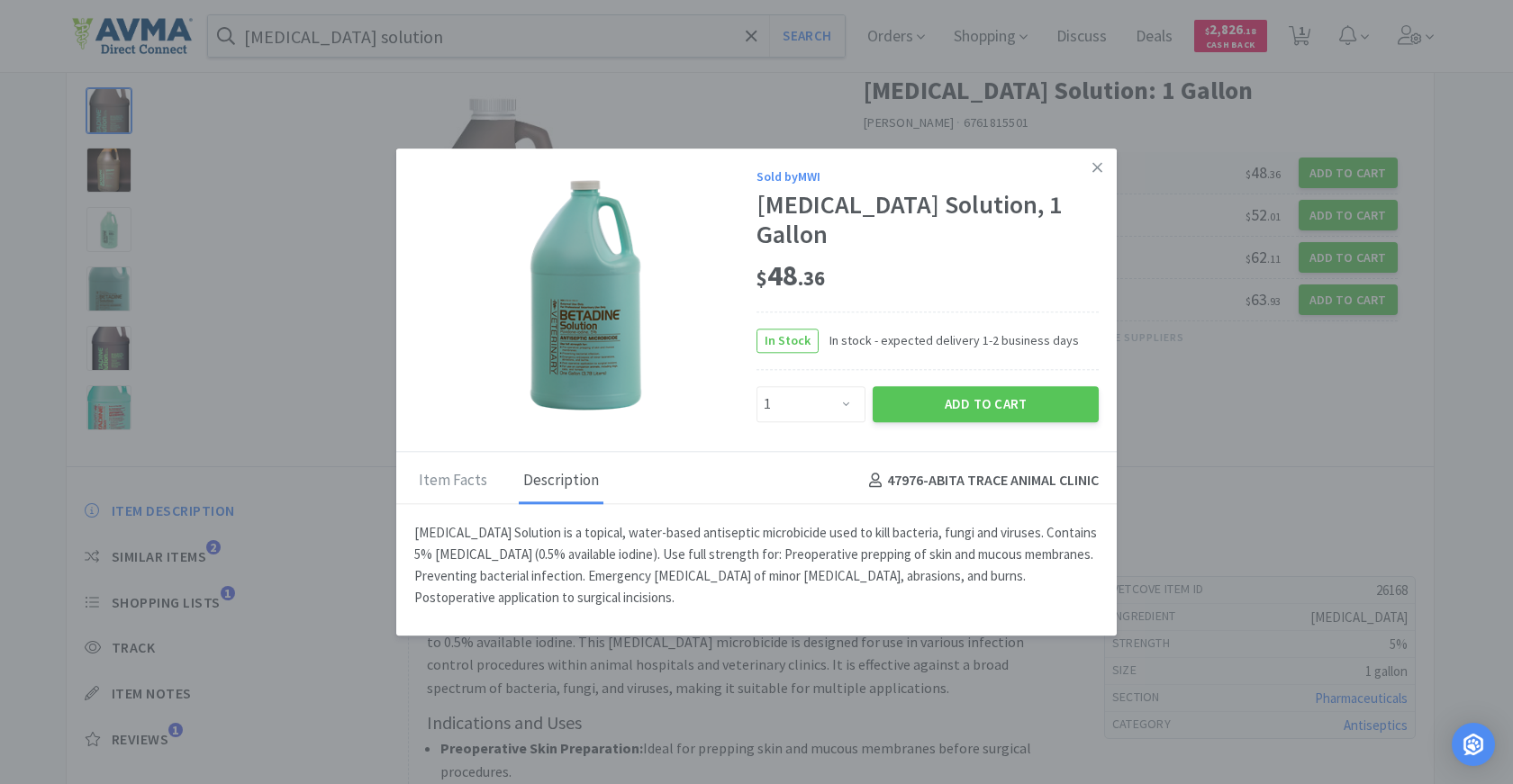
click at [1092, 176] on icon at bounding box center [1097, 167] width 10 height 17
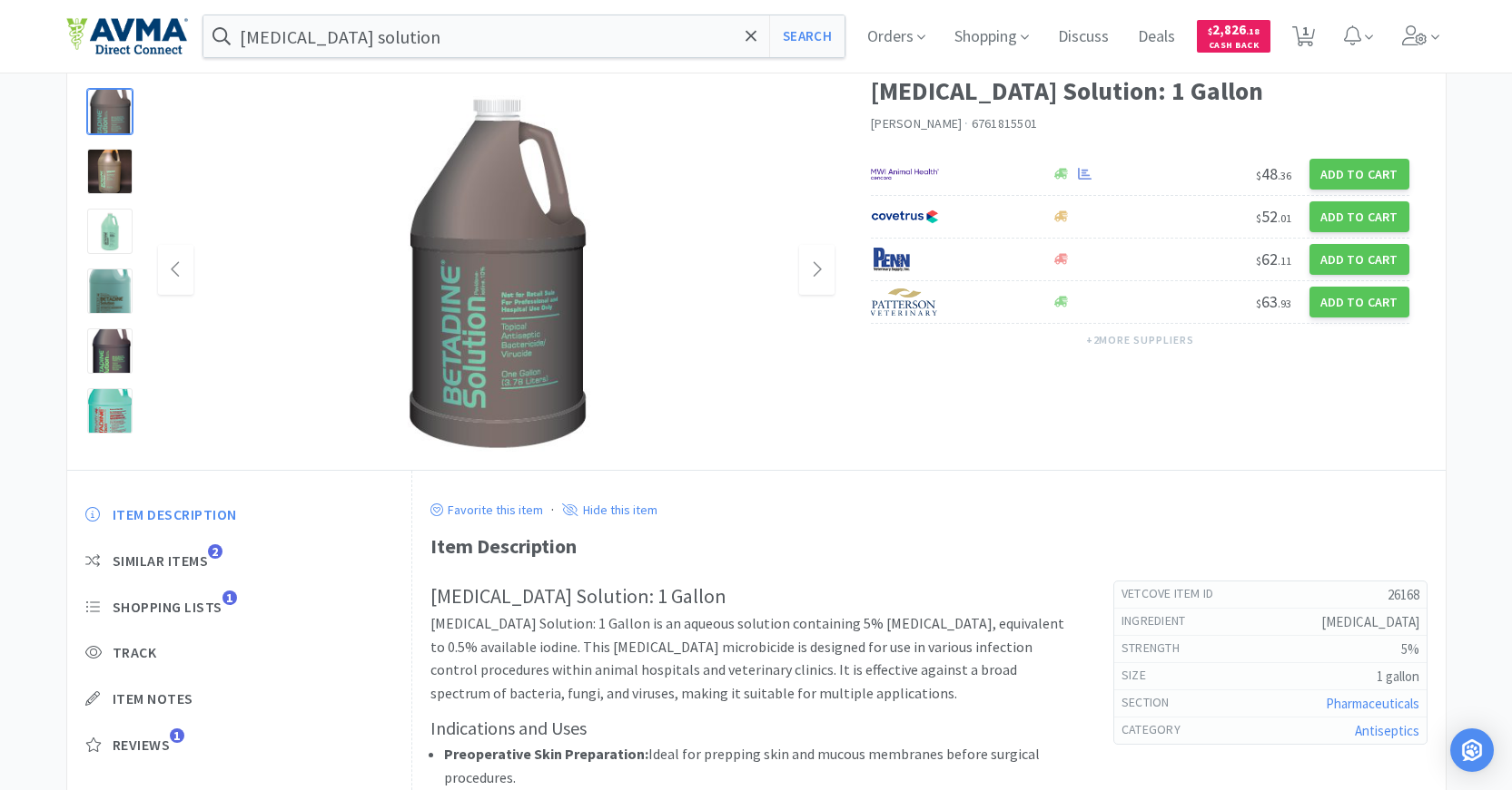
click at [509, 288] on img at bounding box center [496, 270] width 189 height 362
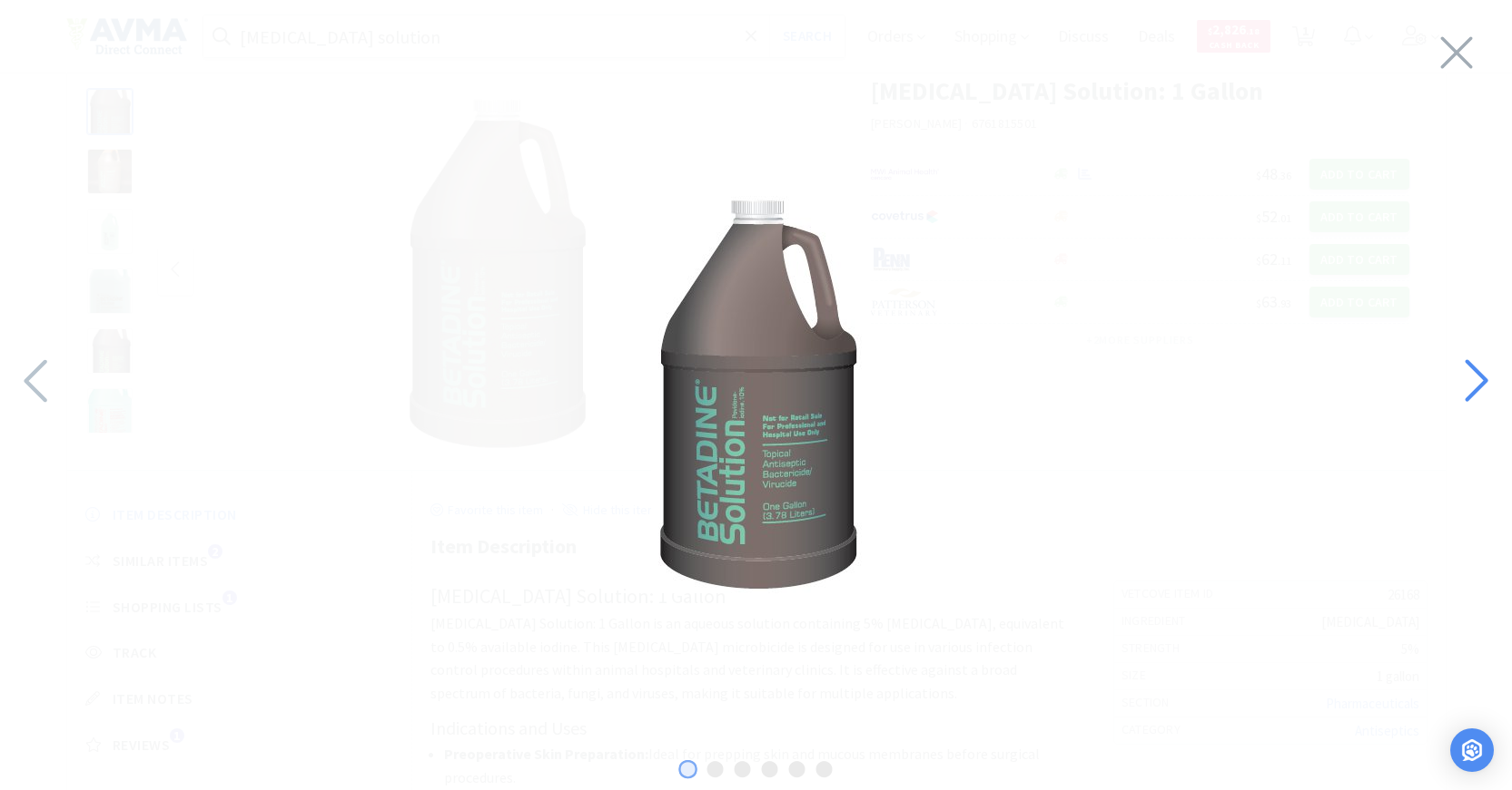
click at [1483, 362] on icon at bounding box center [1475, 381] width 39 height 62
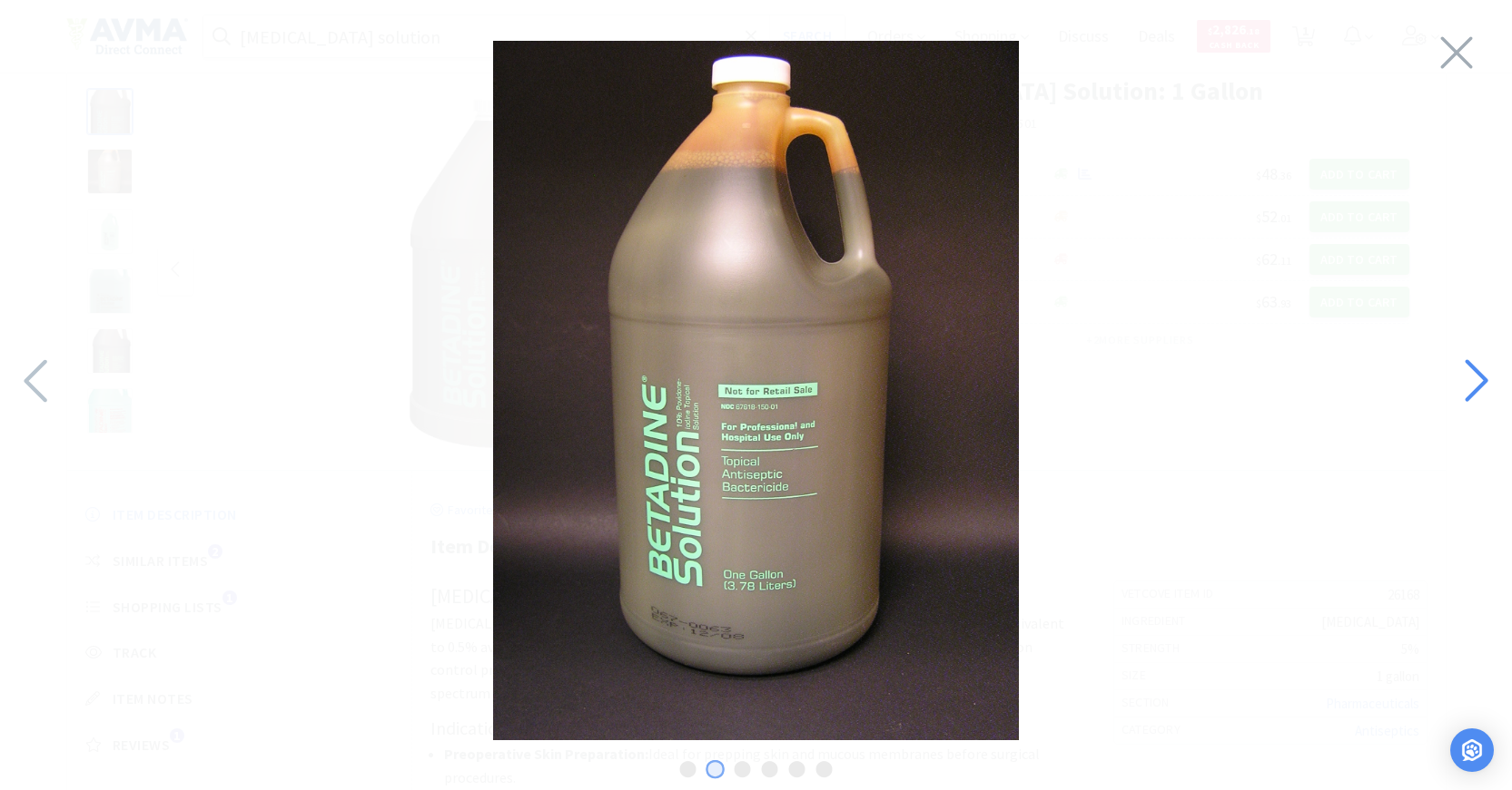
click at [1483, 362] on icon at bounding box center [1475, 381] width 39 height 62
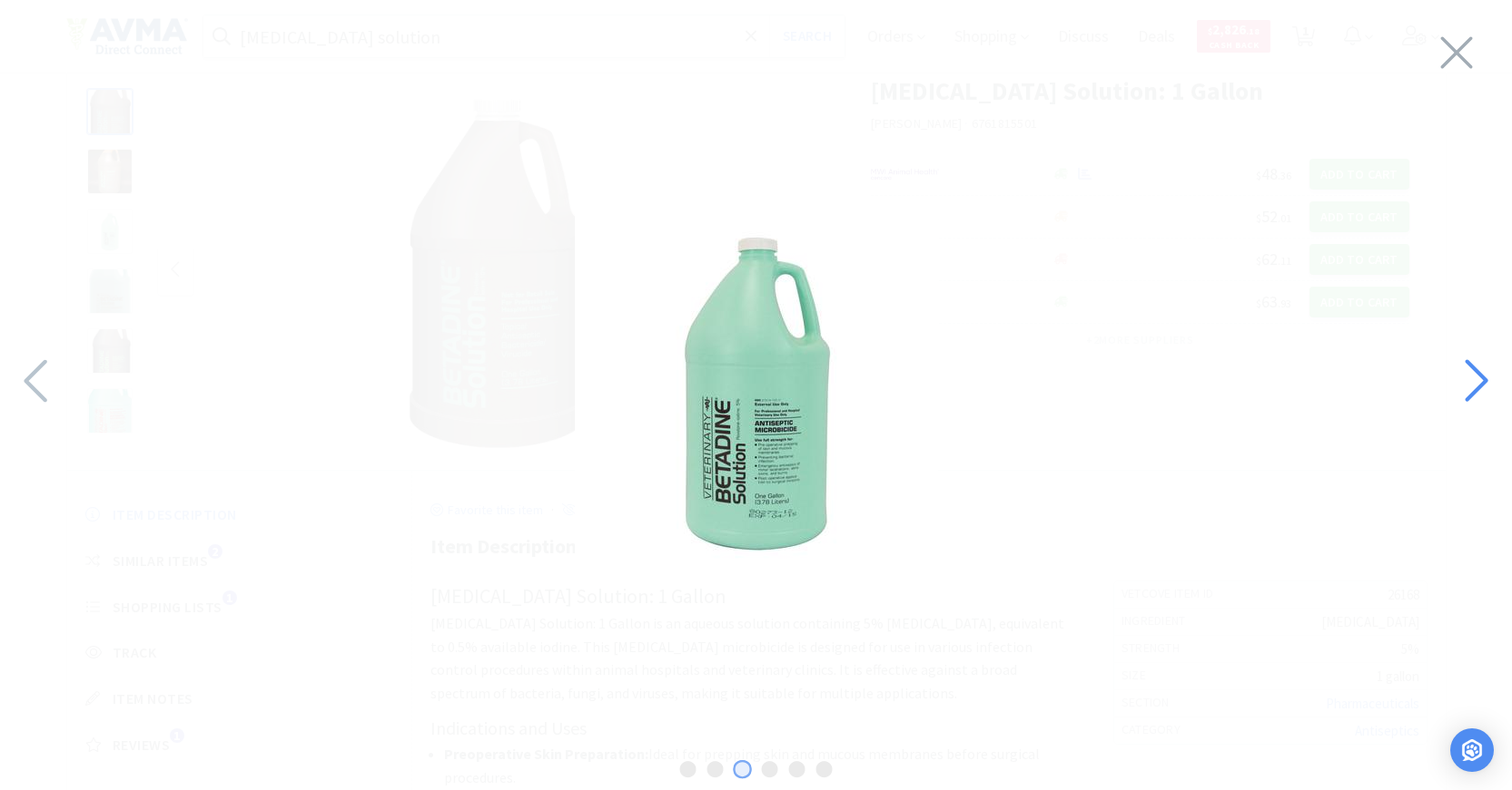
click at [1483, 362] on icon at bounding box center [1475, 381] width 39 height 62
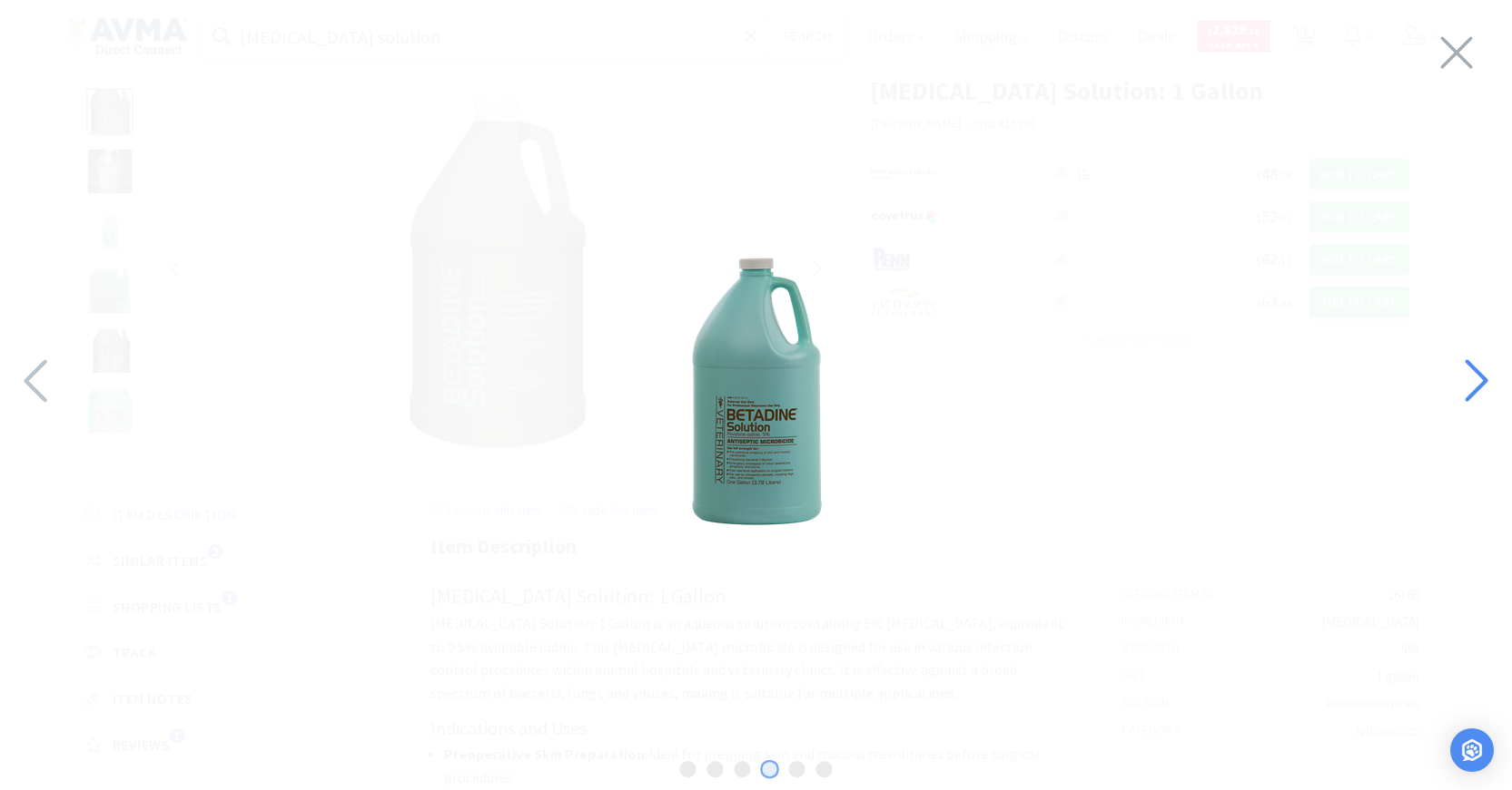
click at [1483, 362] on icon at bounding box center [1475, 381] width 39 height 62
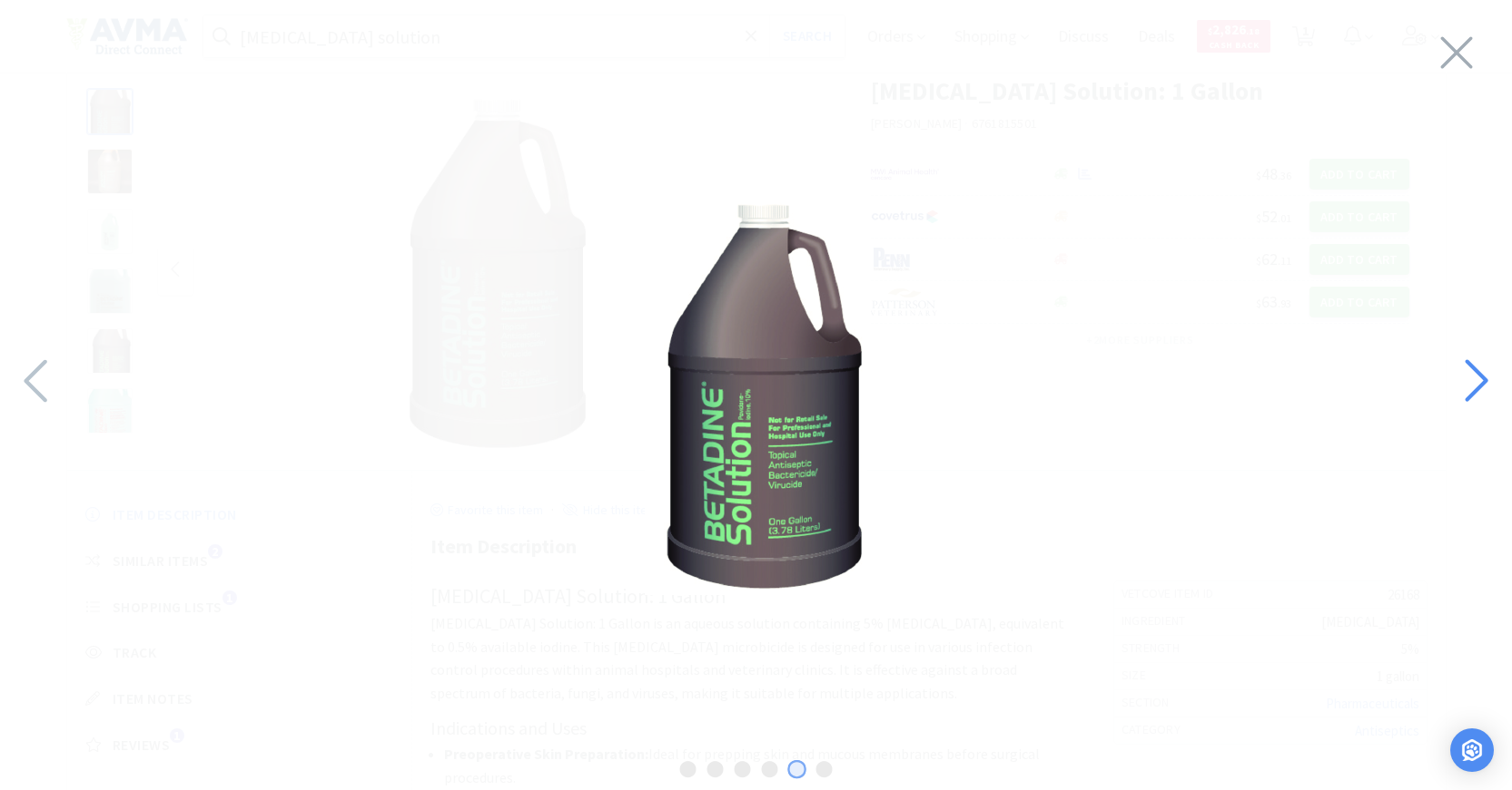
click at [1483, 362] on icon at bounding box center [1475, 381] width 39 height 62
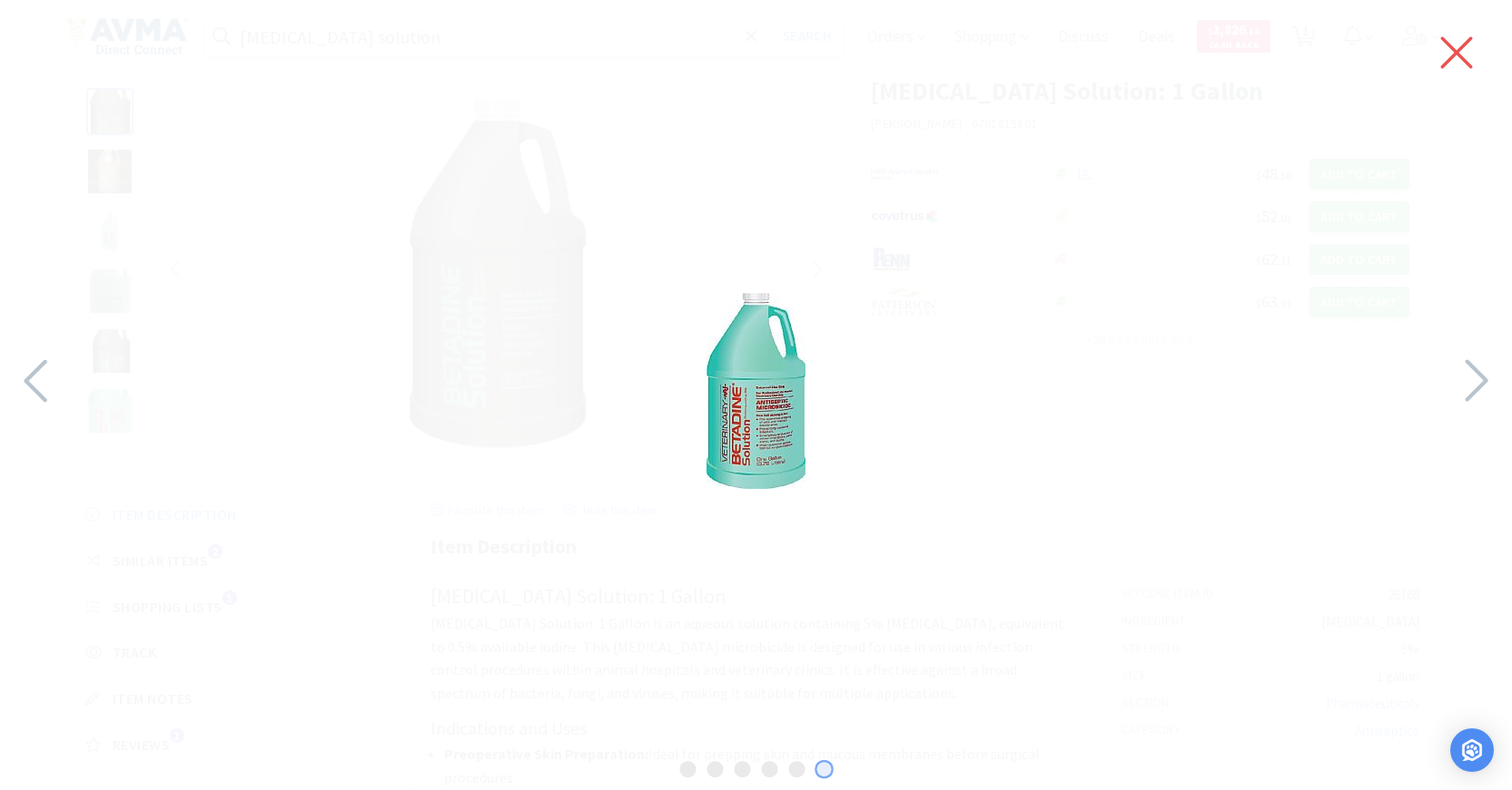
click at [1465, 62] on icon at bounding box center [1457, 53] width 32 height 32
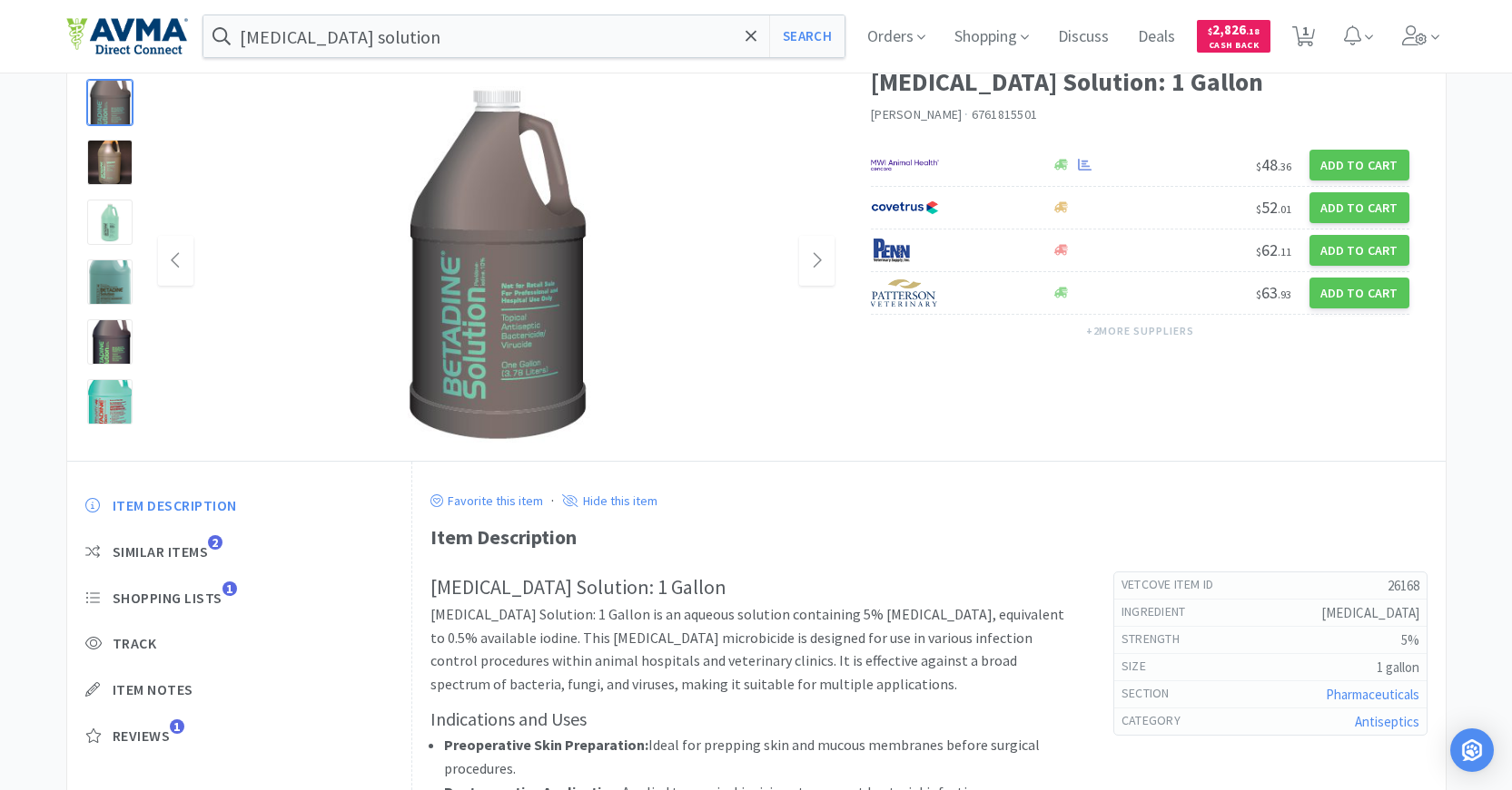
scroll to position [0, 0]
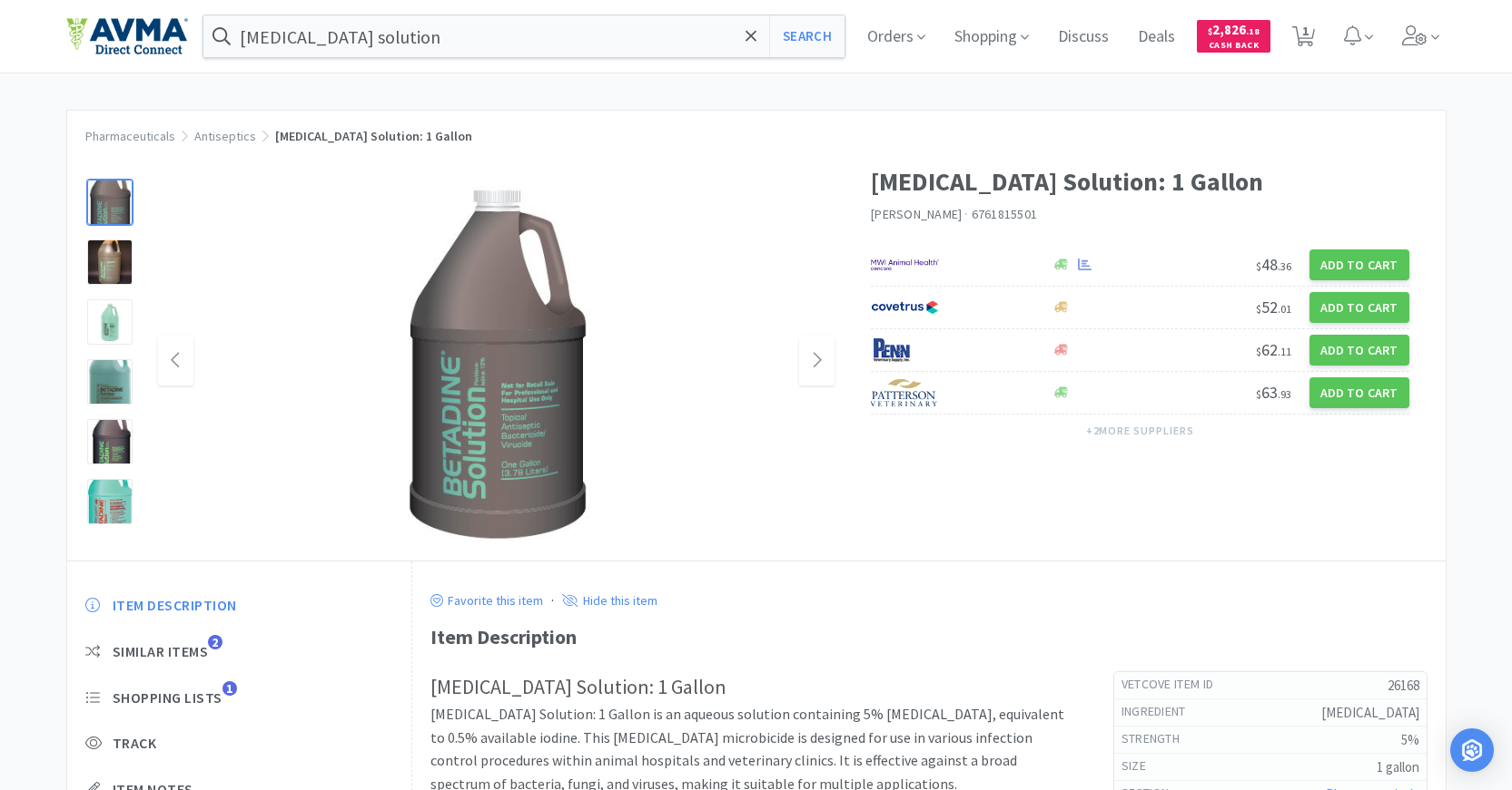
select select "6"
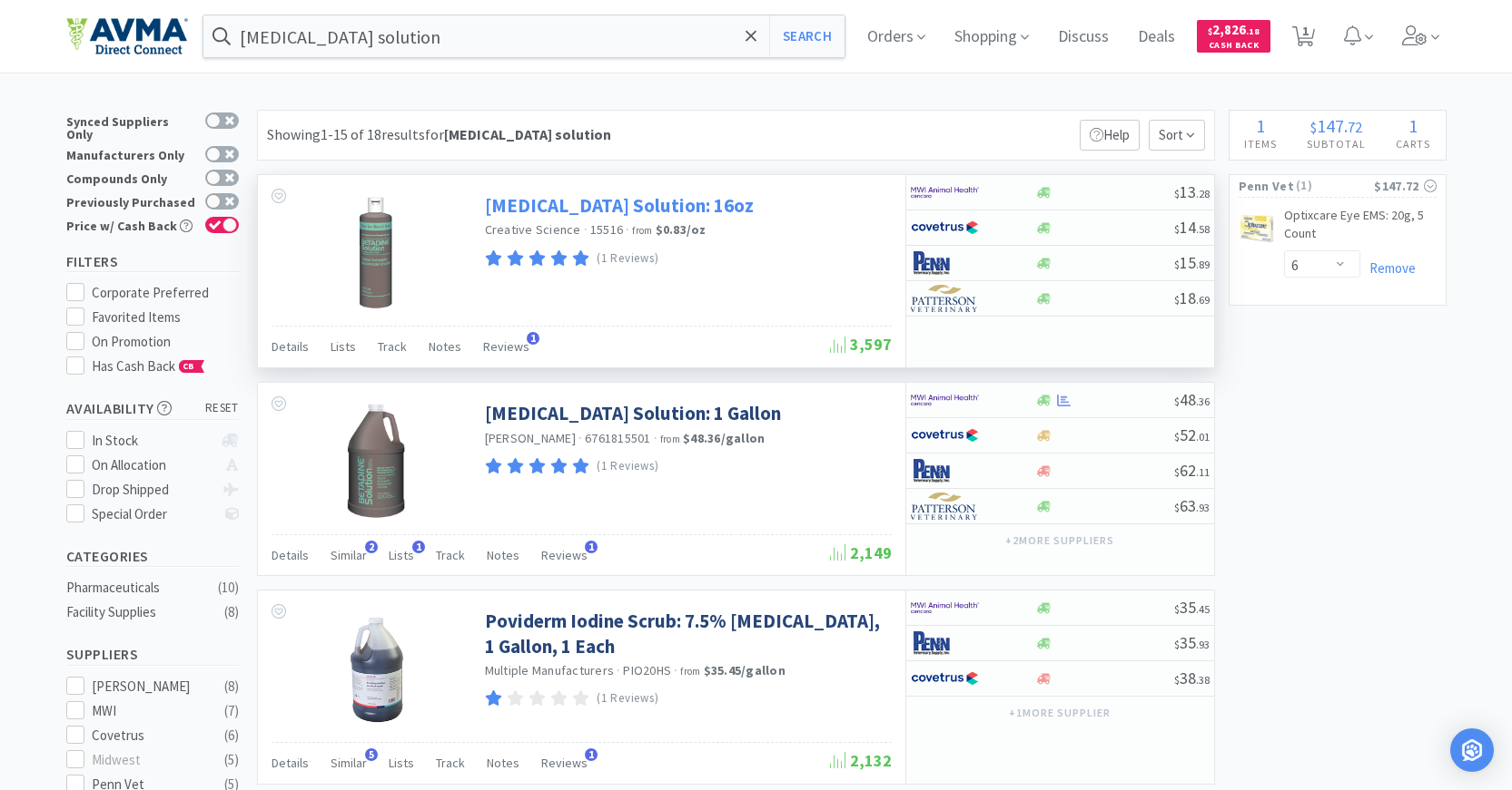
click at [605, 214] on link "[MEDICAL_DATA] Solution: 16oz" at bounding box center [619, 205] width 269 height 25
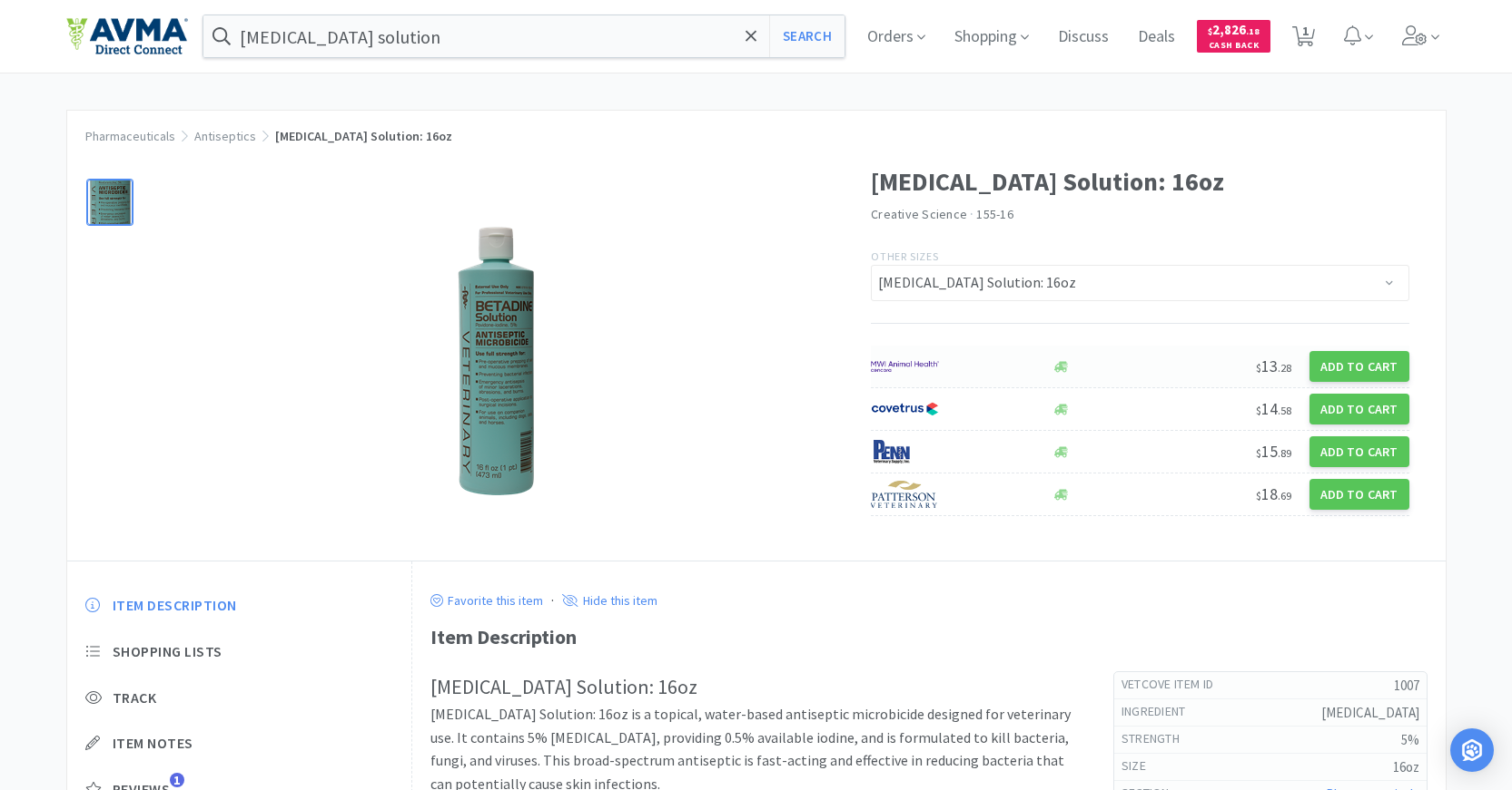
click at [932, 367] on img at bounding box center [904, 366] width 68 height 28
select select "1"
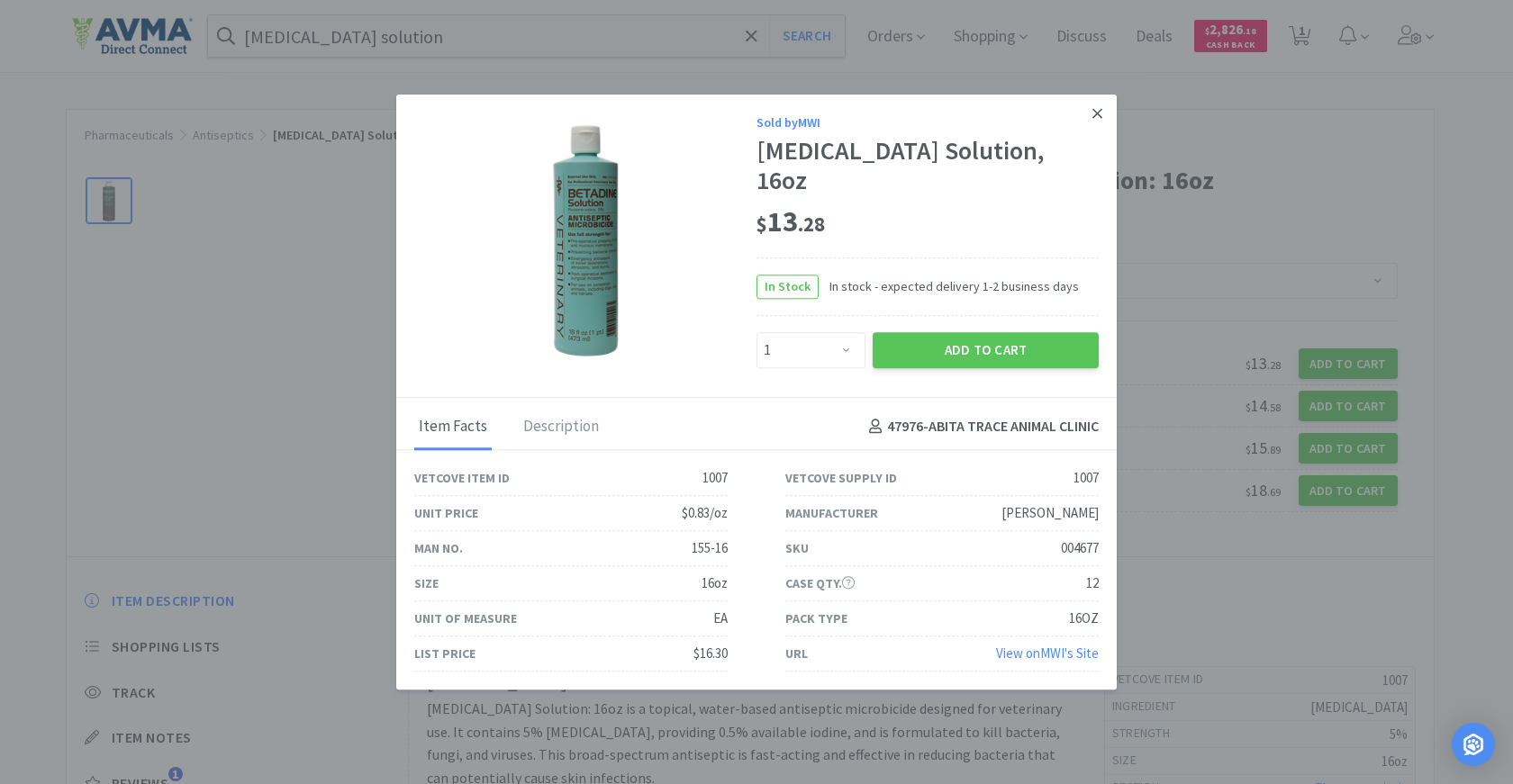
click at [1096, 132] on link at bounding box center [1097, 114] width 31 height 39
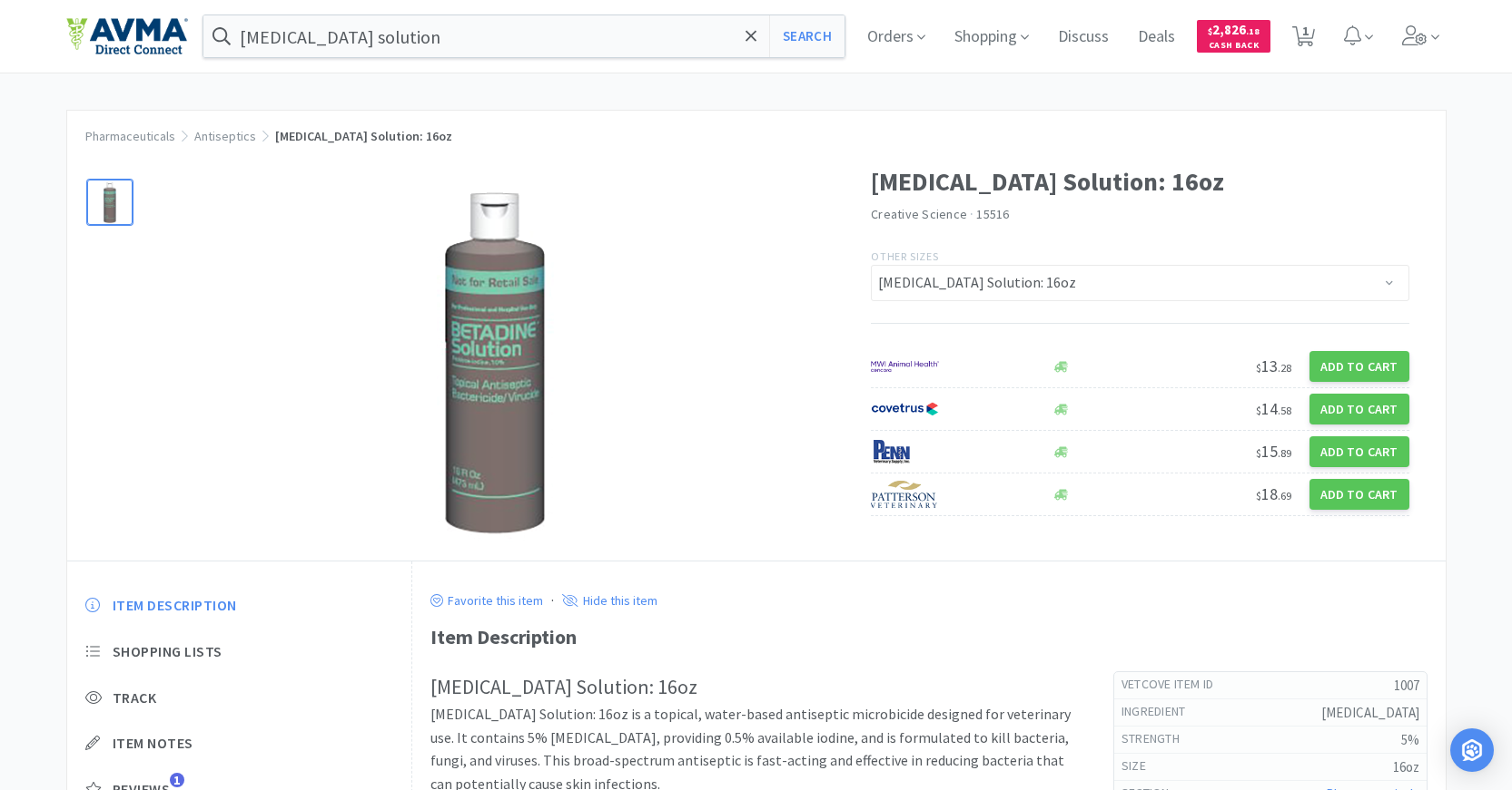
click at [489, 340] on img at bounding box center [496, 361] width 363 height 362
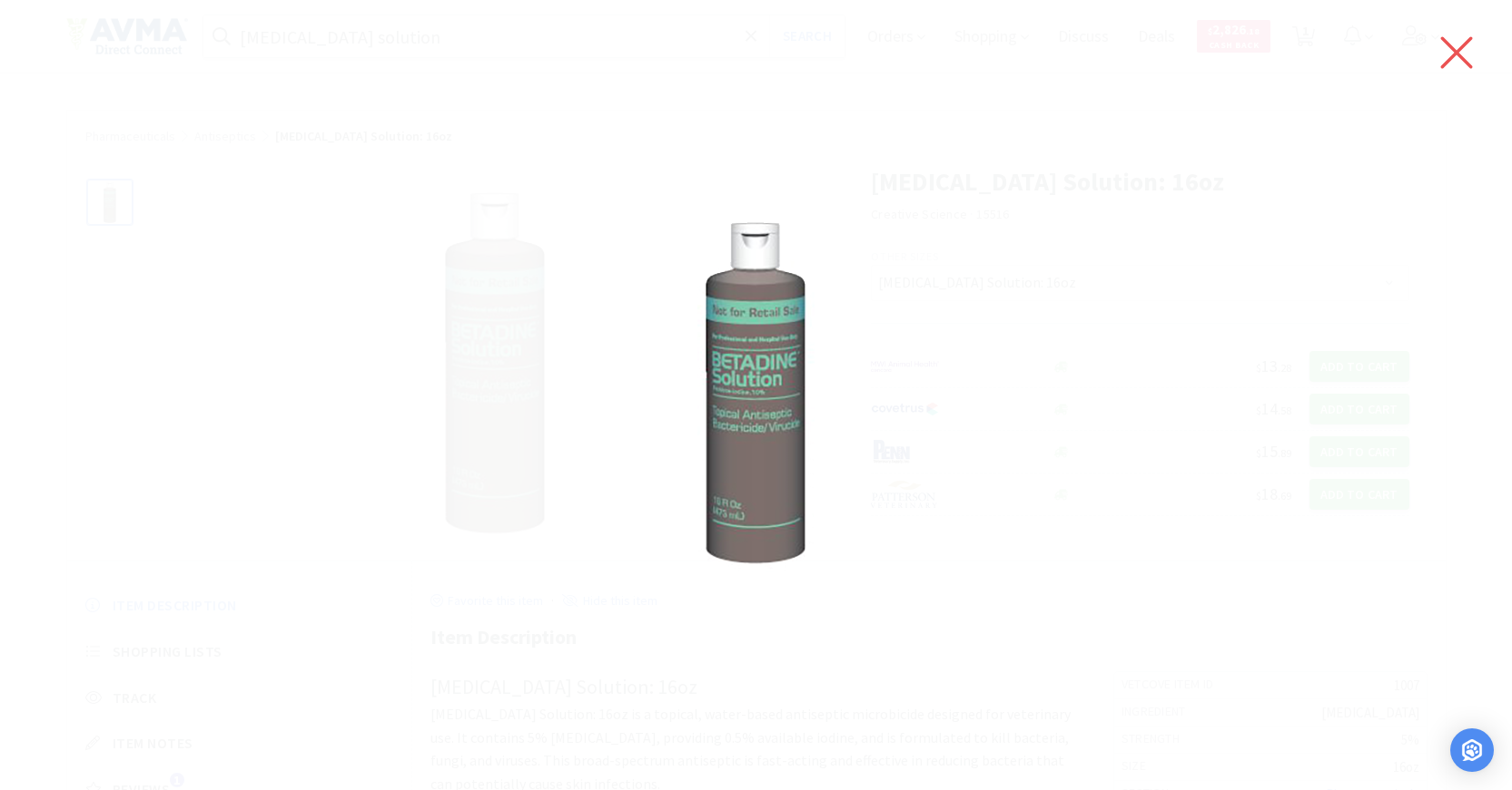
drag, startPoint x: 1459, startPoint y: 34, endPoint x: 1446, endPoint y: 57, distance: 26.4
click at [1462, 40] on icon at bounding box center [1456, 53] width 38 height 51
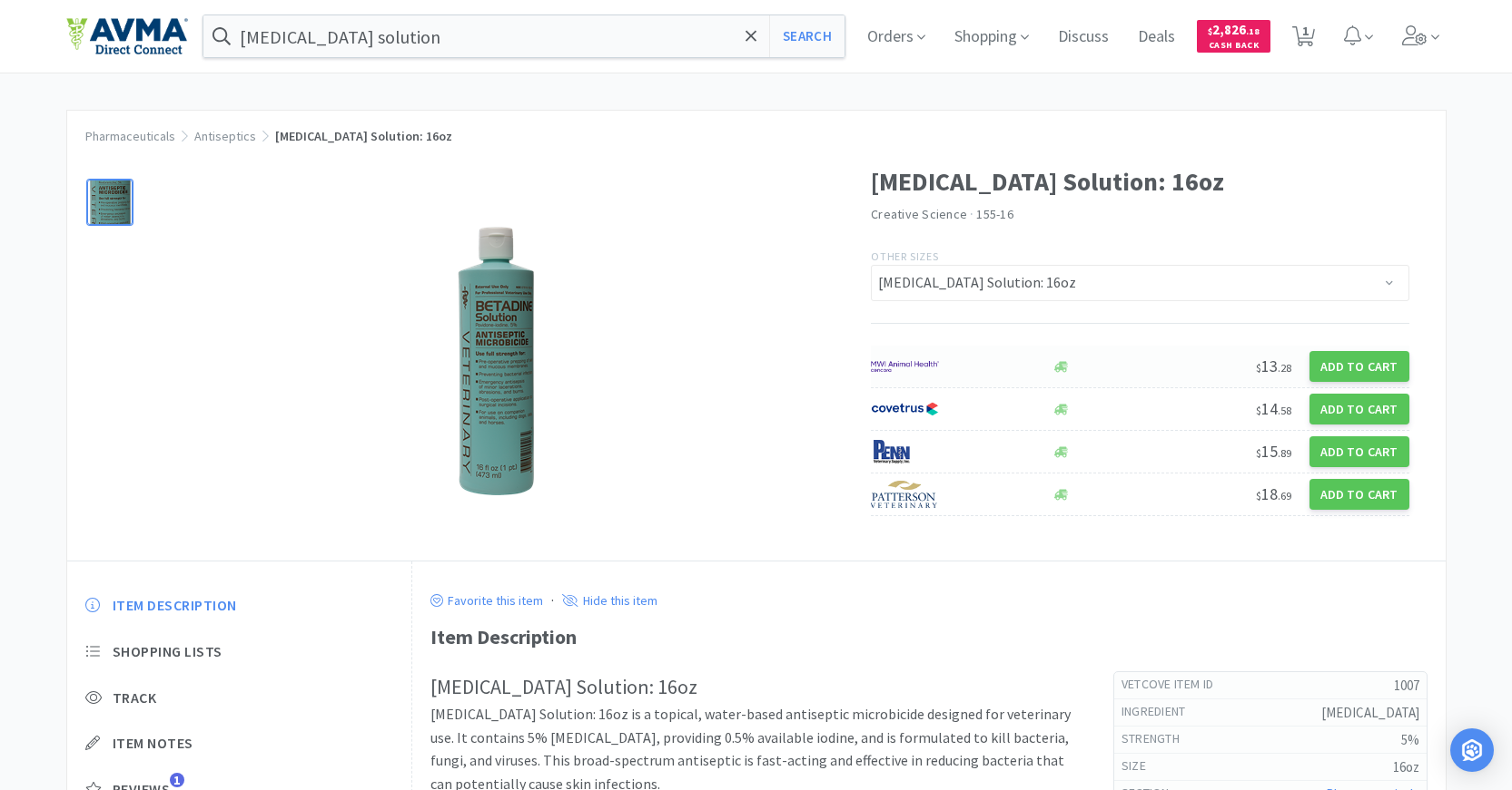
click at [877, 356] on img at bounding box center [904, 366] width 68 height 28
select select "1"
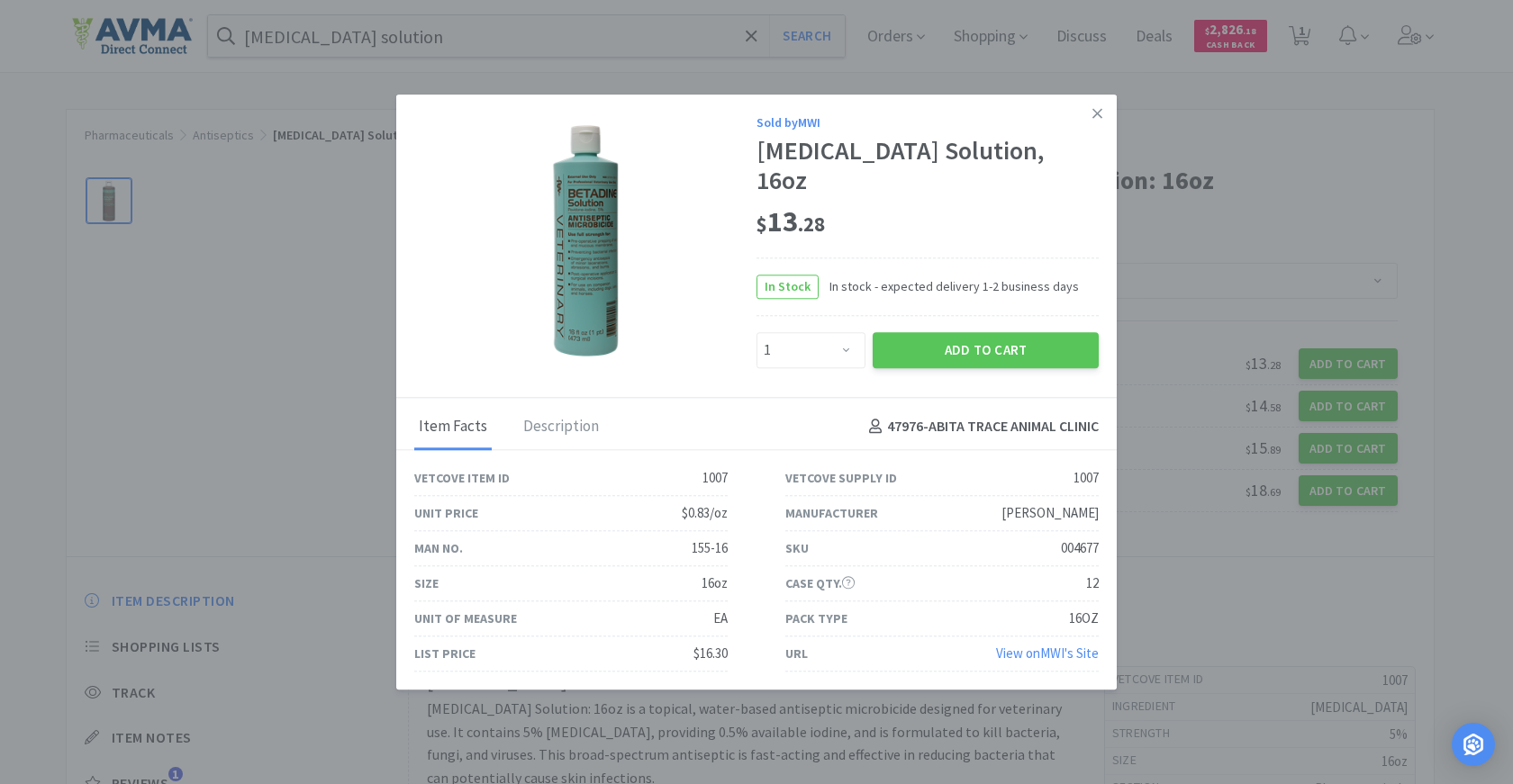
click at [598, 230] on img at bounding box center [586, 240] width 68 height 234
click at [1092, 121] on icon at bounding box center [1097, 113] width 10 height 17
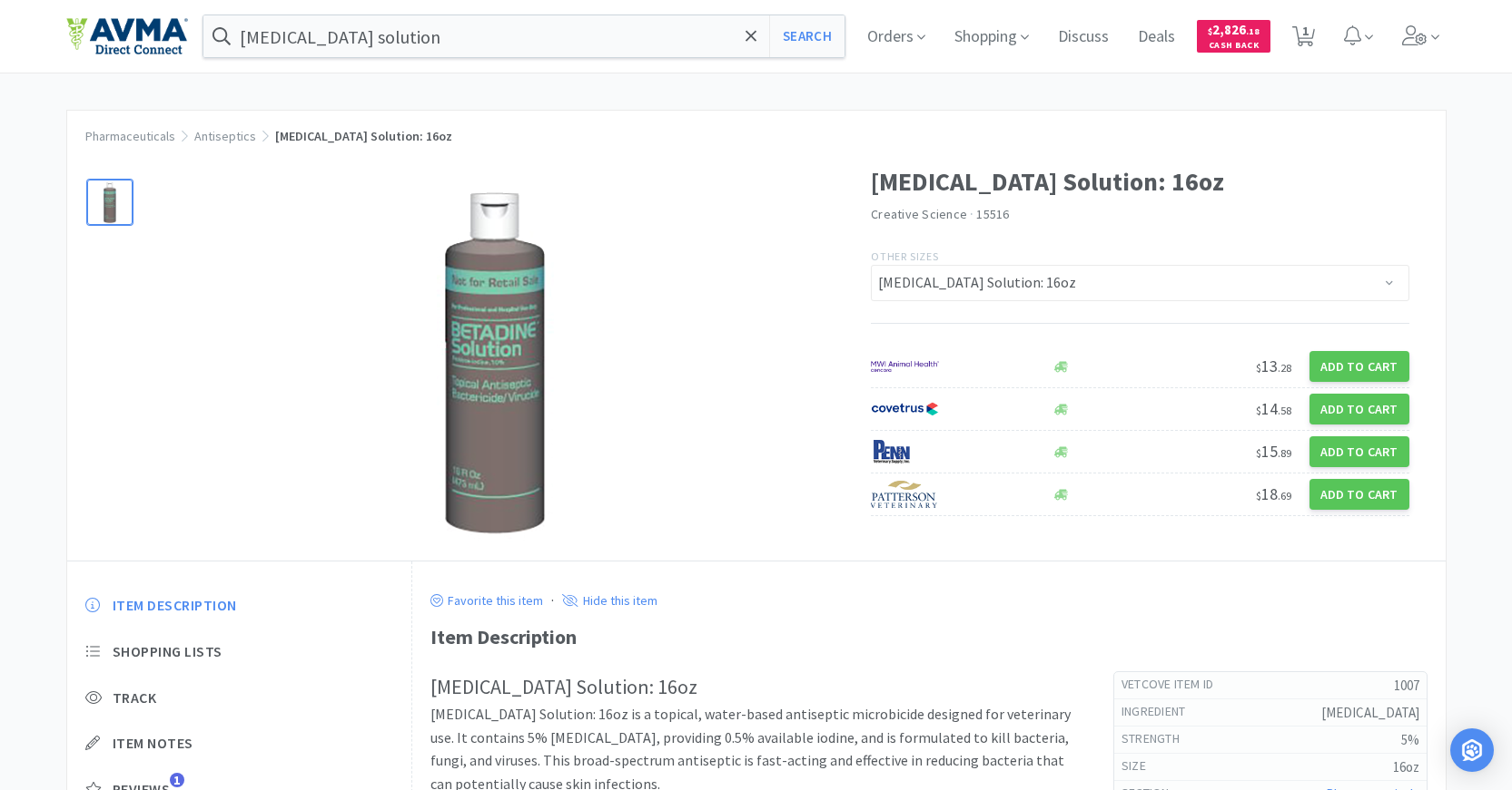
click at [488, 323] on img at bounding box center [496, 361] width 363 height 362
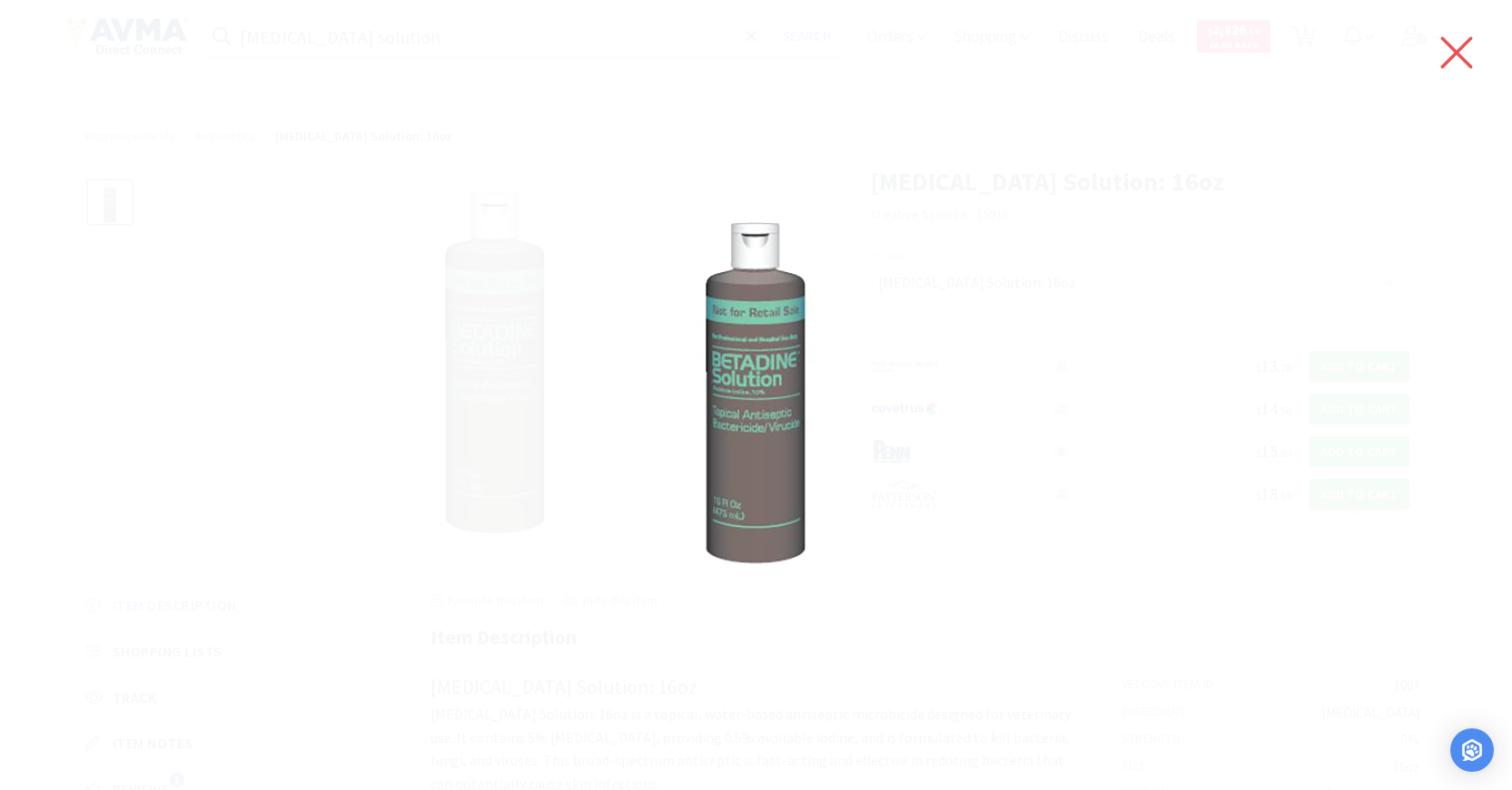
click at [1464, 48] on icon at bounding box center [1456, 53] width 38 height 51
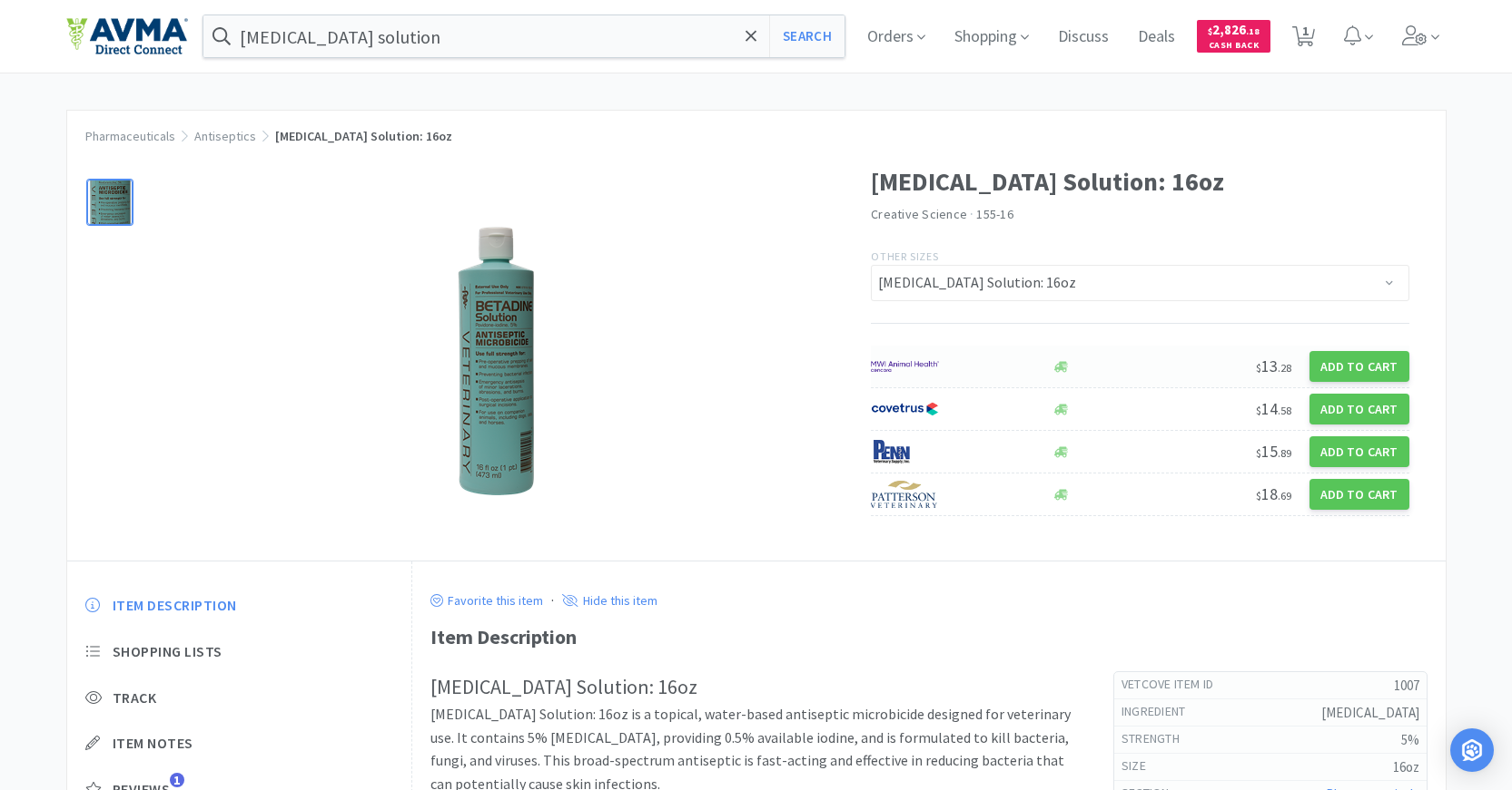
click at [901, 362] on img at bounding box center [904, 366] width 68 height 28
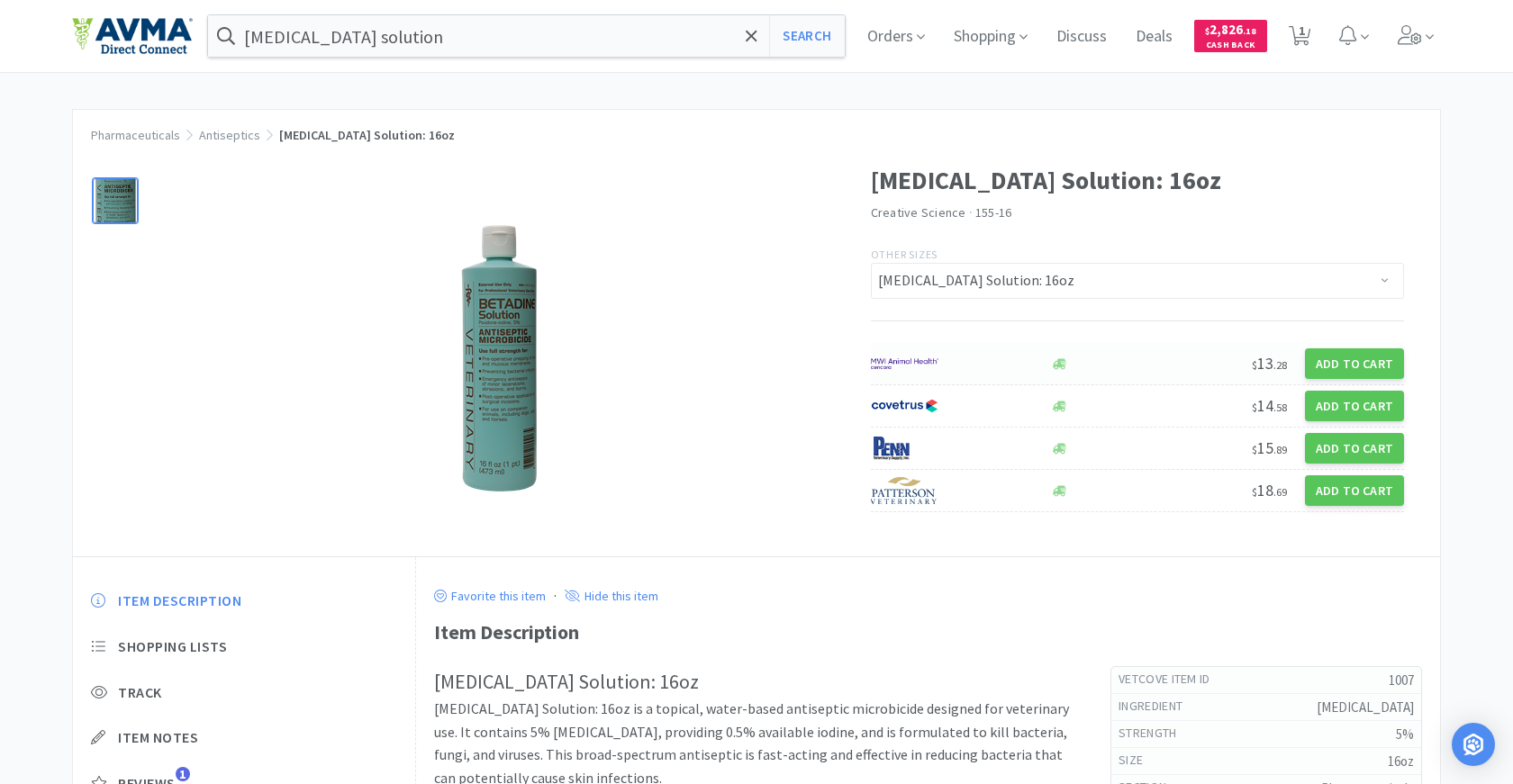
select select "1"
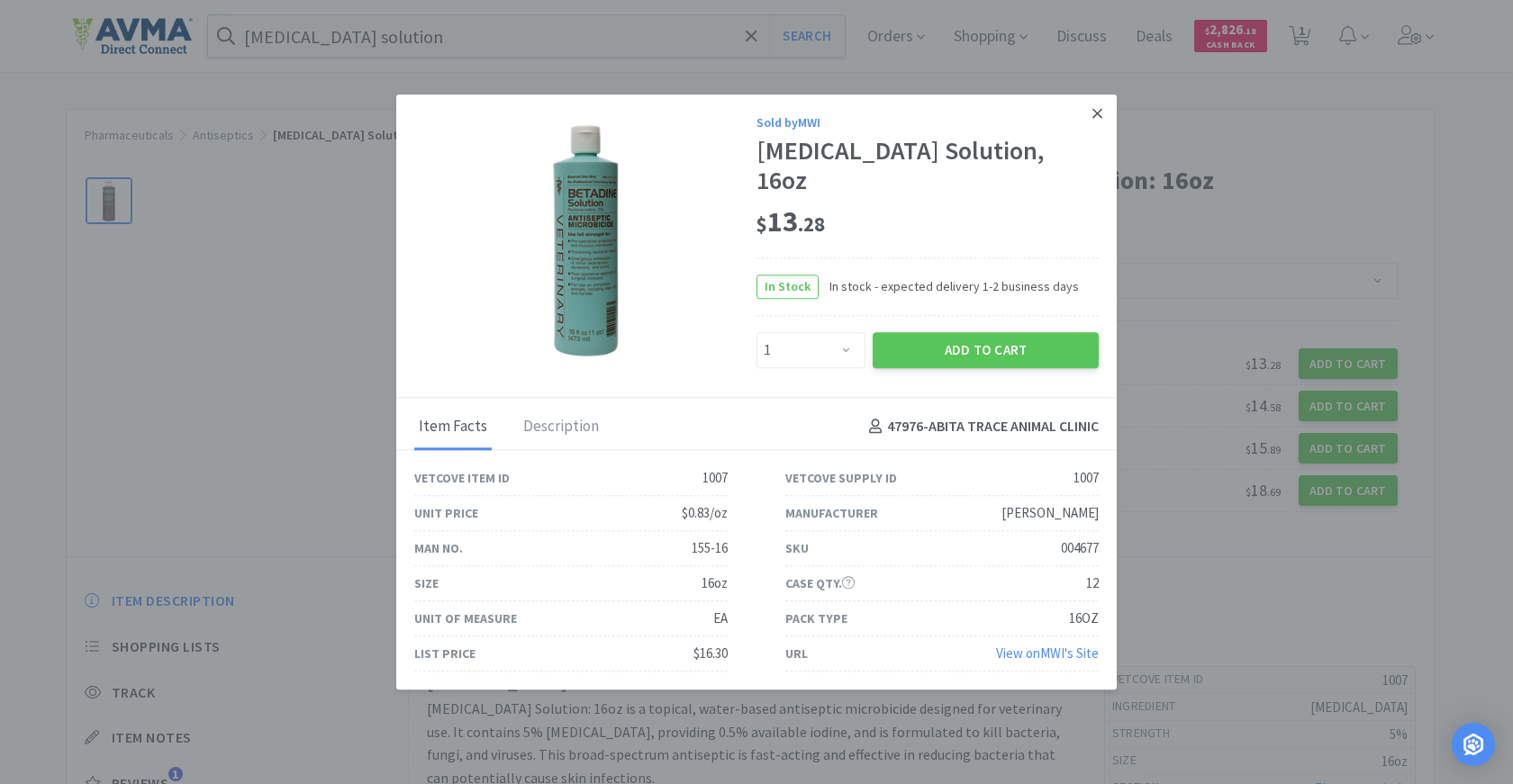
click at [1099, 116] on icon at bounding box center [1097, 113] width 10 height 17
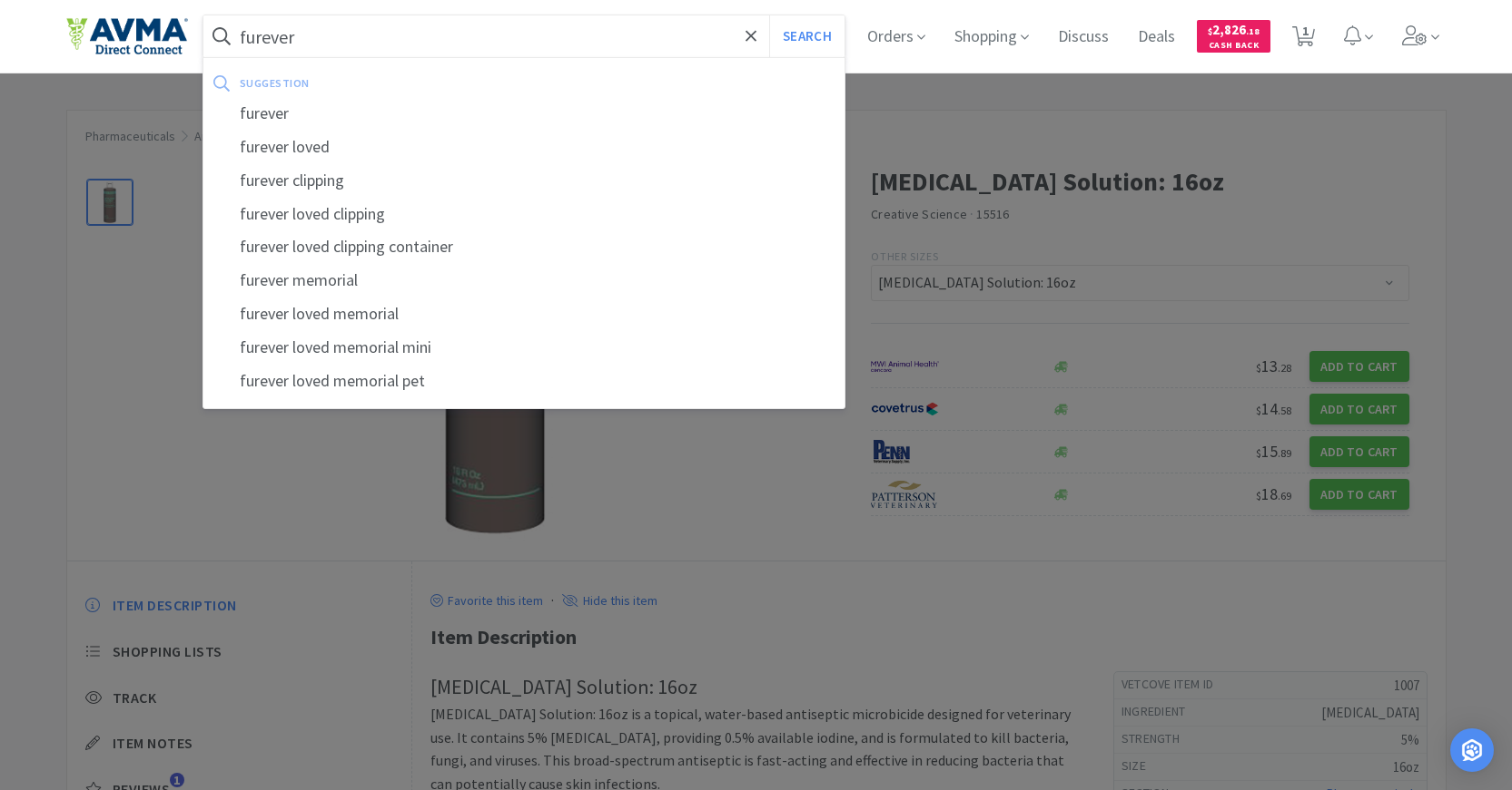
type input "furever"
click at [769, 16] on button "Search" at bounding box center [806, 36] width 75 height 41
select select "6"
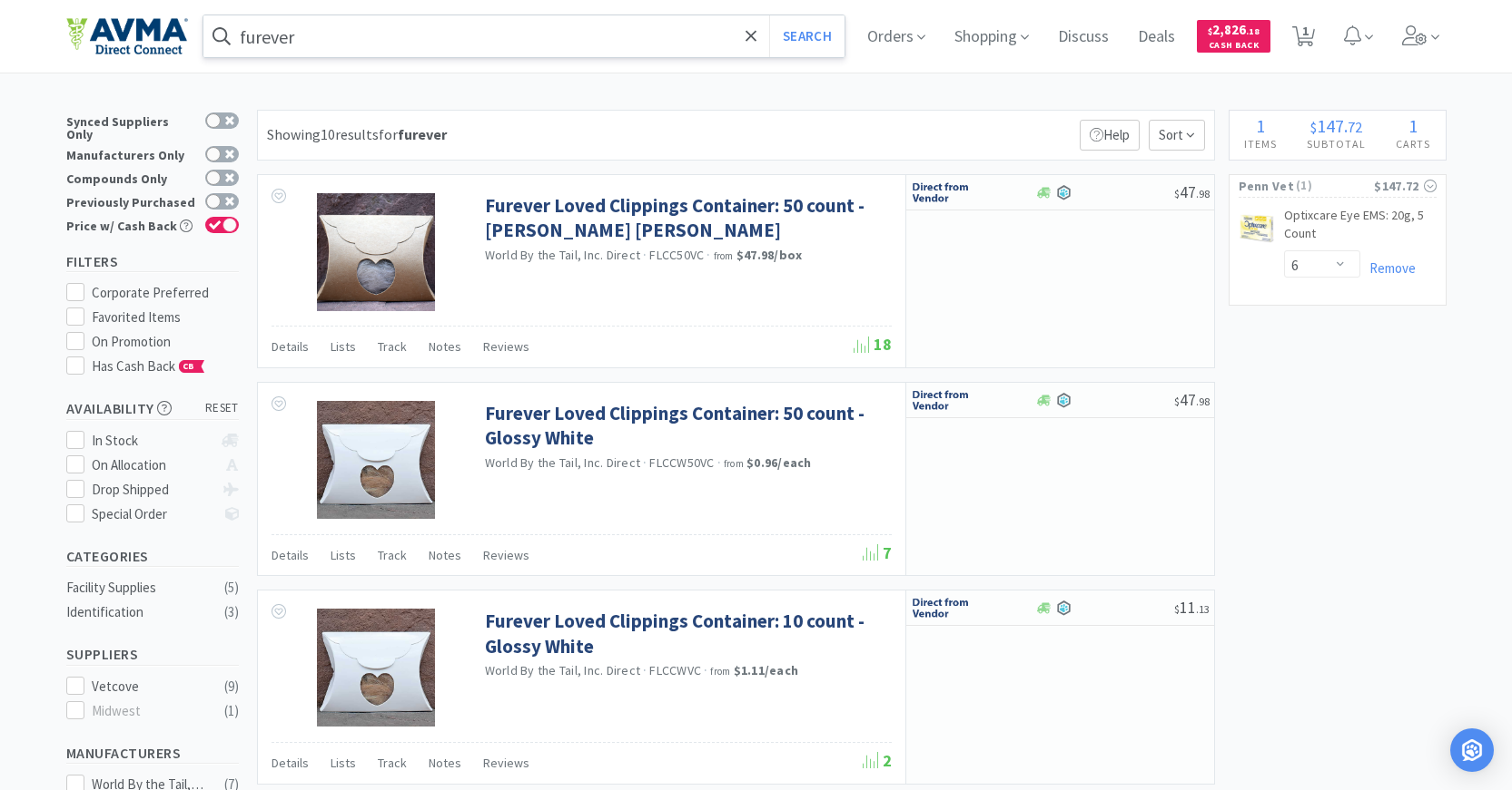
click at [572, 38] on input "furever" at bounding box center [523, 36] width 642 height 41
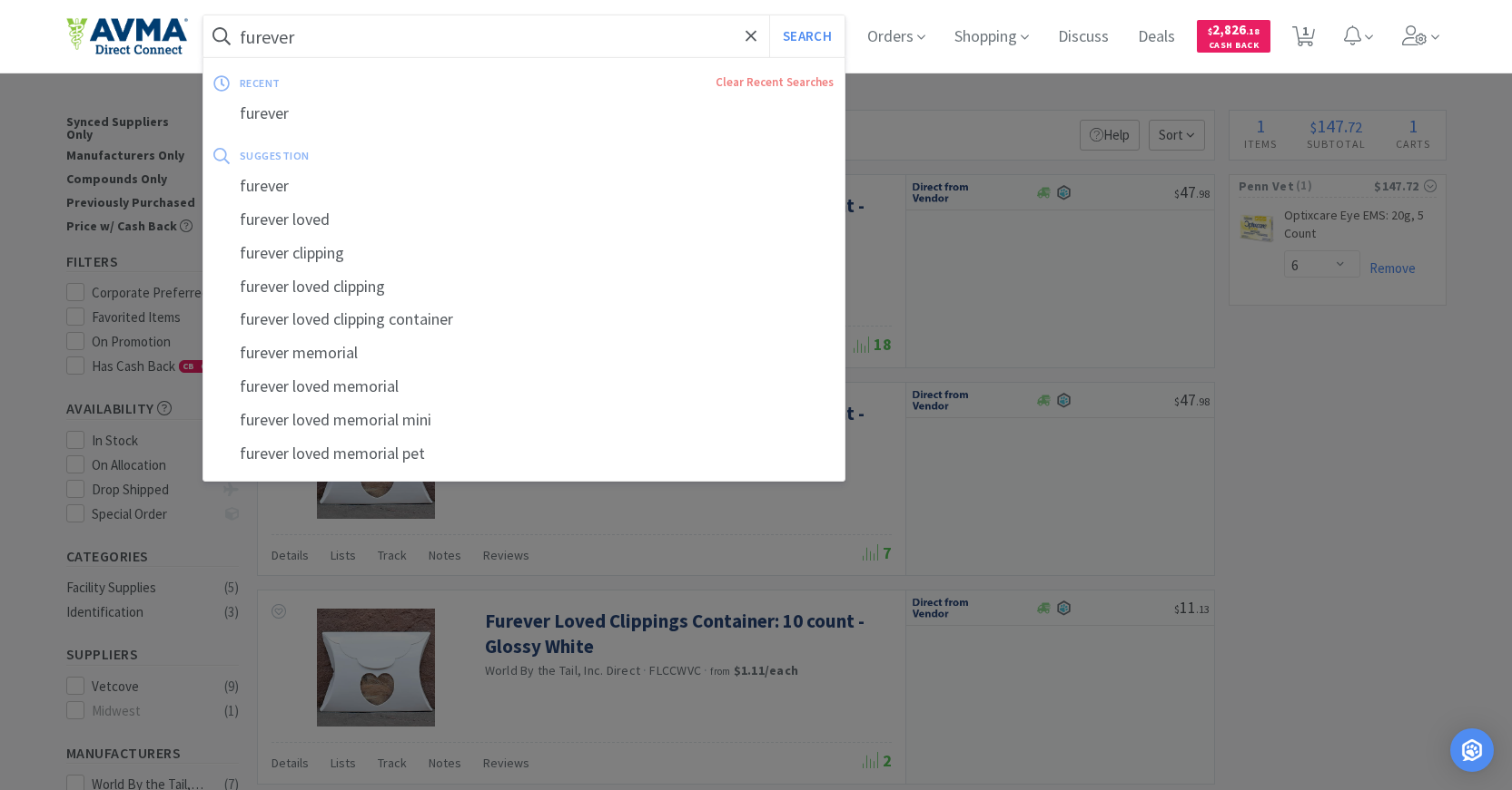
click at [572, 38] on input "furever" at bounding box center [523, 36] width 642 height 41
click at [573, 33] on input "furever" at bounding box center [523, 36] width 642 height 41
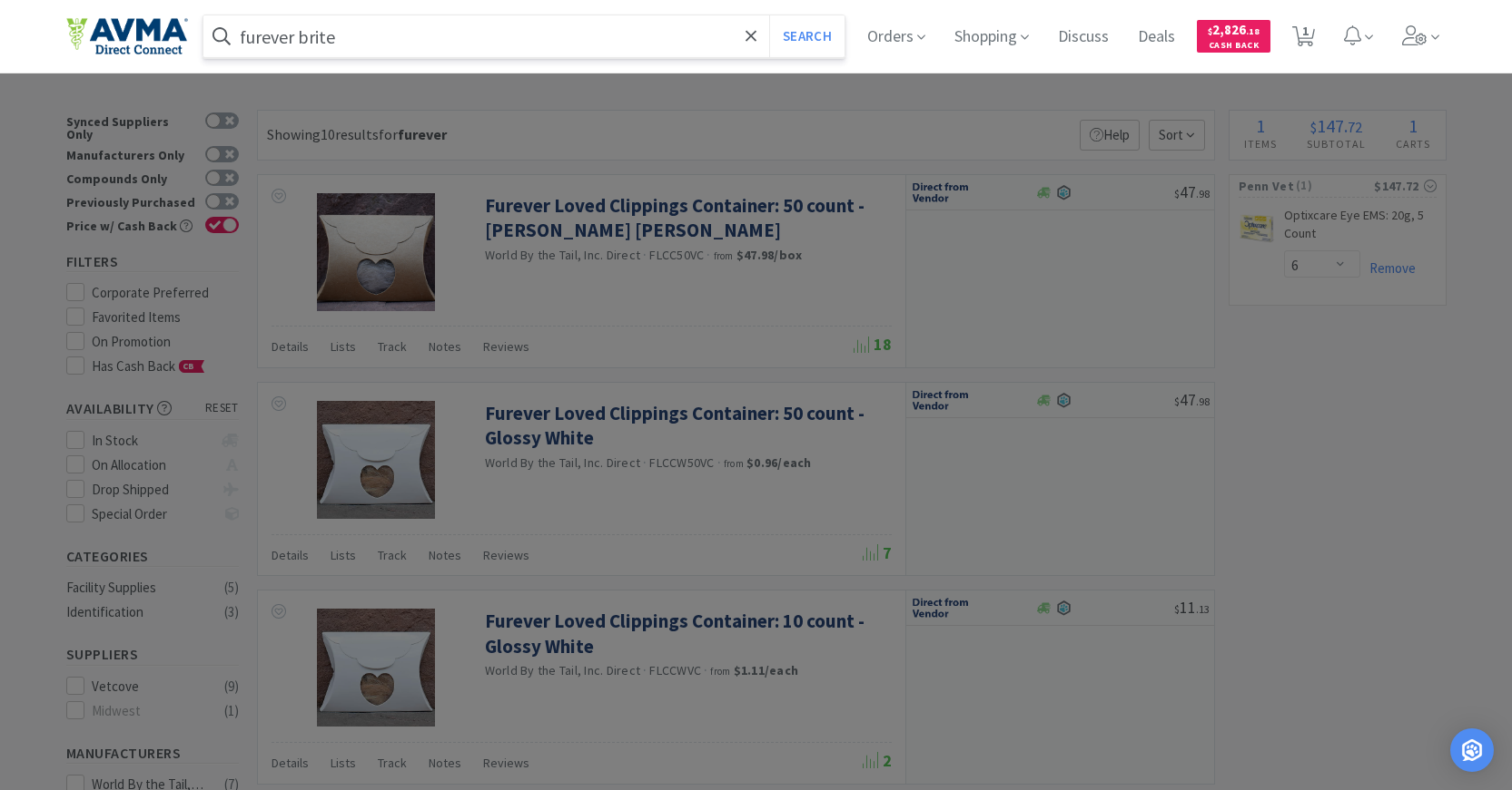
type input "furever brite"
click at [769, 16] on button "Search" at bounding box center [806, 36] width 75 height 41
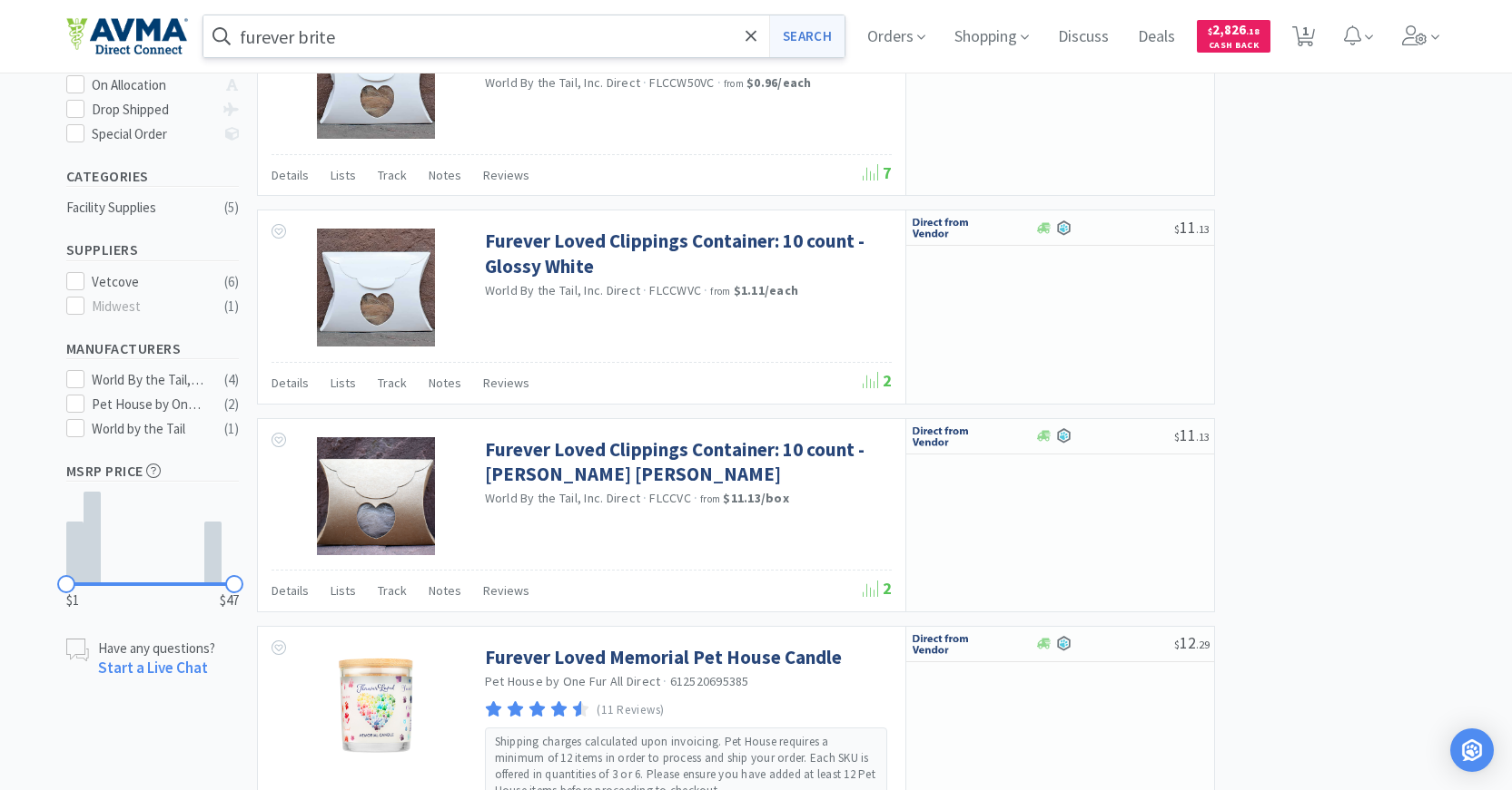
scroll to position [199, 0]
